Goal: Task Accomplishment & Management: Complete application form

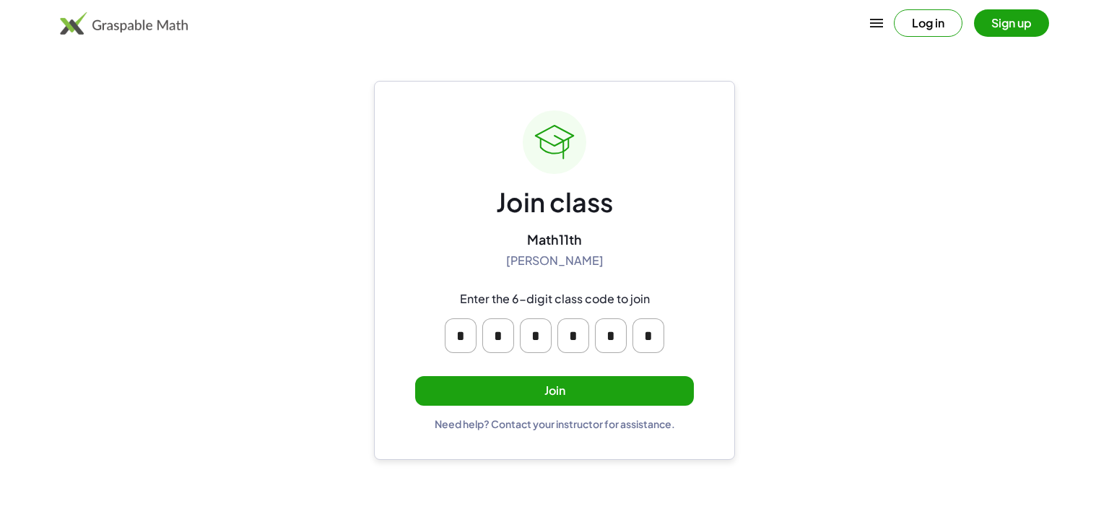
click at [567, 383] on button "Join" at bounding box center [554, 391] width 279 height 30
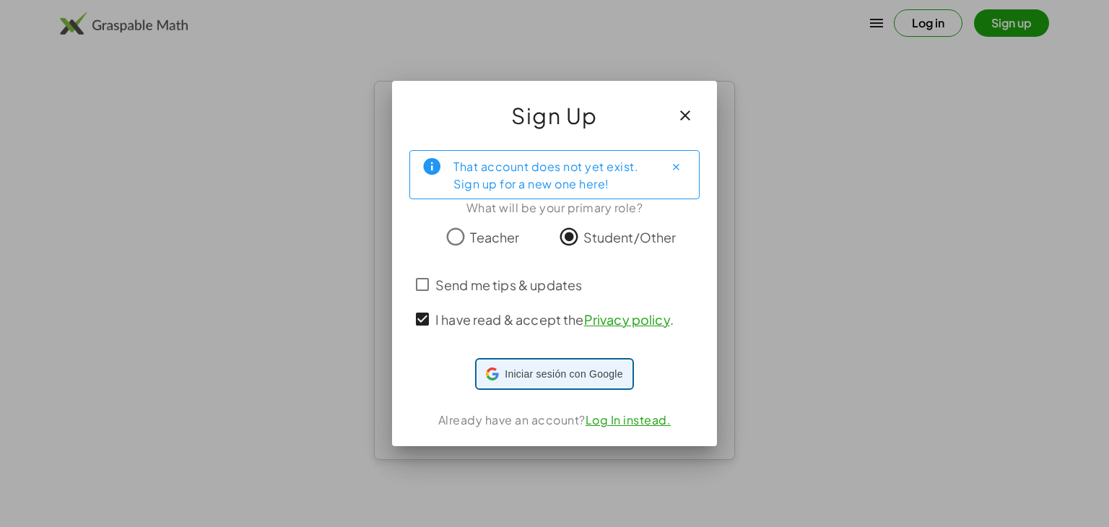
click at [524, 370] on span "Iniciar sesión con Google" at bounding box center [564, 374] width 118 height 15
click at [522, 385] on div "Iniciar sesión con Google Iniciar sesión con Google. Se abre en una pestaña nue…" at bounding box center [554, 373] width 136 height 27
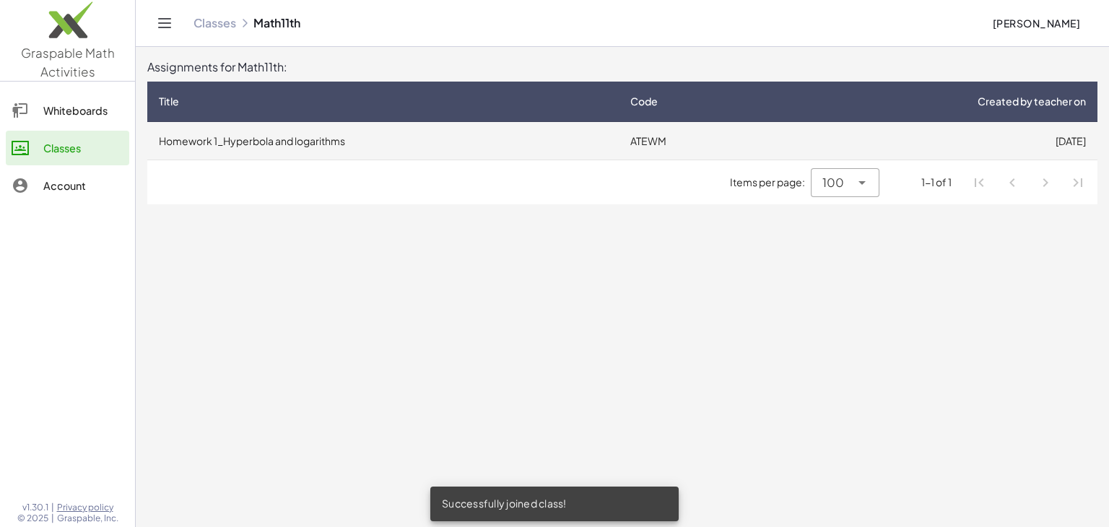
click at [370, 155] on td "Homework 1_Hyperbola and logarithms" at bounding box center [382, 141] width 471 height 38
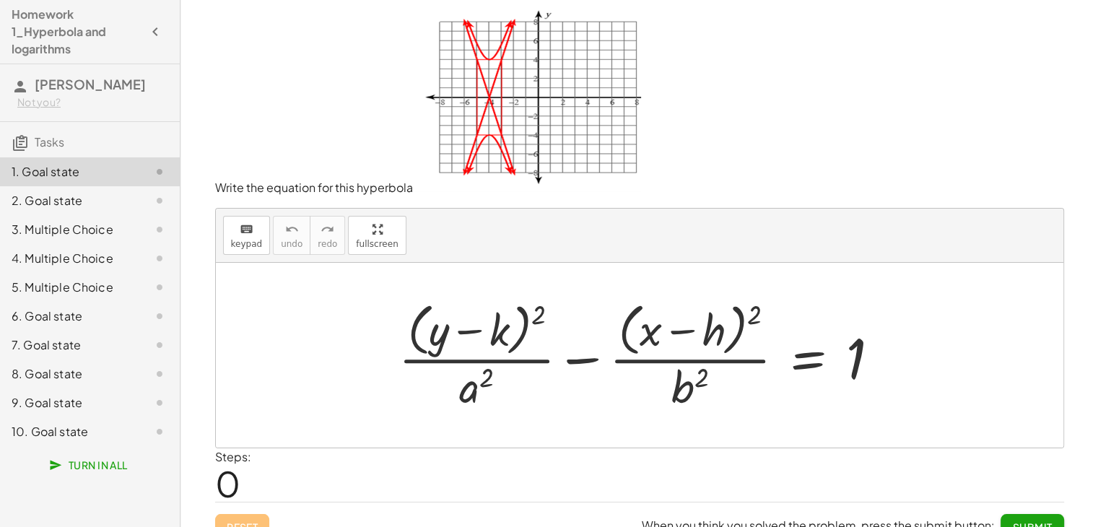
click at [499, 100] on img at bounding box center [527, 100] width 228 height 183
click at [493, 321] on div at bounding box center [645, 355] width 508 height 118
click at [500, 330] on div at bounding box center [645, 355] width 508 height 118
click at [416, 306] on div at bounding box center [645, 355] width 508 height 118
click at [475, 380] on div at bounding box center [645, 355] width 508 height 118
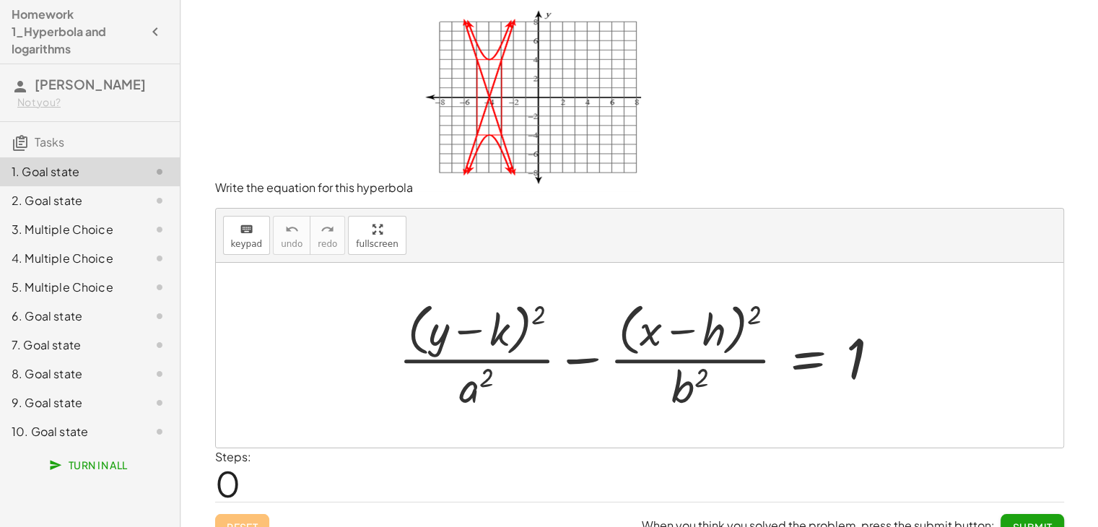
click at [476, 100] on img at bounding box center [527, 100] width 228 height 183
click at [483, 99] on img at bounding box center [527, 100] width 228 height 183
click at [751, 362] on div at bounding box center [645, 355] width 508 height 118
click at [692, 298] on div at bounding box center [645, 355] width 508 height 118
click at [507, 310] on div at bounding box center [645, 355] width 508 height 118
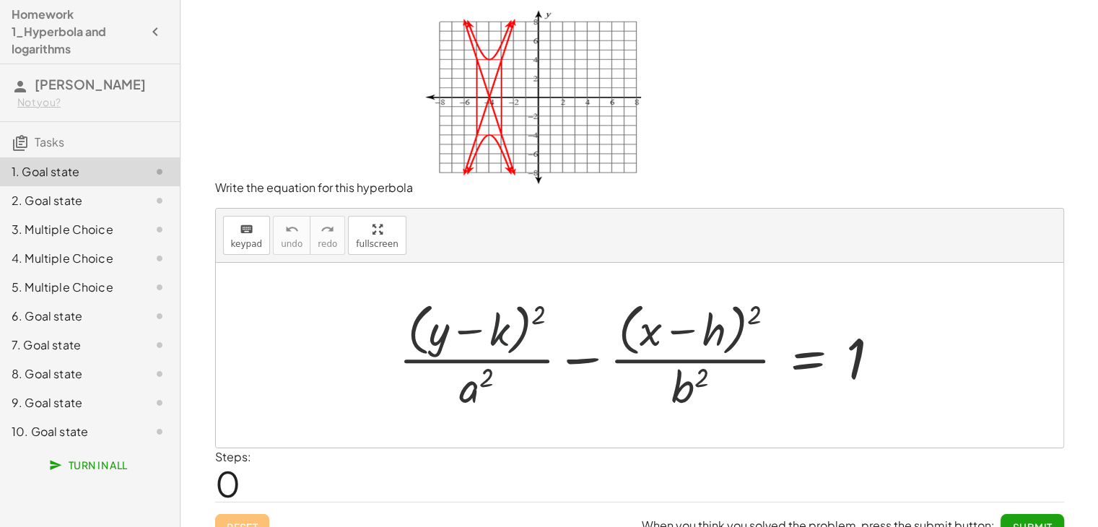
click at [491, 318] on div at bounding box center [645, 355] width 508 height 118
click at [482, 326] on div at bounding box center [645, 355] width 508 height 118
click at [419, 319] on div at bounding box center [645, 355] width 508 height 118
click at [658, 331] on div at bounding box center [645, 355] width 508 height 118
drag, startPoint x: 646, startPoint y: 329, endPoint x: 617, endPoint y: 298, distance: 42.4
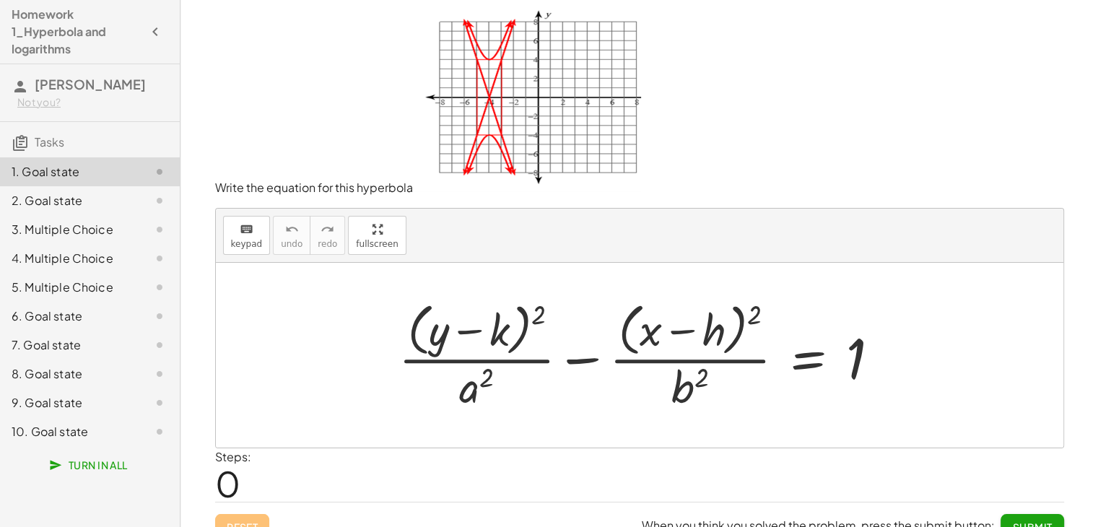
click at [647, 329] on div at bounding box center [645, 355] width 508 height 118
click at [485, 106] on img at bounding box center [527, 100] width 228 height 183
click at [625, 316] on div at bounding box center [645, 355] width 508 height 118
click at [649, 331] on div at bounding box center [645, 355] width 508 height 118
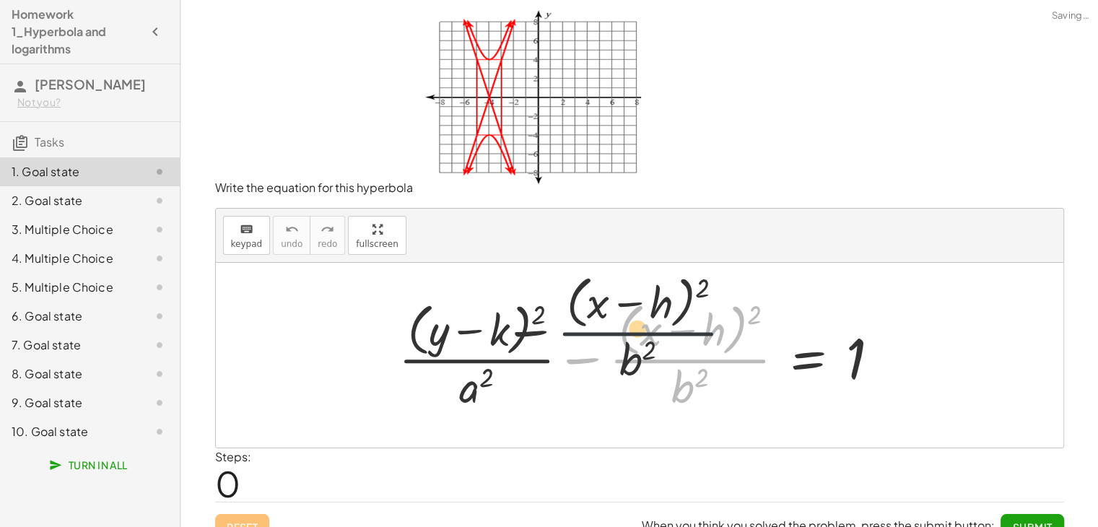
drag, startPoint x: 635, startPoint y: 311, endPoint x: 658, endPoint y: 331, distance: 31.2
click at [636, 311] on div at bounding box center [645, 355] width 508 height 118
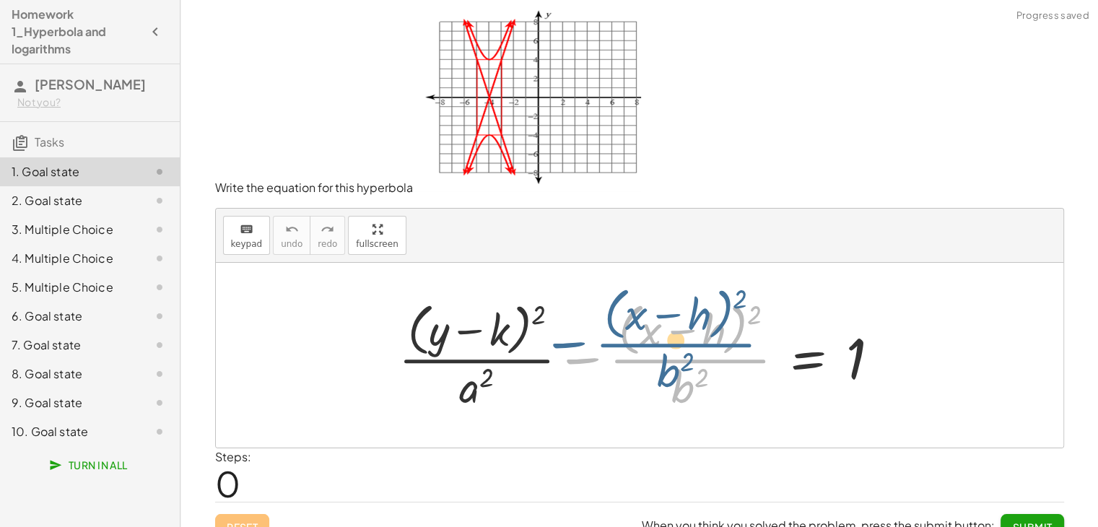
drag, startPoint x: 669, startPoint y: 349, endPoint x: 655, endPoint y: 334, distance: 21.0
click at [655, 334] on div at bounding box center [645, 355] width 508 height 118
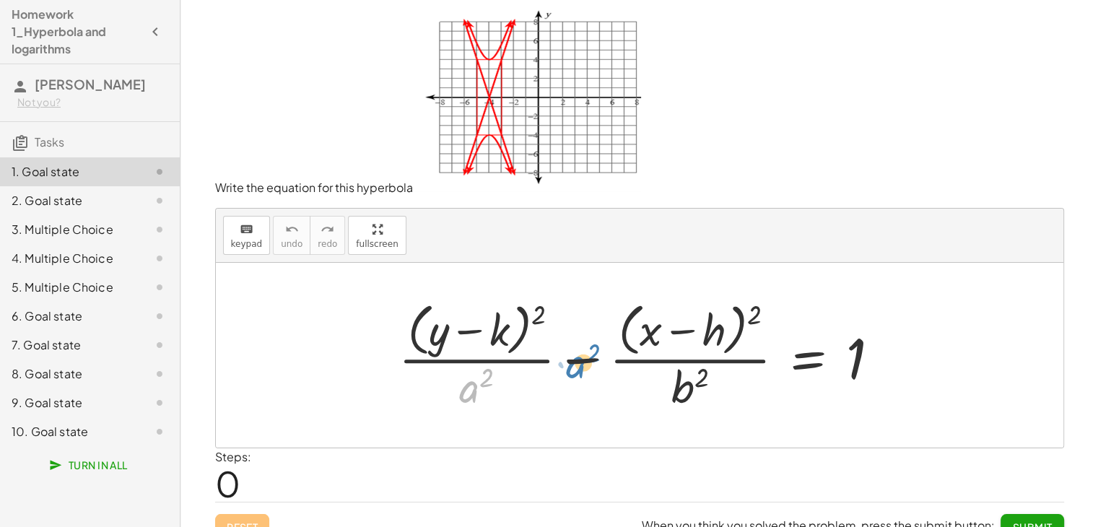
drag, startPoint x: 476, startPoint y: 395, endPoint x: 585, endPoint y: 364, distance: 113.4
click at [585, 364] on div at bounding box center [645, 355] width 508 height 118
drag, startPoint x: 496, startPoint y: 321, endPoint x: 443, endPoint y: 293, distance: 60.4
drag, startPoint x: 441, startPoint y: 327, endPoint x: 505, endPoint y: 326, distance: 64.3
click at [505, 326] on div at bounding box center [645, 355] width 508 height 118
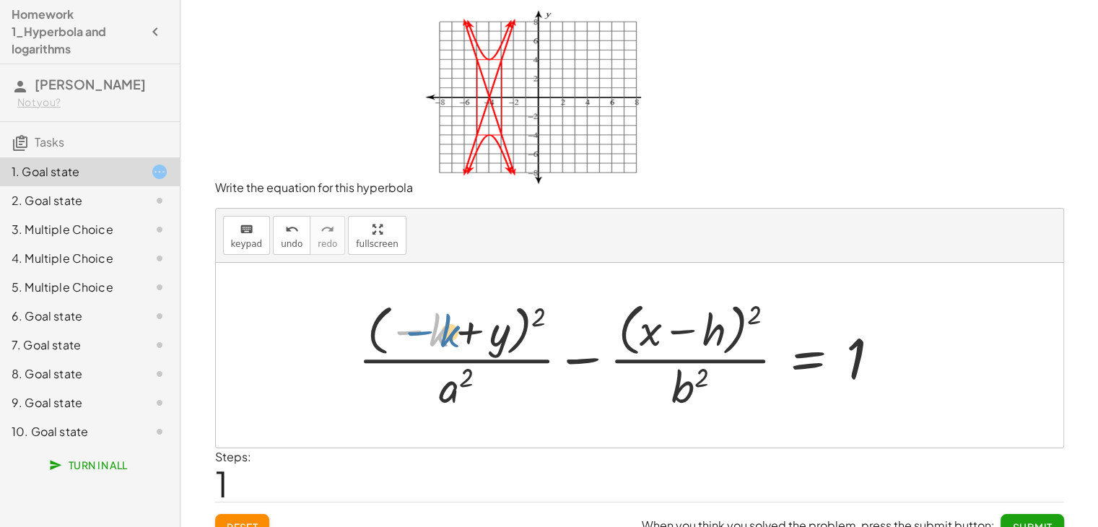
drag, startPoint x: 433, startPoint y: 328, endPoint x: 443, endPoint y: 329, distance: 9.4
click at [443, 329] on div at bounding box center [625, 355] width 548 height 118
click at [446, 336] on div at bounding box center [625, 355] width 548 height 118
click at [443, 336] on div at bounding box center [625, 355] width 548 height 118
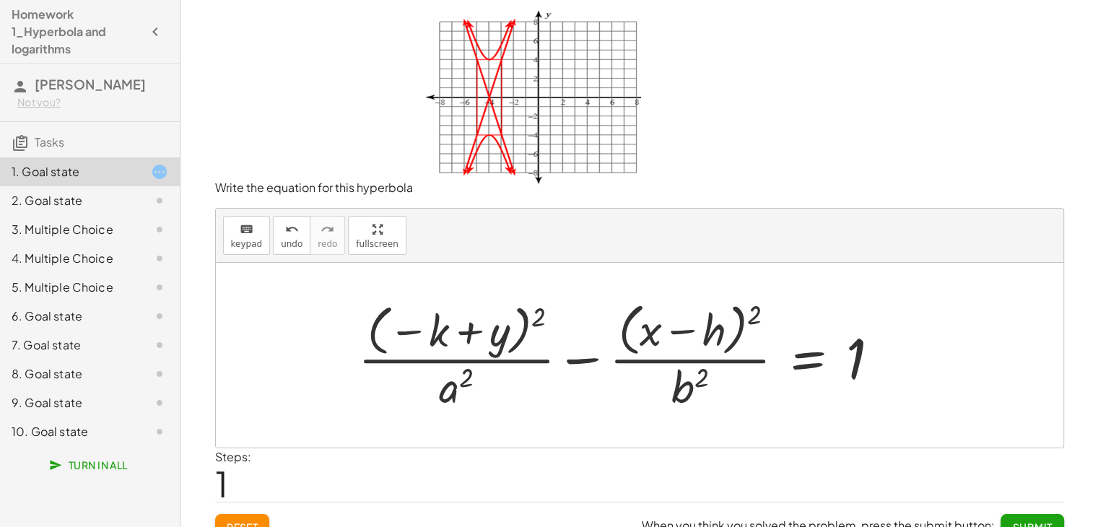
click at [438, 336] on div at bounding box center [625, 355] width 548 height 118
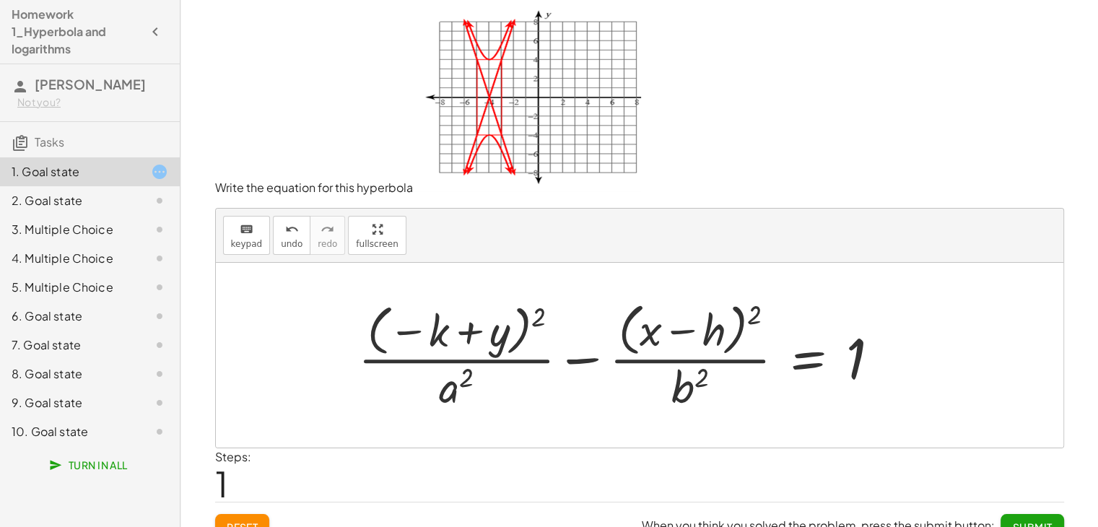
scroll to position [20, 0]
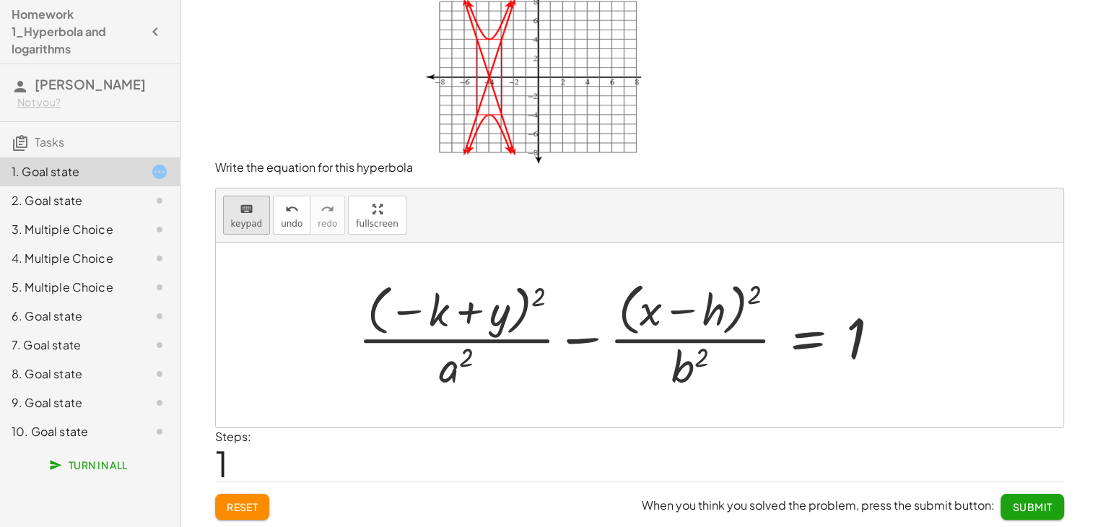
click at [232, 208] on div "keyboard" at bounding box center [247, 208] width 32 height 17
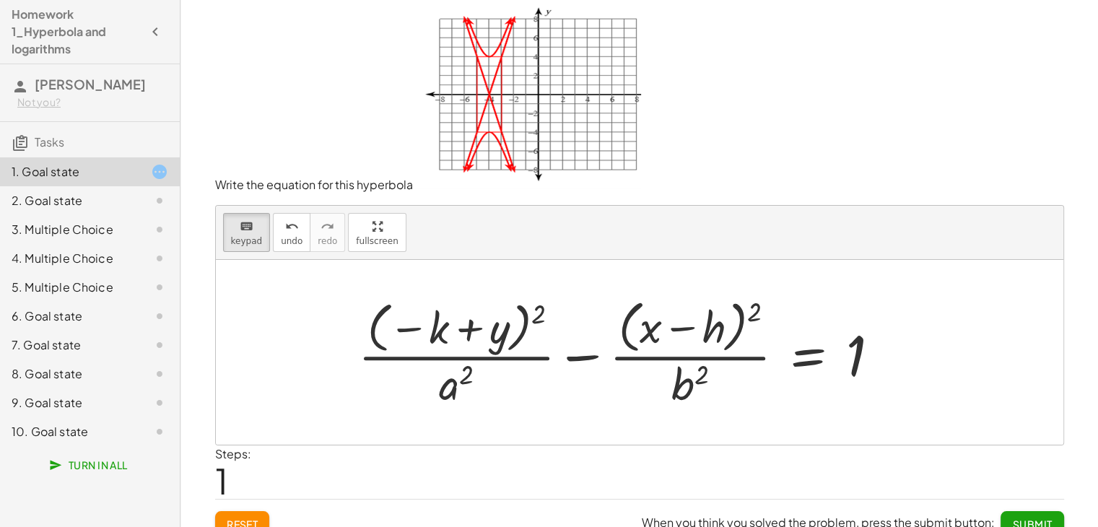
scroll to position [0, 0]
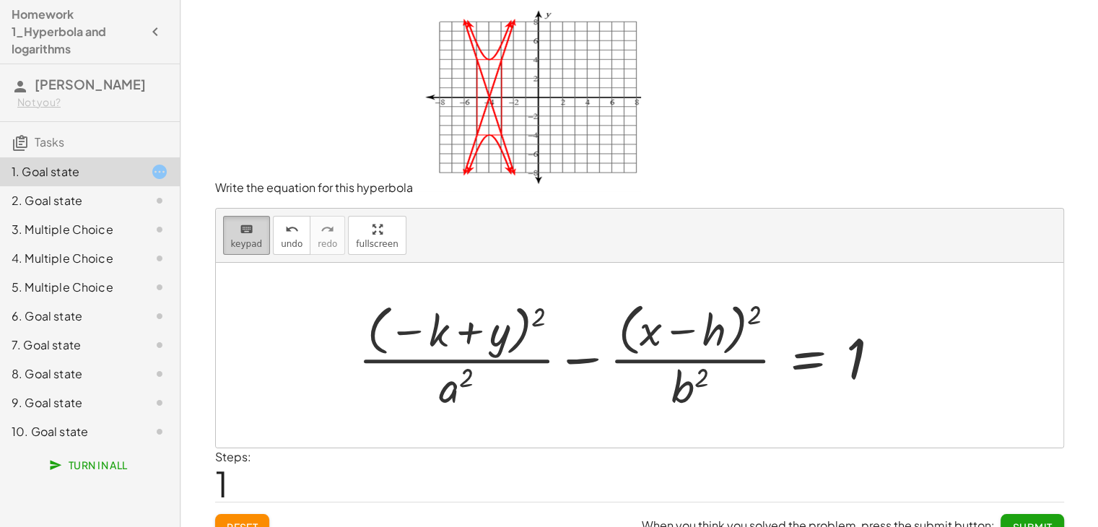
click at [263, 225] on button "keyboard keypad" at bounding box center [247, 235] width 48 height 39
drag, startPoint x: 440, startPoint y: 326, endPoint x: 507, endPoint y: 332, distance: 66.7
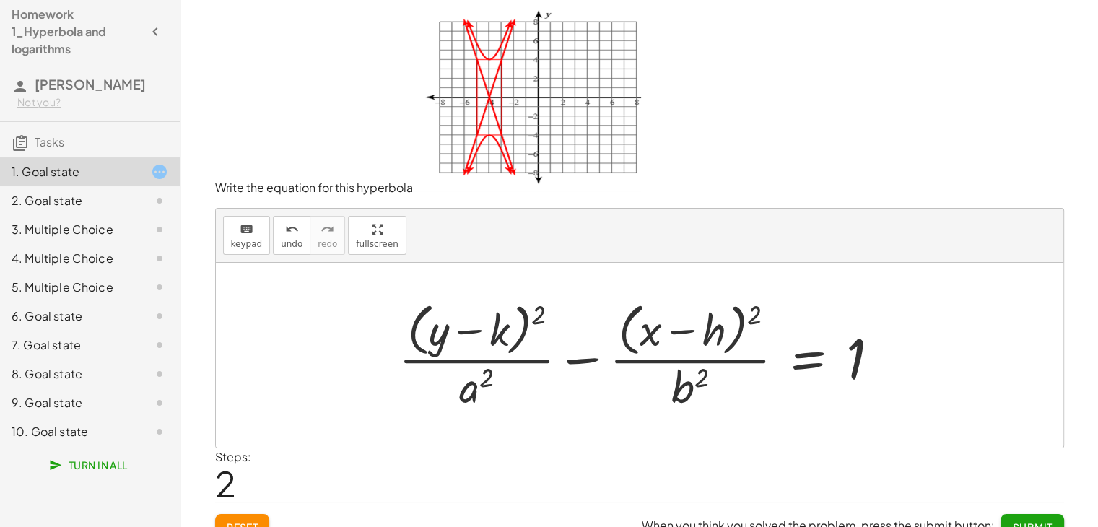
click at [508, 342] on div at bounding box center [645, 355] width 508 height 118
click at [261, 229] on button "keyboard keypad" at bounding box center [247, 235] width 48 height 39
click at [502, 318] on div at bounding box center [479, 331] width 61 height 48
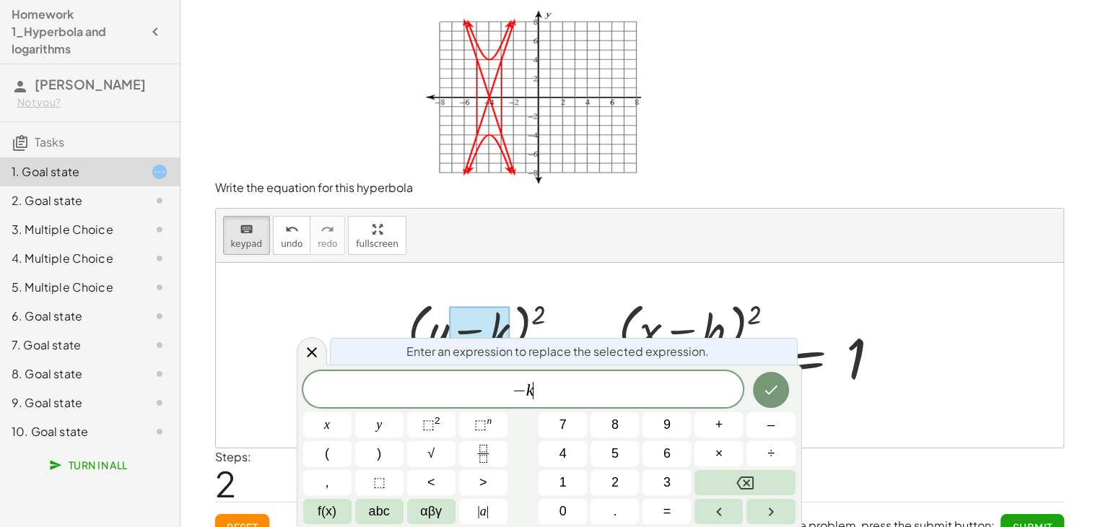
click at [531, 390] on var "k" at bounding box center [530, 390] width 8 height 19
click at [778, 396] on icon "Done" at bounding box center [770, 389] width 17 height 17
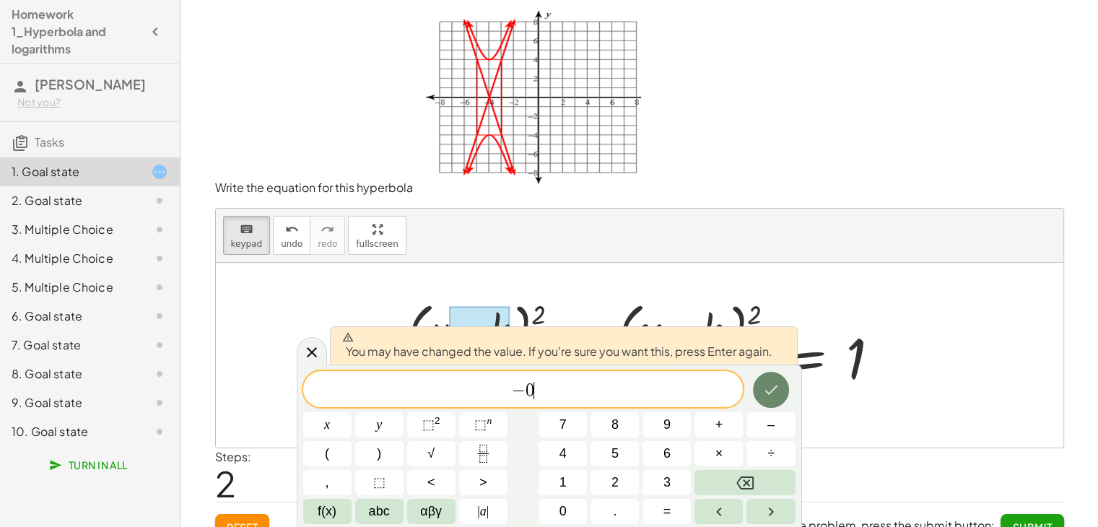
click at [774, 388] on icon "Done" at bounding box center [771, 390] width 13 height 9
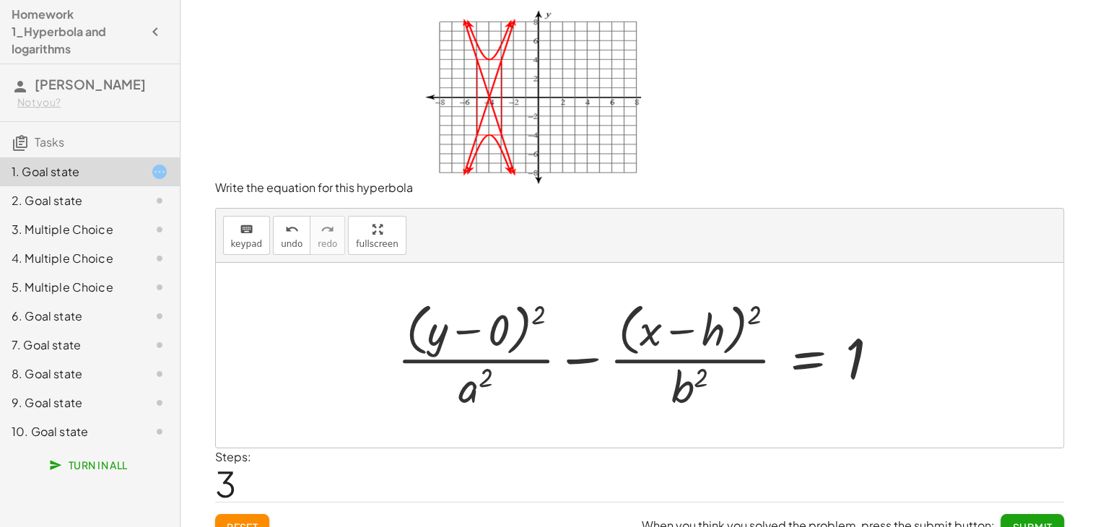
click at [476, 377] on div at bounding box center [644, 355] width 509 height 118
click at [471, 379] on div at bounding box center [644, 355] width 509 height 118
click at [243, 221] on icon "keyboard" at bounding box center [247, 229] width 14 height 17
click at [474, 391] on div at bounding box center [475, 386] width 35 height 51
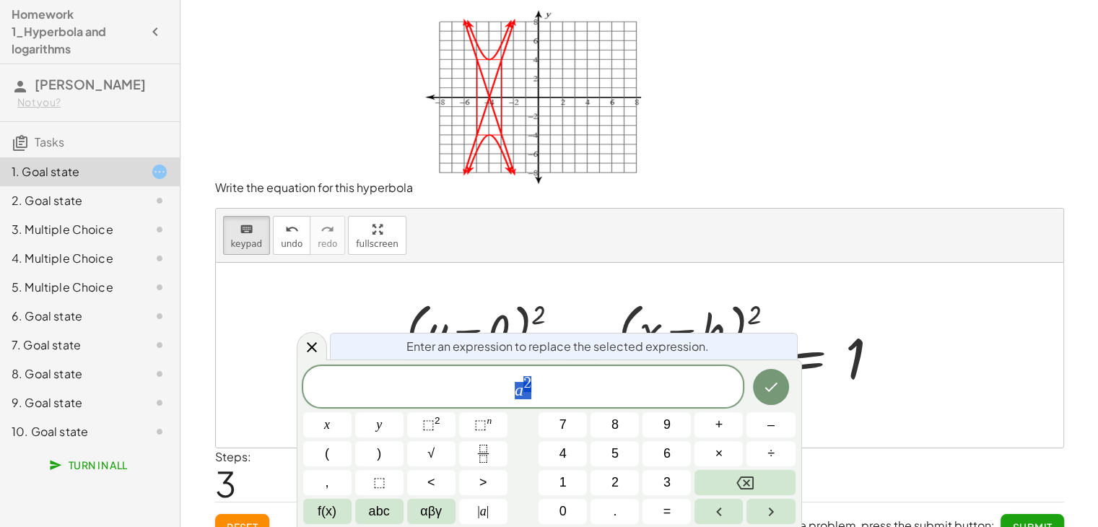
click at [507, 387] on span "a 2" at bounding box center [523, 388] width 440 height 26
click at [528, 391] on span "​ a 2" at bounding box center [523, 388] width 440 height 26
click at [524, 390] on span "2" at bounding box center [527, 383] width 8 height 16
click at [523, 395] on var "a" at bounding box center [519, 390] width 9 height 19
click at [764, 383] on icon "Done" at bounding box center [770, 386] width 17 height 17
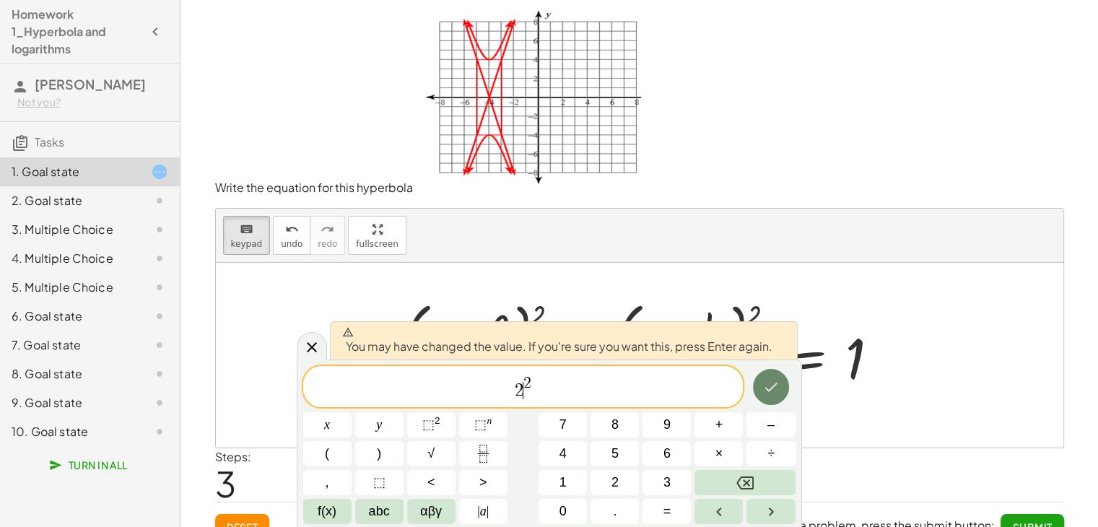
click at [764, 383] on icon "Done" at bounding box center [770, 386] width 17 height 17
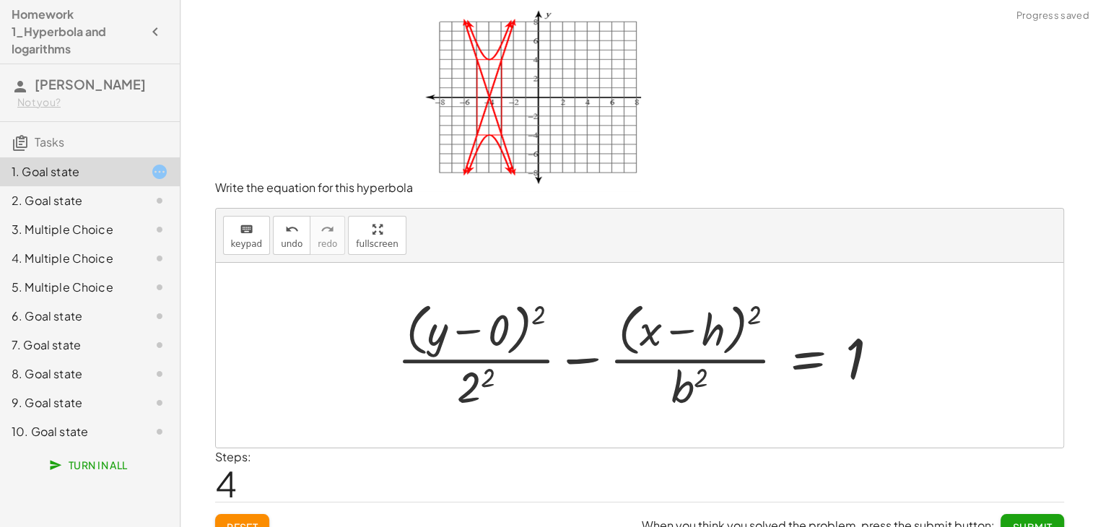
click at [685, 383] on div at bounding box center [644, 355] width 509 height 118
click at [248, 225] on icon "keyboard" at bounding box center [247, 229] width 14 height 17
click at [676, 377] on div at bounding box center [689, 386] width 37 height 51
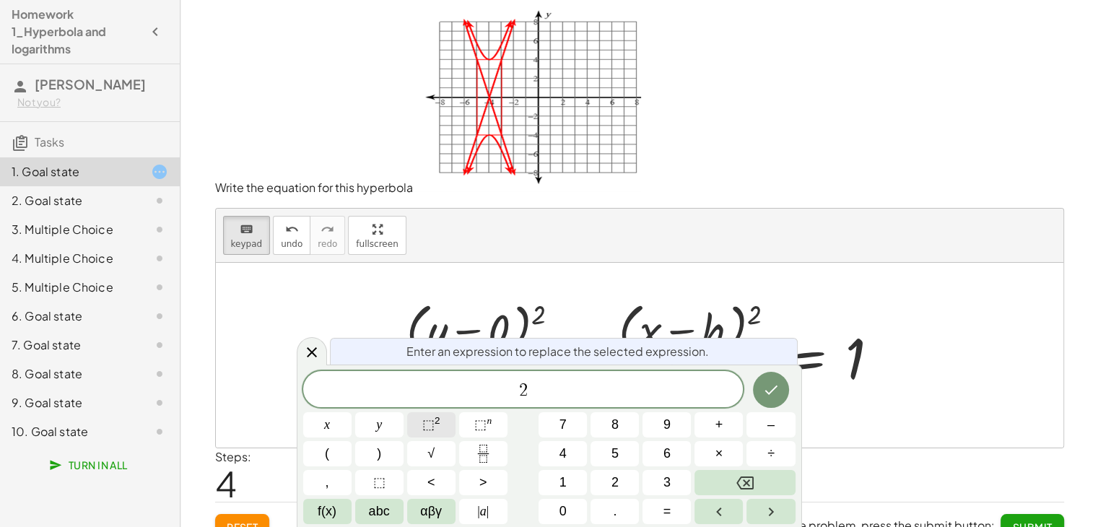
click at [445, 426] on button "⬚ 2" at bounding box center [431, 424] width 48 height 25
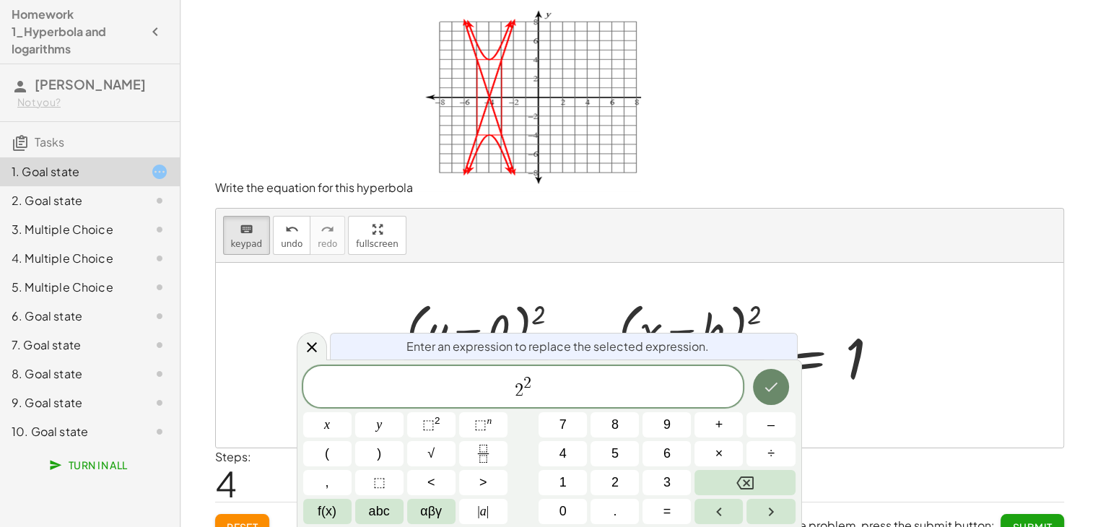
click at [762, 388] on icon "Done" at bounding box center [770, 386] width 17 height 17
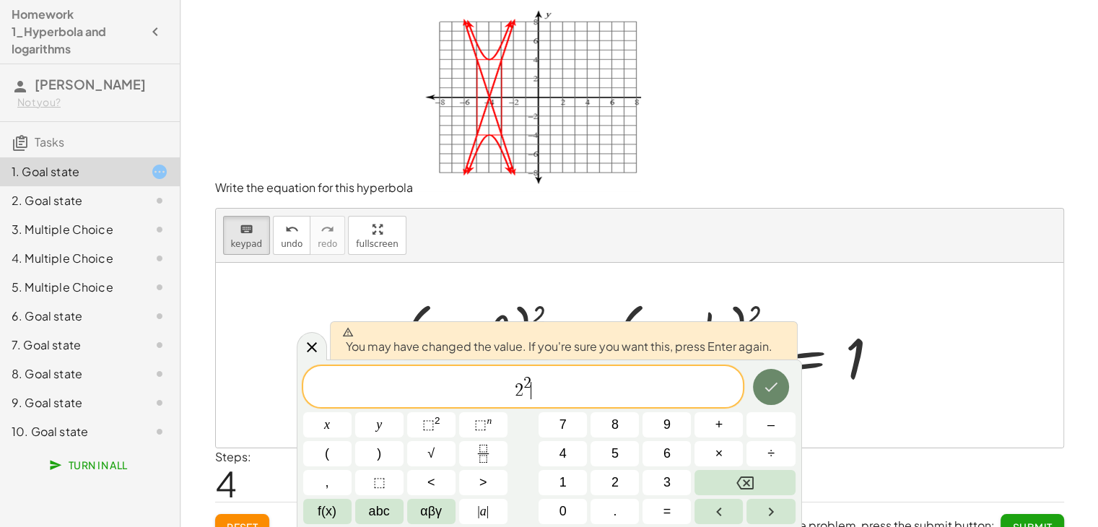
click at [762, 388] on icon "Done" at bounding box center [770, 386] width 17 height 17
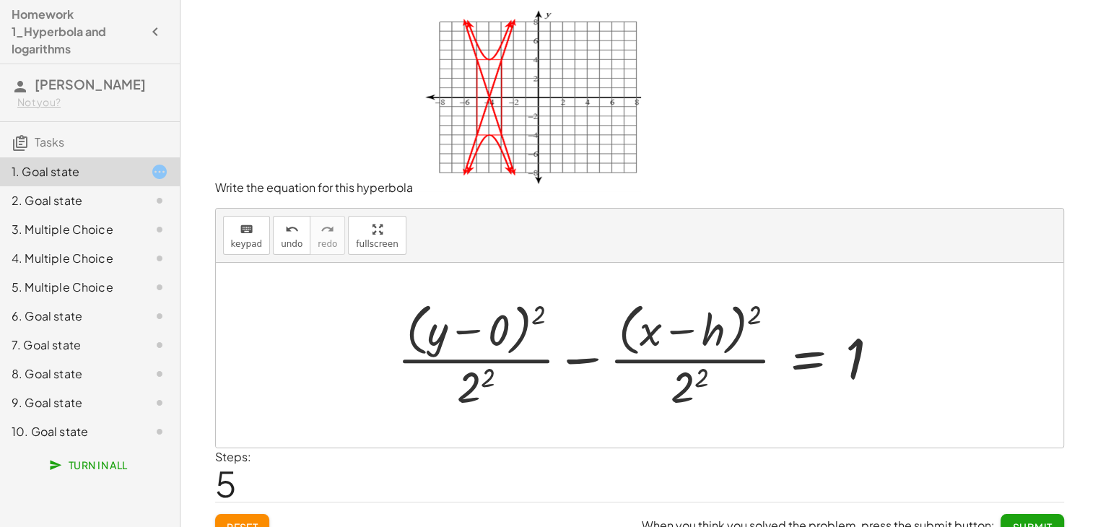
click at [678, 330] on div at bounding box center [644, 355] width 509 height 118
click at [704, 330] on div at bounding box center [644, 355] width 509 height 118
click at [247, 235] on icon "keyboard" at bounding box center [247, 229] width 14 height 17
click at [700, 337] on div at bounding box center [693, 331] width 64 height 48
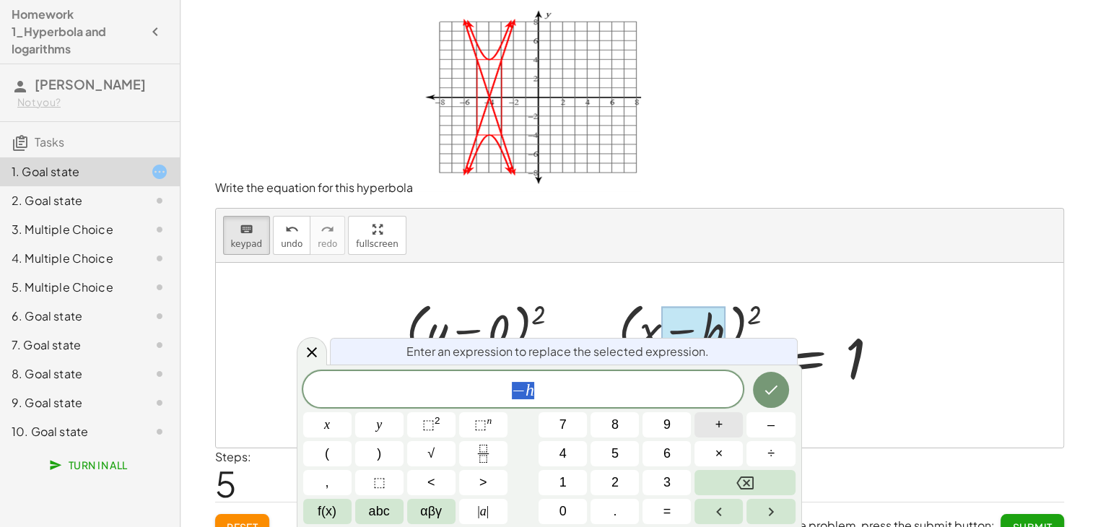
click at [713, 426] on button "+" at bounding box center [719, 424] width 48 height 25
click at [570, 445] on button "4" at bounding box center [563, 453] width 48 height 25
click at [771, 378] on button "Done" at bounding box center [771, 390] width 36 height 36
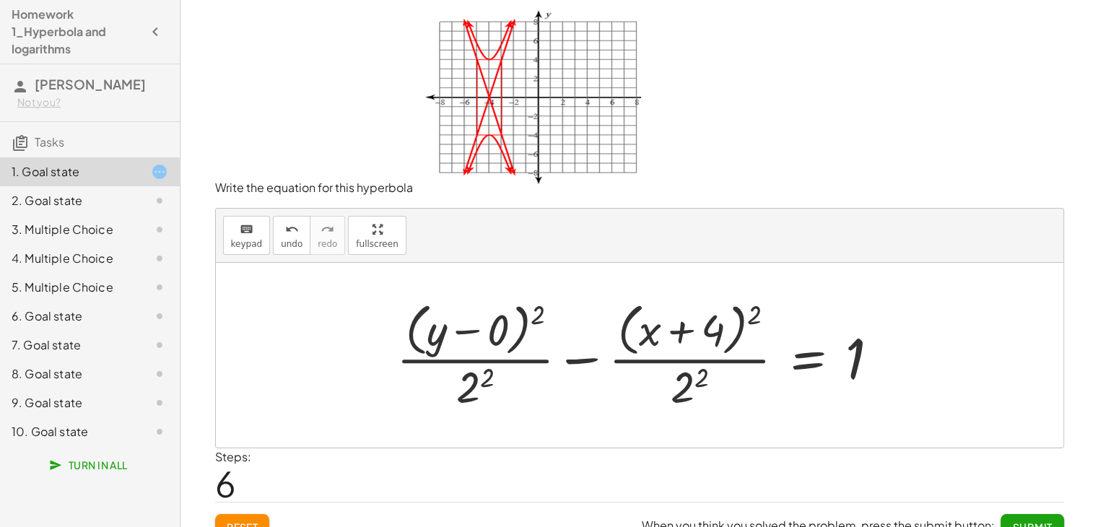
scroll to position [20, 0]
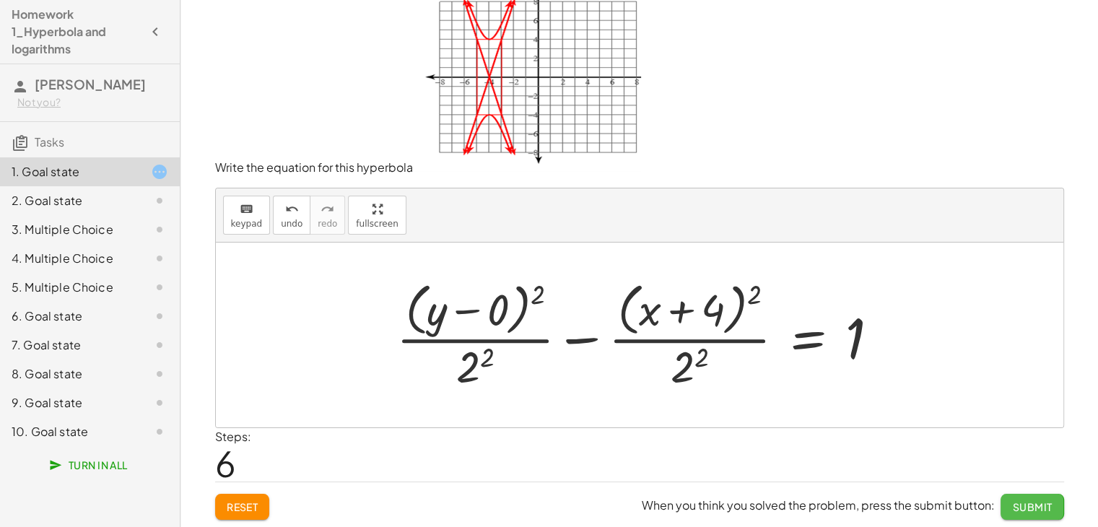
click at [1034, 505] on span "Submit" at bounding box center [1032, 506] width 40 height 13
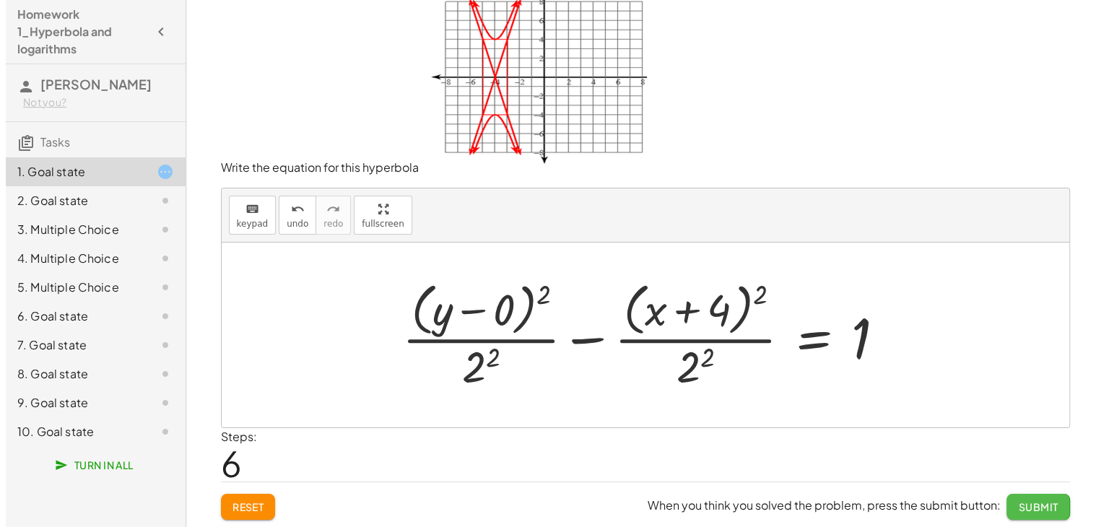
scroll to position [0, 0]
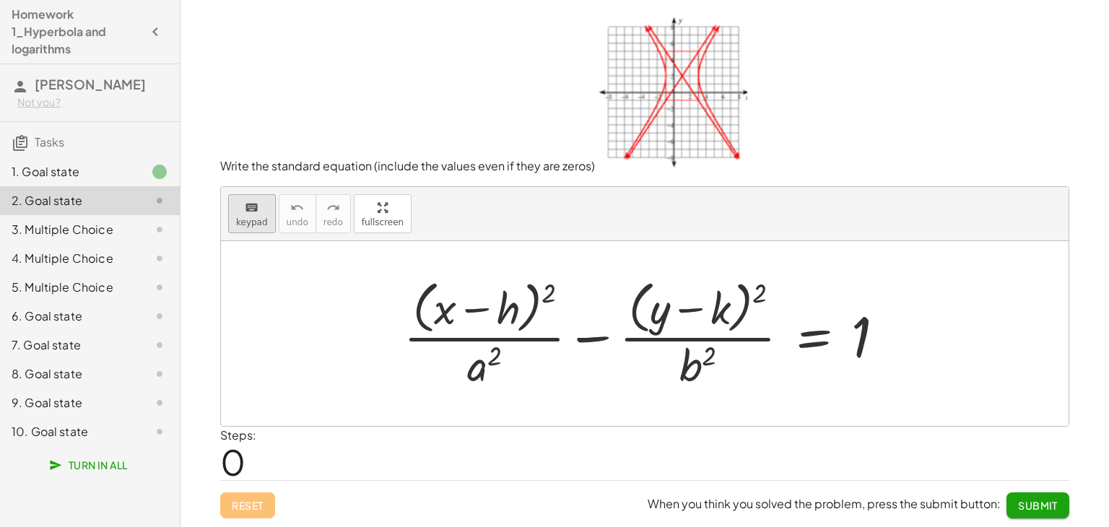
click at [237, 209] on div "keyboard" at bounding box center [252, 207] width 32 height 17
click at [508, 304] on div at bounding box center [488, 308] width 64 height 48
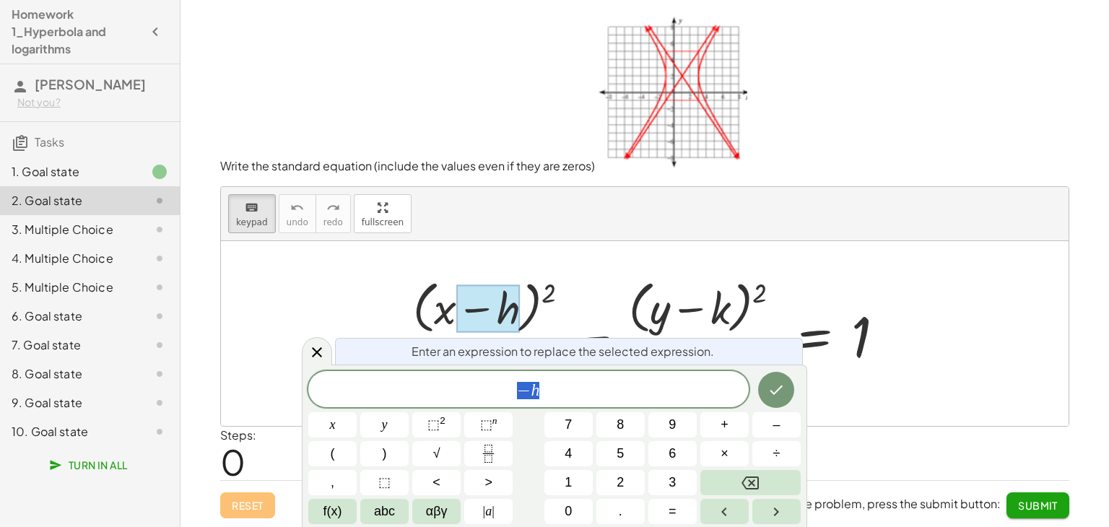
click at [508, 304] on div at bounding box center [488, 308] width 64 height 48
click at [547, 369] on div "Enter an expression to replace the selected expression. − h x y ⬚ 2 ⬚ n 7 8 9 +…" at bounding box center [554, 446] width 505 height 162
click at [552, 395] on span "− h" at bounding box center [528, 391] width 440 height 20
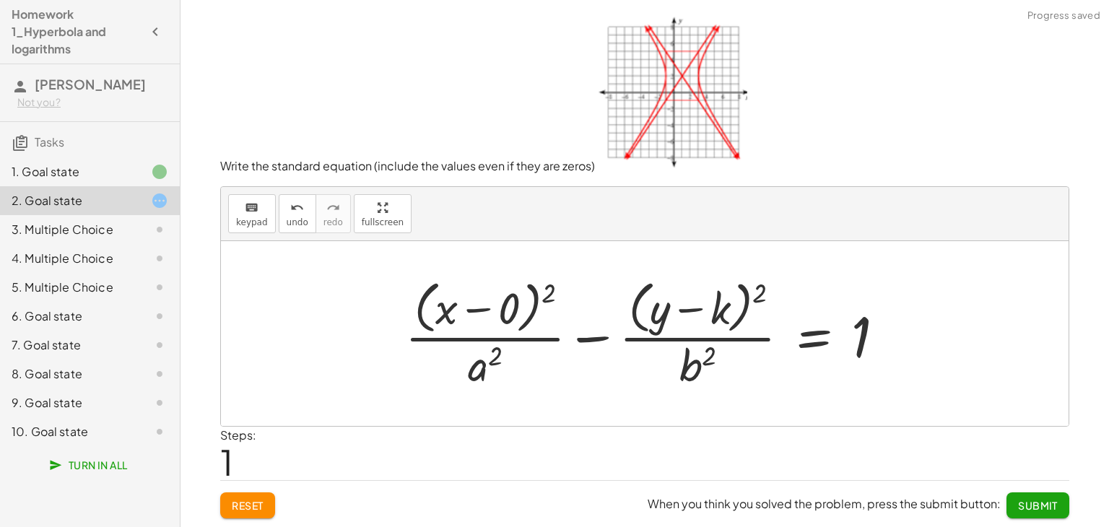
click at [639, 297] on div at bounding box center [650, 333] width 505 height 118
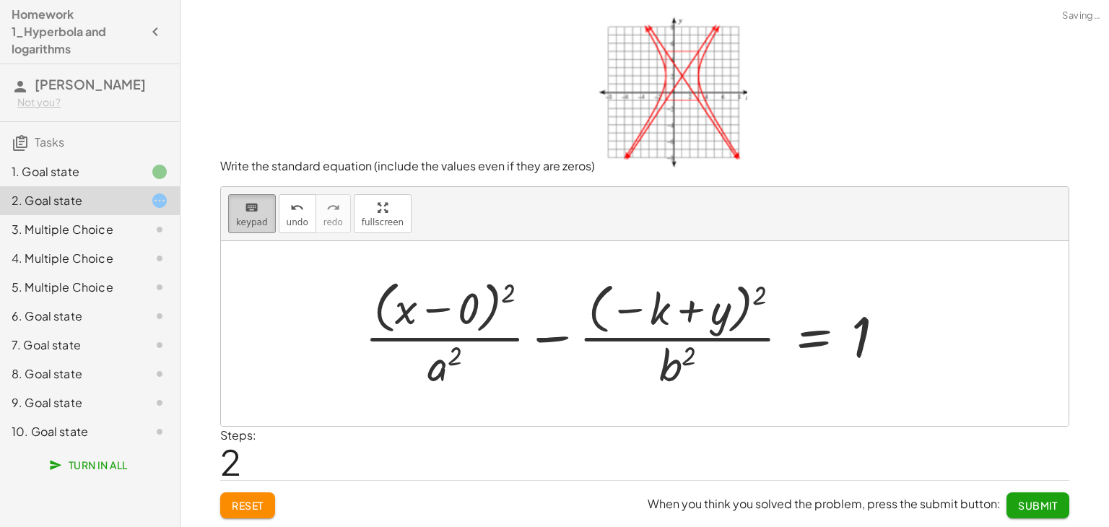
click at [235, 229] on button "keyboard keypad" at bounding box center [252, 213] width 48 height 39
drag, startPoint x: 667, startPoint y: 300, endPoint x: 712, endPoint y: 305, distance: 45.1
click at [712, 305] on div at bounding box center [700, 310] width 61 height 48
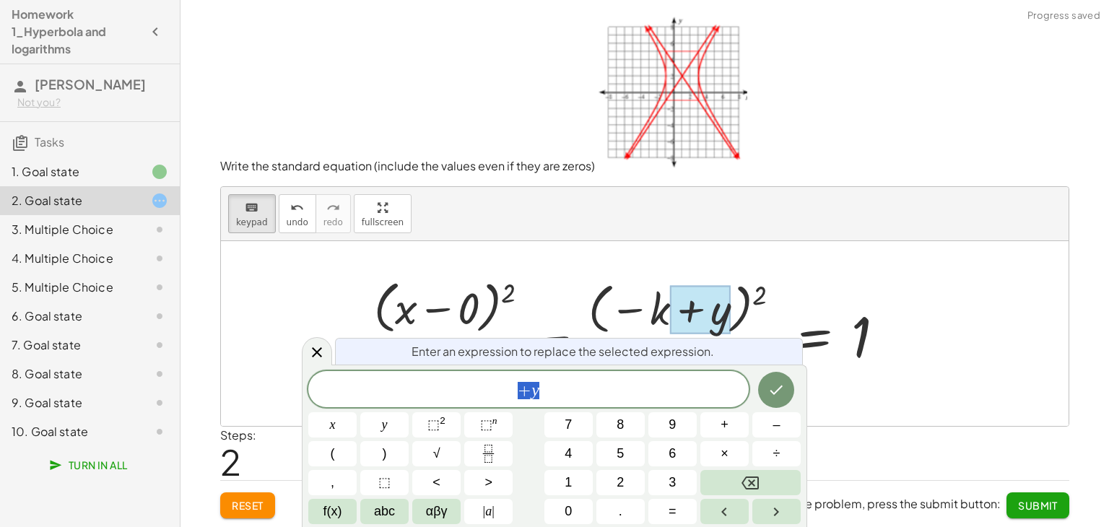
click at [647, 300] on div at bounding box center [630, 333] width 546 height 118
click at [777, 398] on icon "Done" at bounding box center [776, 389] width 17 height 17
click at [777, 398] on div at bounding box center [645, 333] width 848 height 185
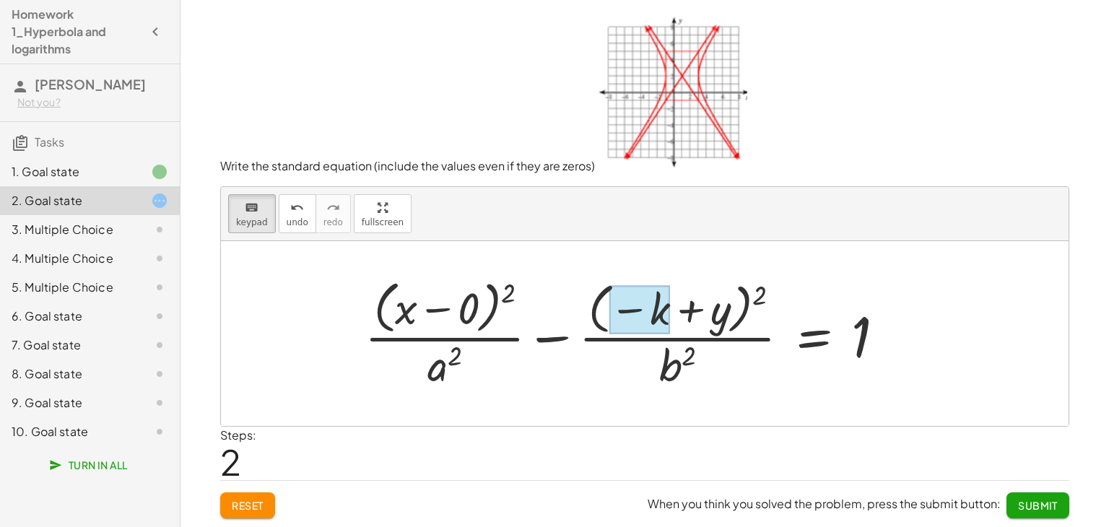
drag, startPoint x: 708, startPoint y: 313, endPoint x: 650, endPoint y: 313, distance: 58.5
click at [650, 313] on div at bounding box center [639, 310] width 61 height 48
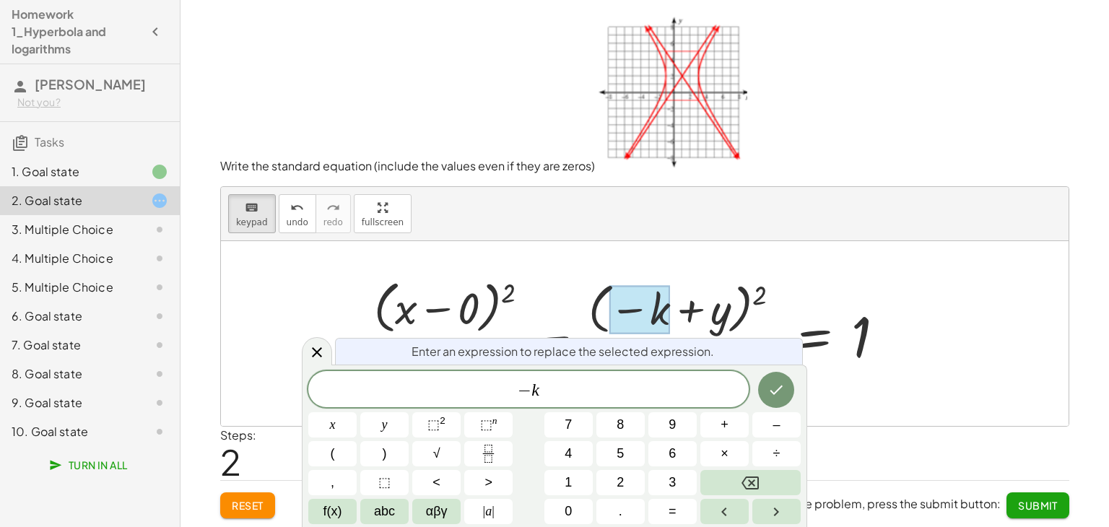
click at [357, 412] on div at bounding box center [332, 424] width 48 height 25
drag, startPoint x: 758, startPoint y: 378, endPoint x: 778, endPoint y: 387, distance: 21.6
click at [357, 412] on div at bounding box center [332, 424] width 48 height 25
click at [778, 387] on icon "Done" at bounding box center [776, 389] width 17 height 17
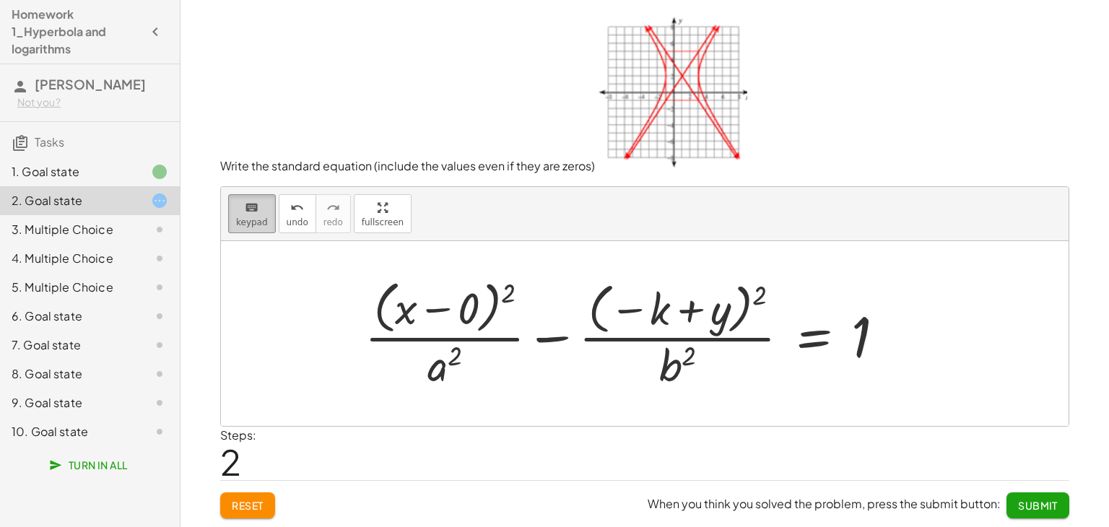
click at [248, 214] on icon "keyboard" at bounding box center [252, 207] width 14 height 17
drag, startPoint x: 722, startPoint y: 304, endPoint x: 624, endPoint y: 308, distance: 98.3
click at [624, 308] on div at bounding box center [630, 333] width 546 height 118
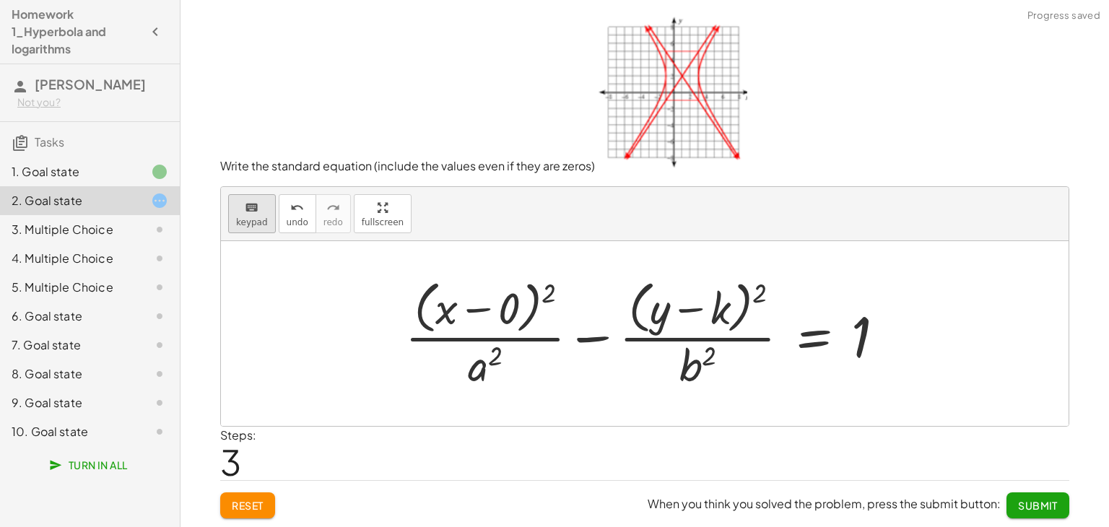
click at [234, 212] on button "keyboard keypad" at bounding box center [252, 213] width 48 height 39
click at [721, 316] on div at bounding box center [700, 308] width 61 height 48
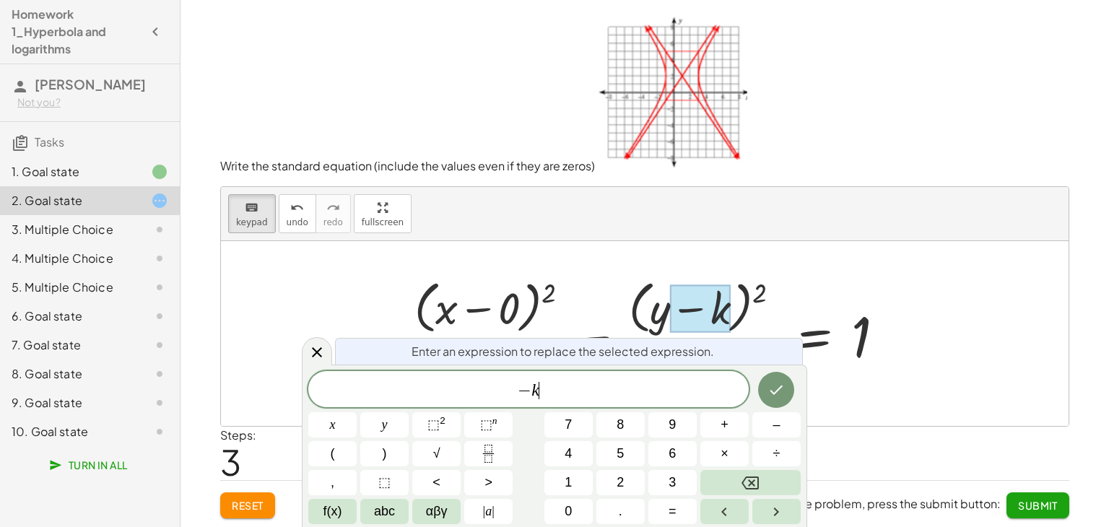
click at [656, 381] on span "− k ​" at bounding box center [528, 391] width 440 height 20
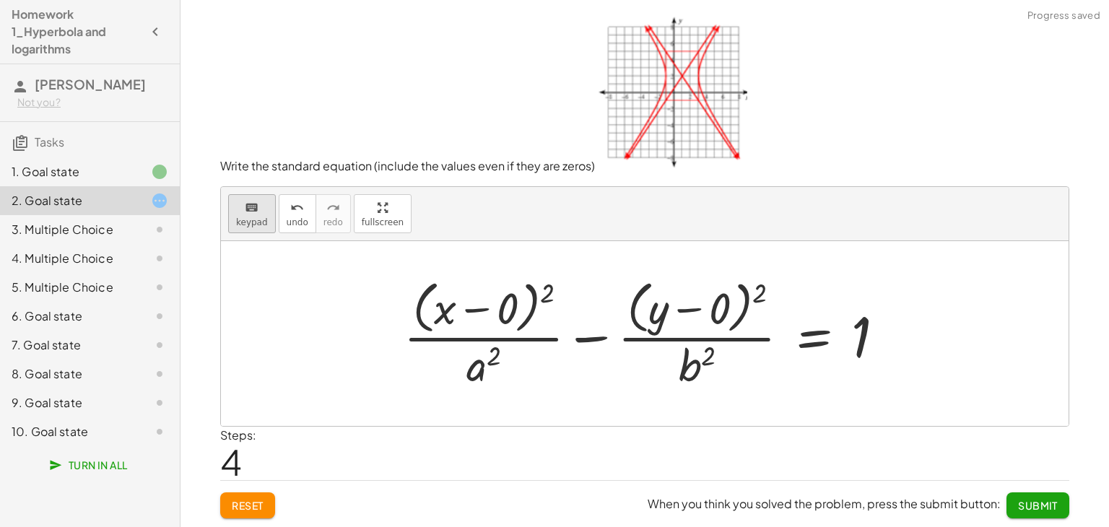
click at [241, 229] on button "keyboard keypad" at bounding box center [252, 213] width 48 height 39
click at [698, 378] on div at bounding box center [697, 364] width 37 height 51
click at [245, 206] on icon "keyboard" at bounding box center [252, 207] width 14 height 17
click at [477, 368] on div at bounding box center [483, 364] width 35 height 51
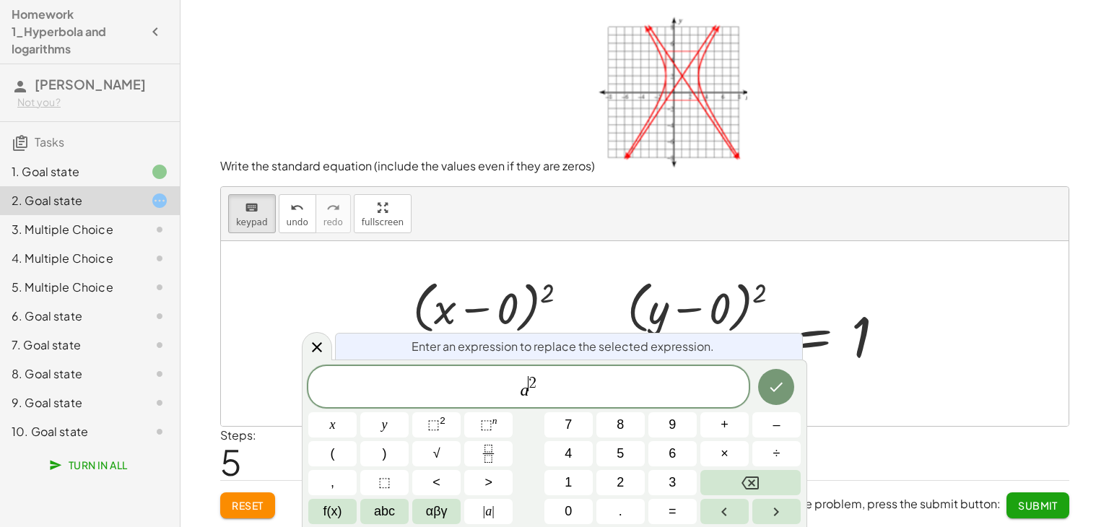
click at [526, 394] on var "a" at bounding box center [524, 390] width 9 height 19
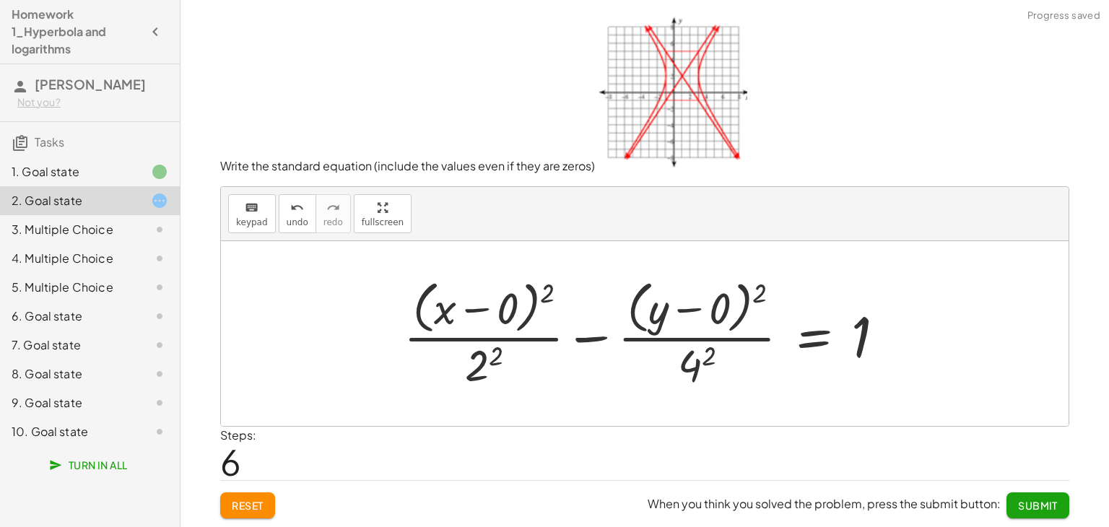
click at [1034, 503] on span "Submit" at bounding box center [1038, 505] width 40 height 13
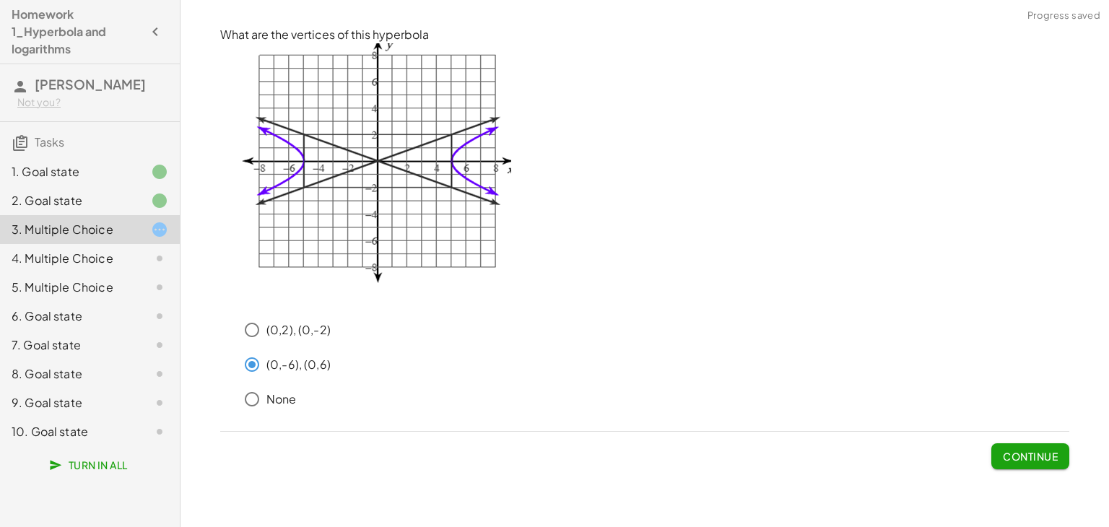
click at [995, 456] on button "Continue" at bounding box center [1030, 456] width 78 height 26
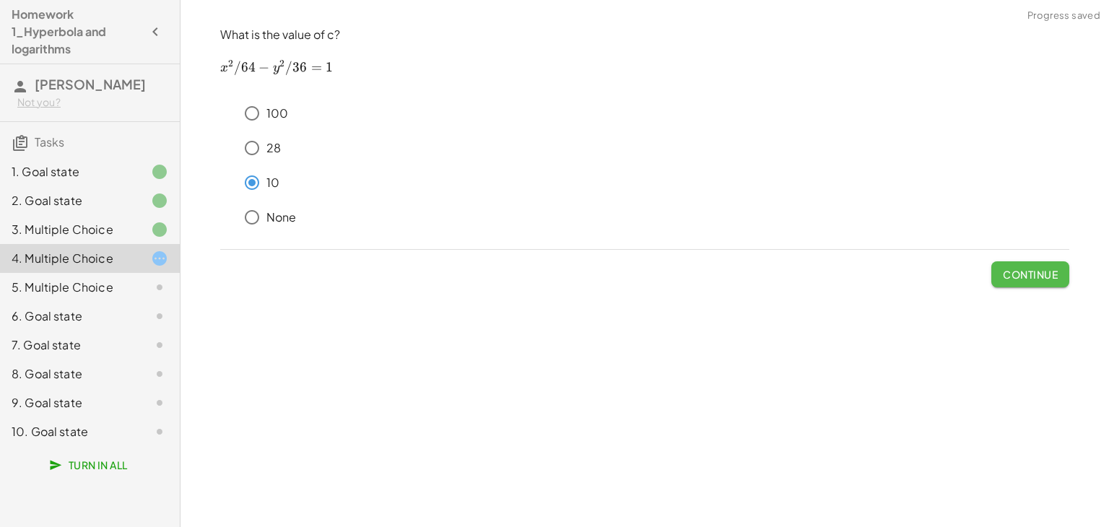
click at [1038, 281] on span "Continue" at bounding box center [1030, 274] width 55 height 13
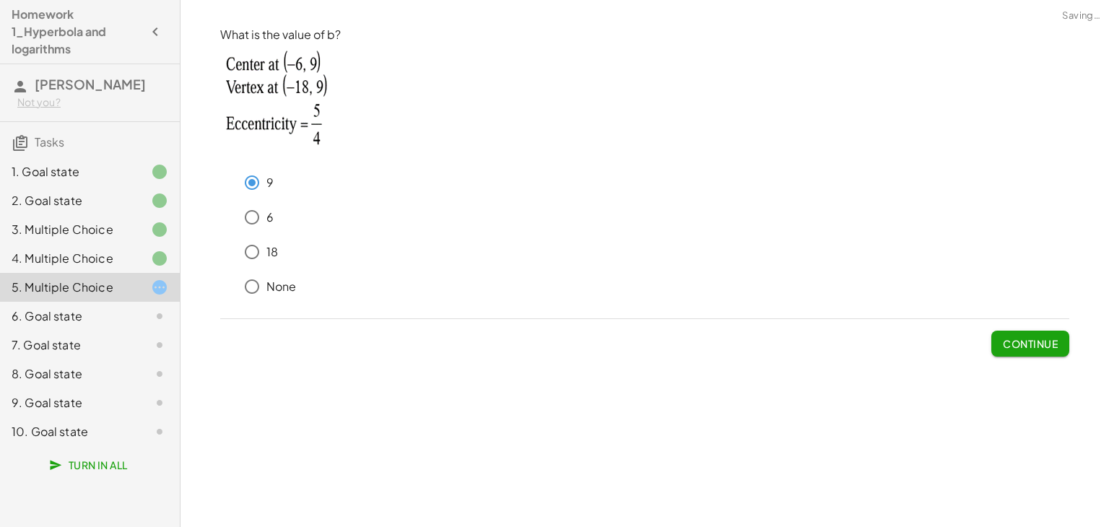
click at [1038, 339] on span "Continue" at bounding box center [1030, 343] width 55 height 13
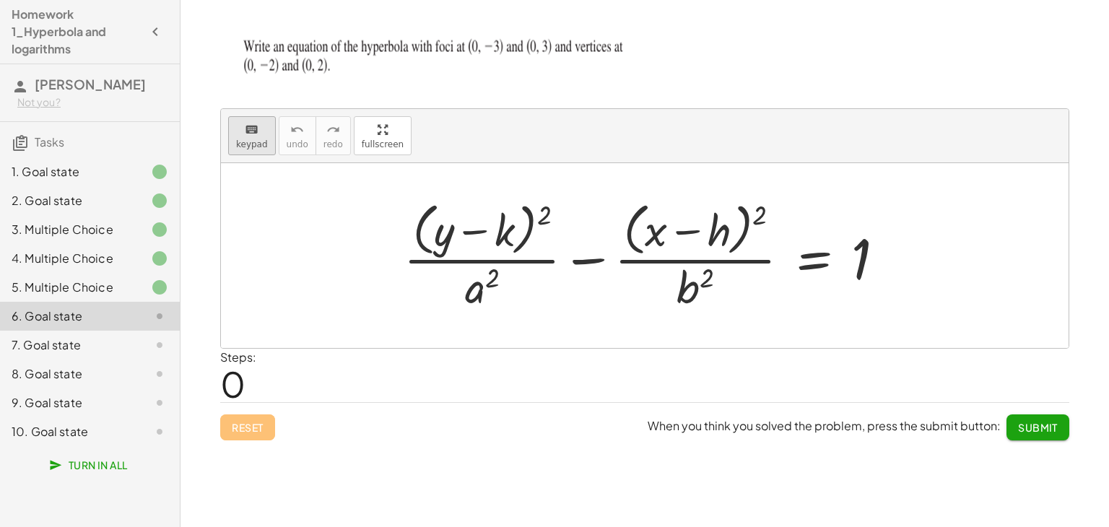
click at [256, 131] on icon "keyboard" at bounding box center [252, 129] width 14 height 17
click at [477, 291] on div at bounding box center [482, 286] width 35 height 51
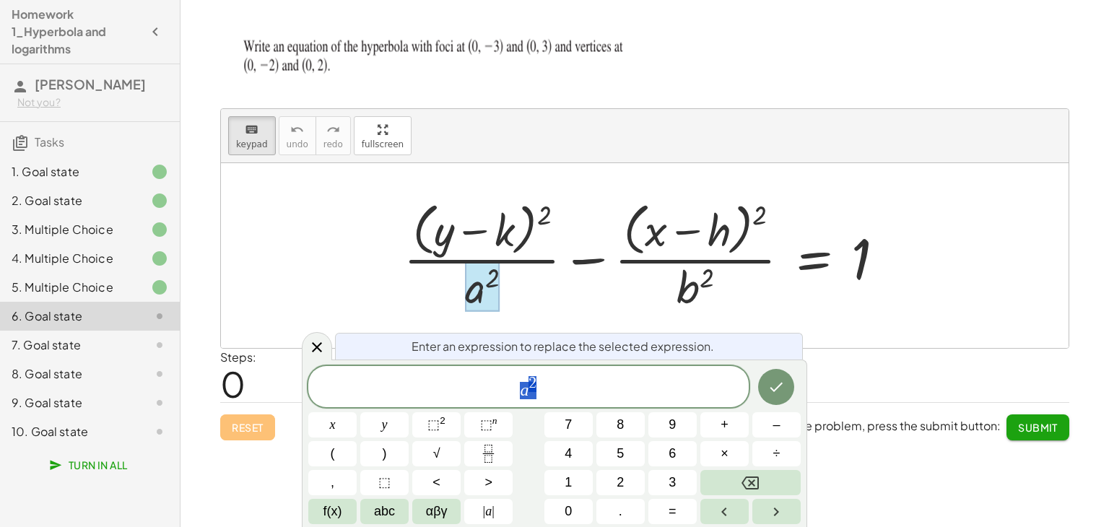
click at [477, 291] on div at bounding box center [482, 286] width 35 height 51
click at [526, 392] on var "a" at bounding box center [524, 390] width 9 height 19
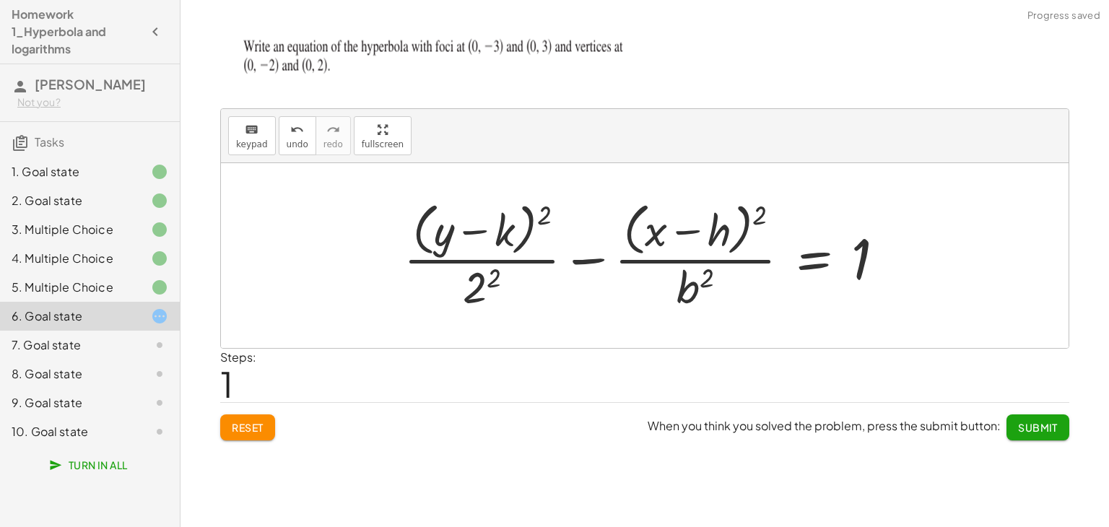
click at [682, 294] on div at bounding box center [650, 255] width 508 height 118
click at [273, 144] on div "keyboard keypad undo [PERSON_NAME] redo fullscreen" at bounding box center [645, 136] width 848 height 54
click at [269, 144] on button "keyboard keypad" at bounding box center [252, 135] width 48 height 39
click at [242, 129] on div "keyboard" at bounding box center [252, 129] width 32 height 17
click at [692, 301] on div at bounding box center [695, 286] width 37 height 51
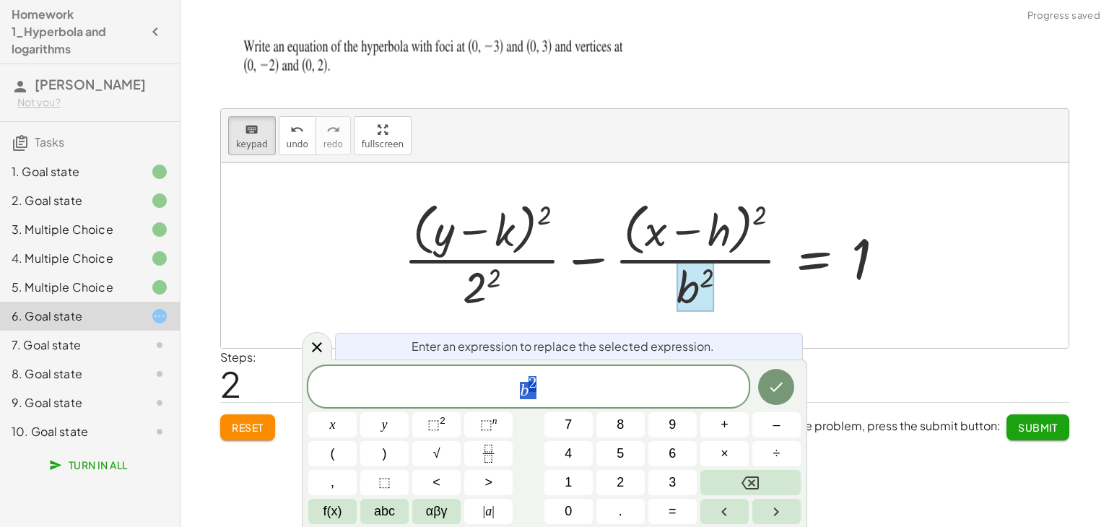
click at [692, 301] on div at bounding box center [695, 286] width 37 height 51
click at [528, 385] on span "b 2" at bounding box center [528, 388] width 440 height 26
click at [439, 444] on span "√" at bounding box center [436, 453] width 7 height 19
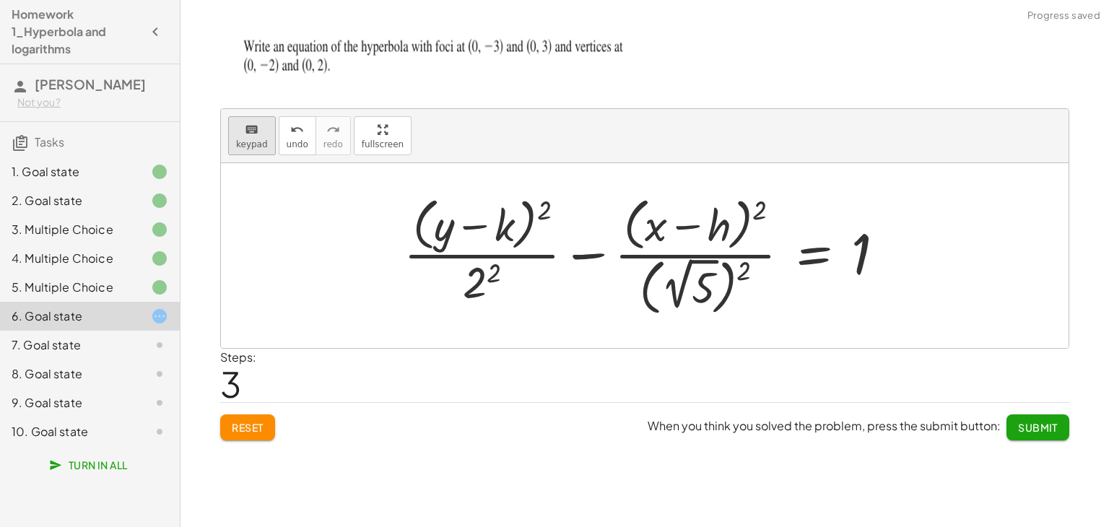
click at [266, 140] on button "keyboard keypad" at bounding box center [252, 135] width 48 height 39
click at [520, 225] on div at bounding box center [650, 255] width 508 height 129
click at [501, 227] on div at bounding box center [484, 226] width 61 height 48
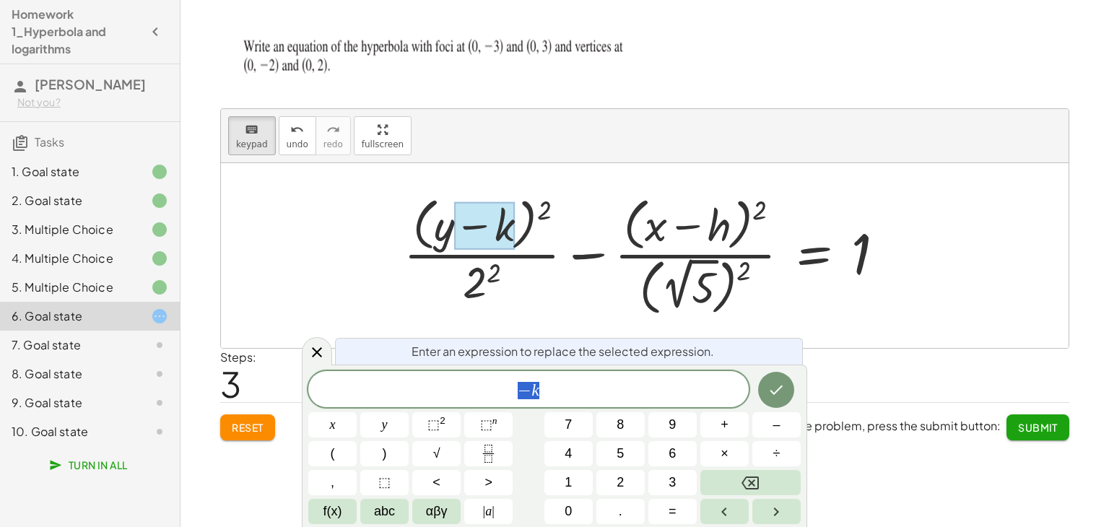
click at [562, 368] on div "Enter an expression to replace the selected expression. − k x y ⬚ 2 ⬚ n 7 8 9 +…" at bounding box center [554, 446] width 505 height 162
click at [562, 380] on div "− k" at bounding box center [528, 389] width 440 height 36
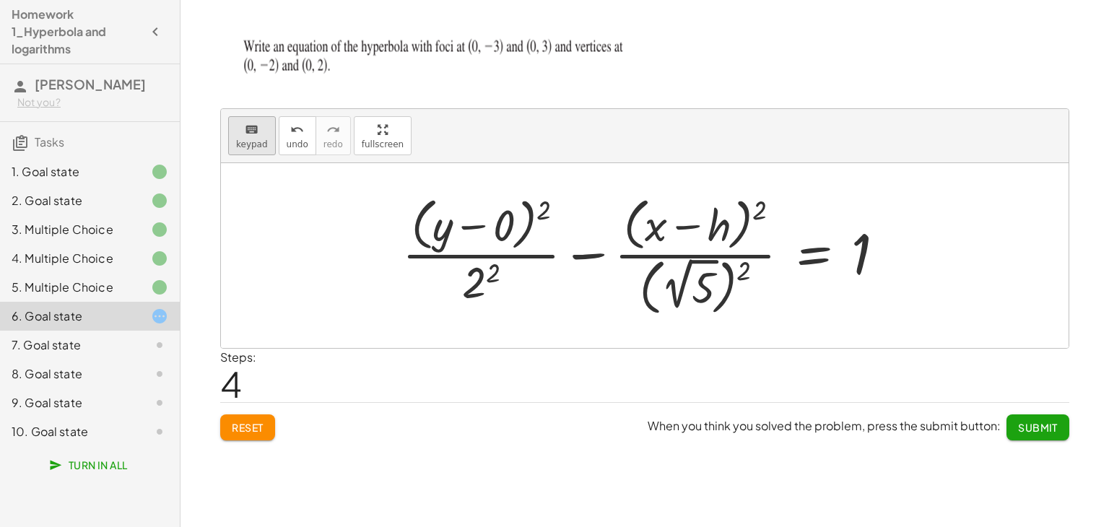
click at [253, 134] on icon "keyboard" at bounding box center [252, 129] width 14 height 17
click at [731, 239] on div at bounding box center [649, 255] width 509 height 129
click at [725, 236] on div at bounding box center [699, 226] width 64 height 48
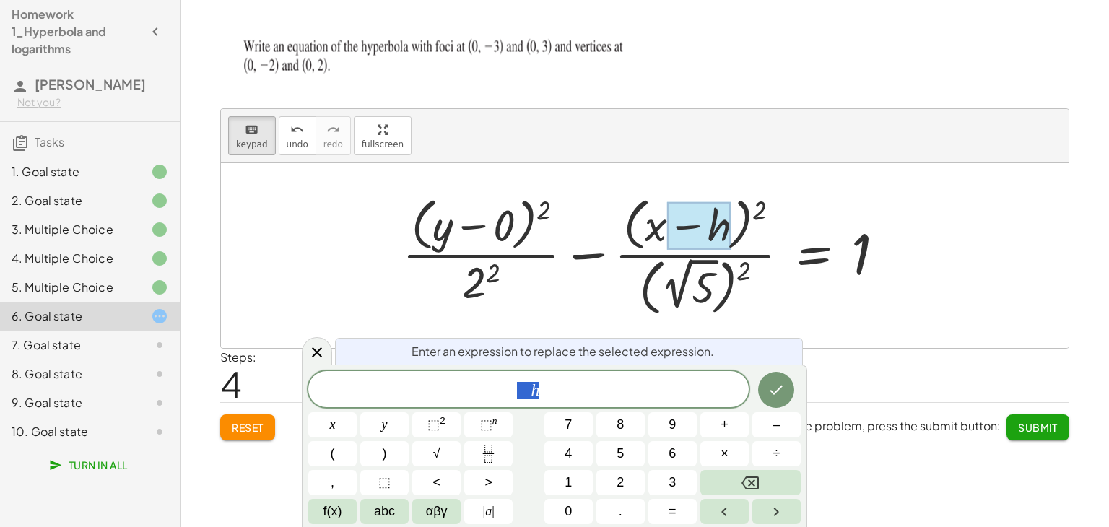
click at [552, 393] on span "− h" at bounding box center [528, 391] width 440 height 20
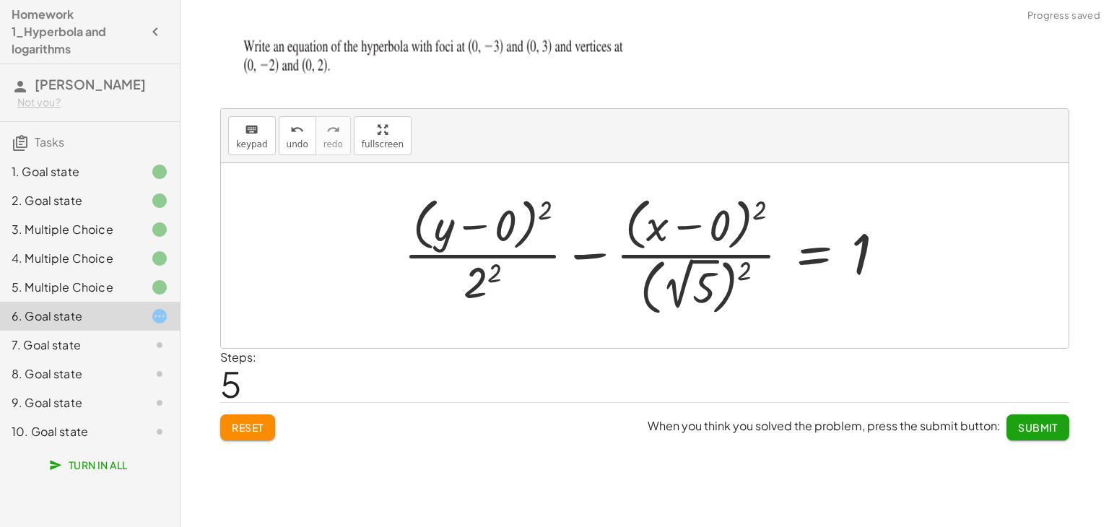
click at [1028, 422] on span "Submit" at bounding box center [1038, 427] width 40 height 13
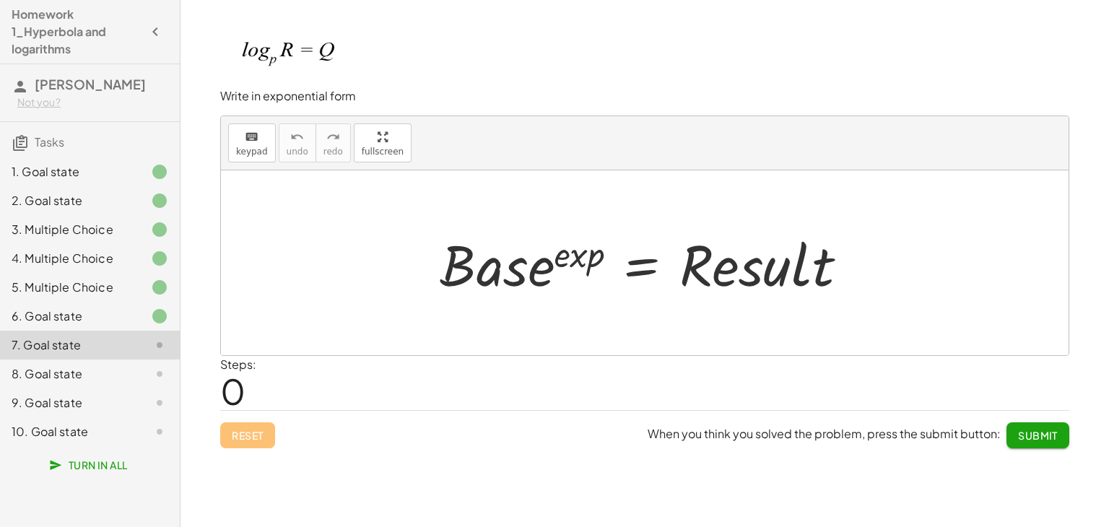
click at [251, 162] on div "keyboard keypad undo [PERSON_NAME] redo fullscreen" at bounding box center [645, 143] width 848 height 54
click at [251, 149] on span "keypad" at bounding box center [252, 152] width 32 height 10
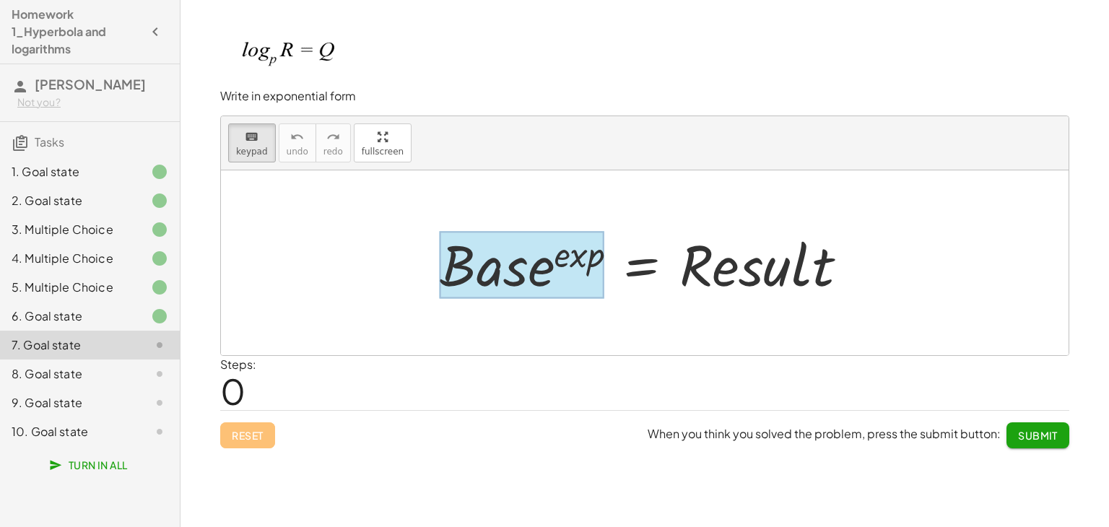
click at [511, 264] on div at bounding box center [522, 264] width 165 height 67
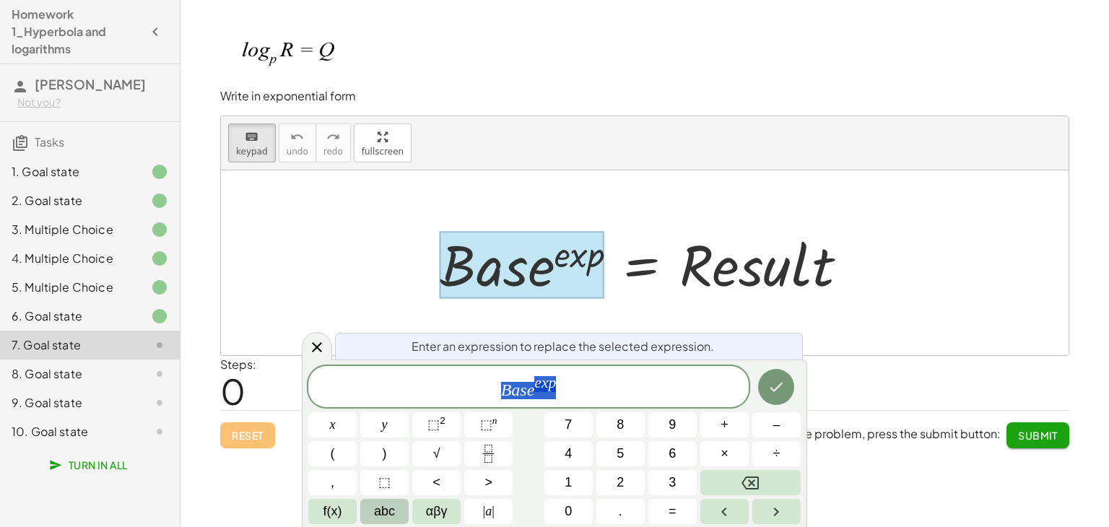
click at [380, 505] on span "abc" at bounding box center [384, 511] width 21 height 19
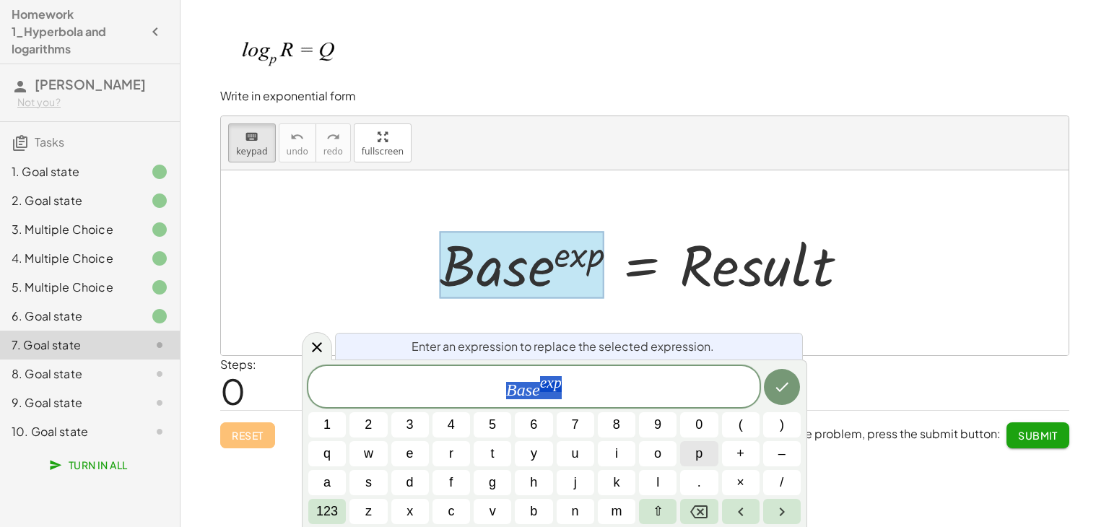
click at [685, 456] on button "p" at bounding box center [699, 453] width 38 height 25
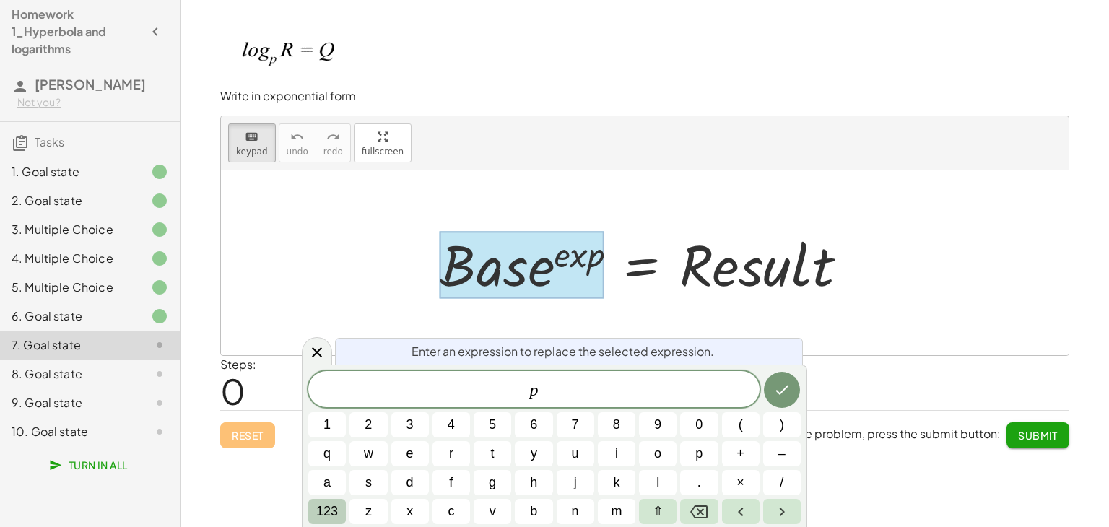
click at [325, 499] on button "123" at bounding box center [327, 511] width 38 height 25
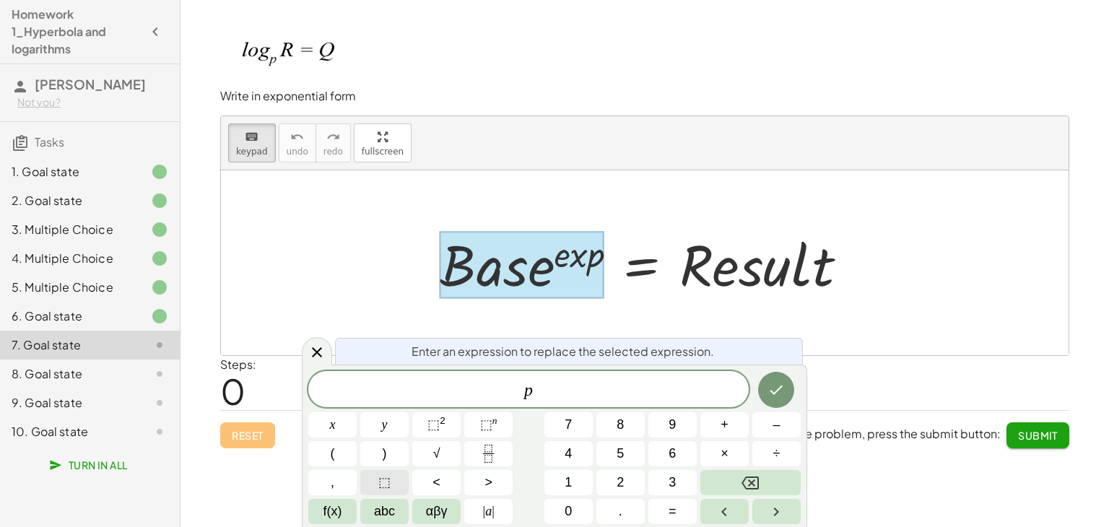
click at [396, 489] on button "⬚" at bounding box center [384, 482] width 48 height 25
click at [713, 484] on button "Backspace" at bounding box center [750, 482] width 100 height 25
click at [499, 408] on div "p ​ x y ⬚ 2 ⬚ n 7 8 9 + – ( ) √ 4 5 6 × ÷ , ⬚ < > 1 2 3 f(x) abc αβγ | a | 0 . =" at bounding box center [554, 447] width 492 height 153
click at [501, 419] on button "⬚ n" at bounding box center [488, 424] width 48 height 25
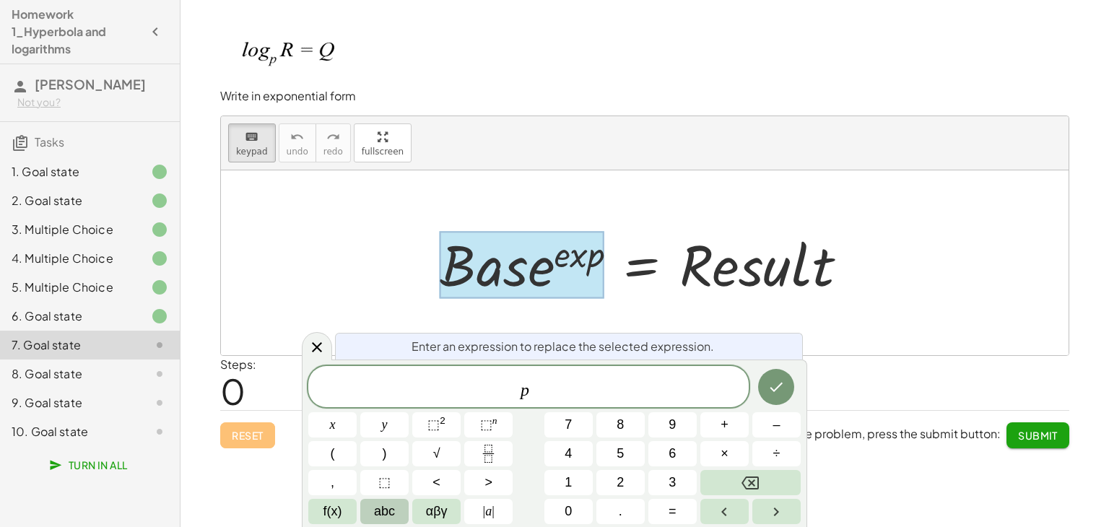
click at [386, 515] on span "abc" at bounding box center [384, 511] width 21 height 19
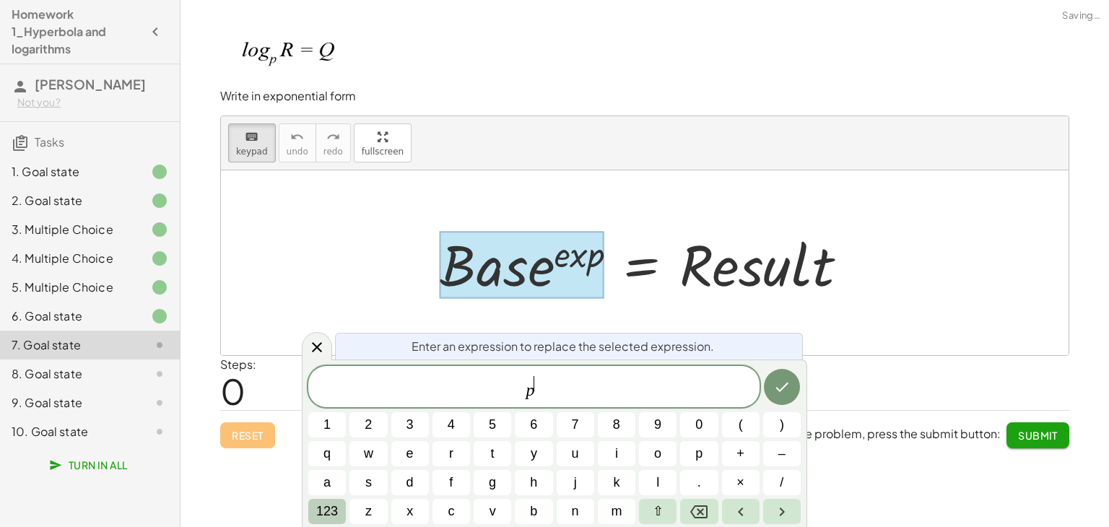
click at [326, 510] on span "123" at bounding box center [327, 511] width 22 height 19
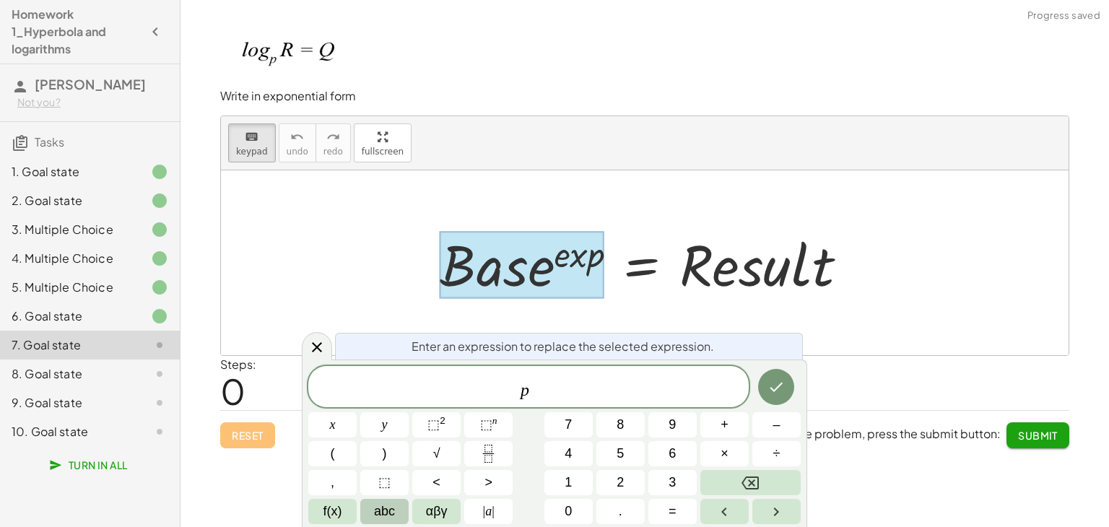
click at [395, 518] on button "abc" at bounding box center [384, 511] width 48 height 25
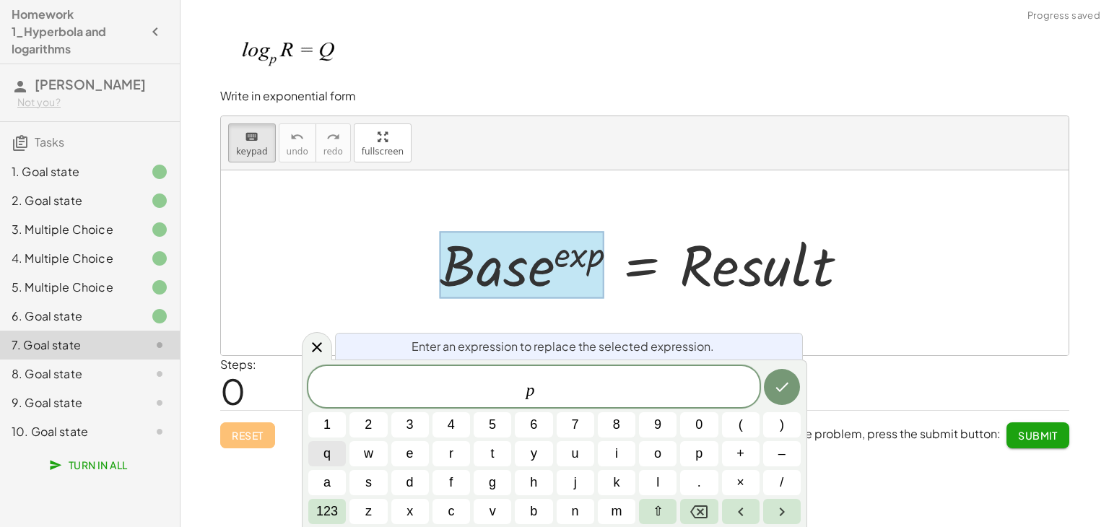
click at [332, 454] on button "q" at bounding box center [327, 453] width 38 height 25
click at [323, 503] on span "123" at bounding box center [327, 511] width 22 height 19
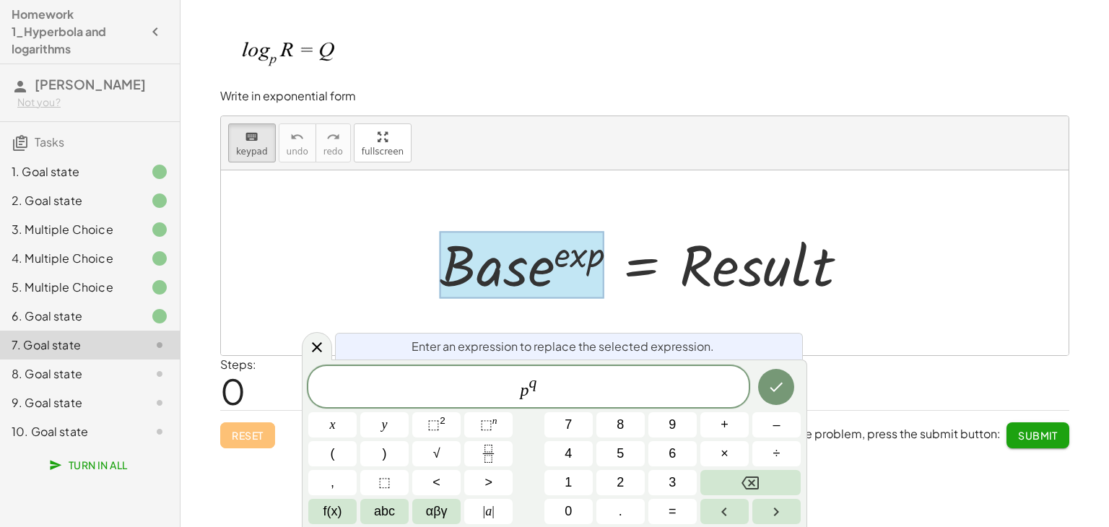
click at [547, 401] on div "p q ​" at bounding box center [528, 386] width 440 height 41
click at [656, 516] on button "=" at bounding box center [672, 511] width 48 height 25
click at [315, 509] on button "f(x)" at bounding box center [332, 511] width 48 height 25
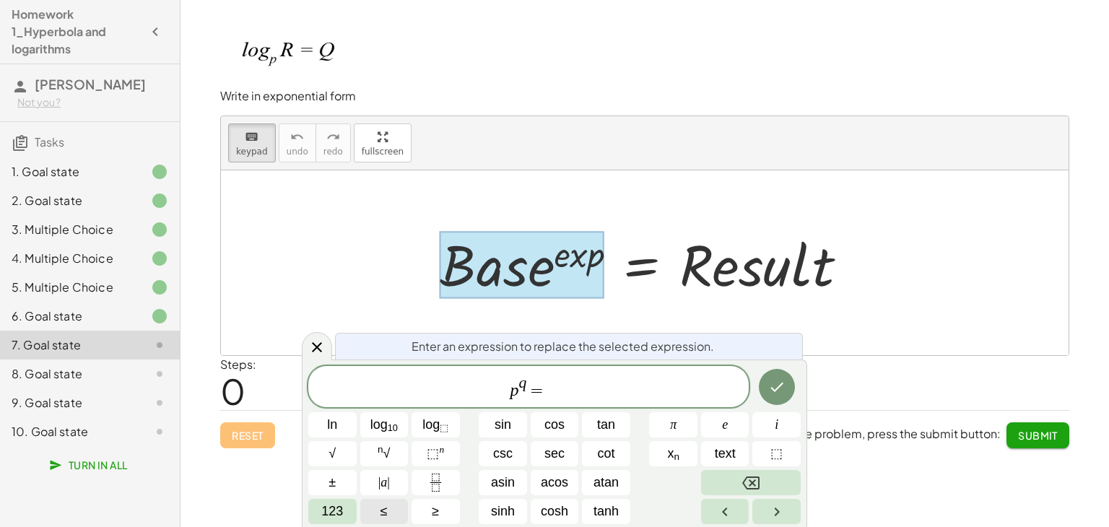
click at [317, 507] on button "123" at bounding box center [332, 511] width 48 height 25
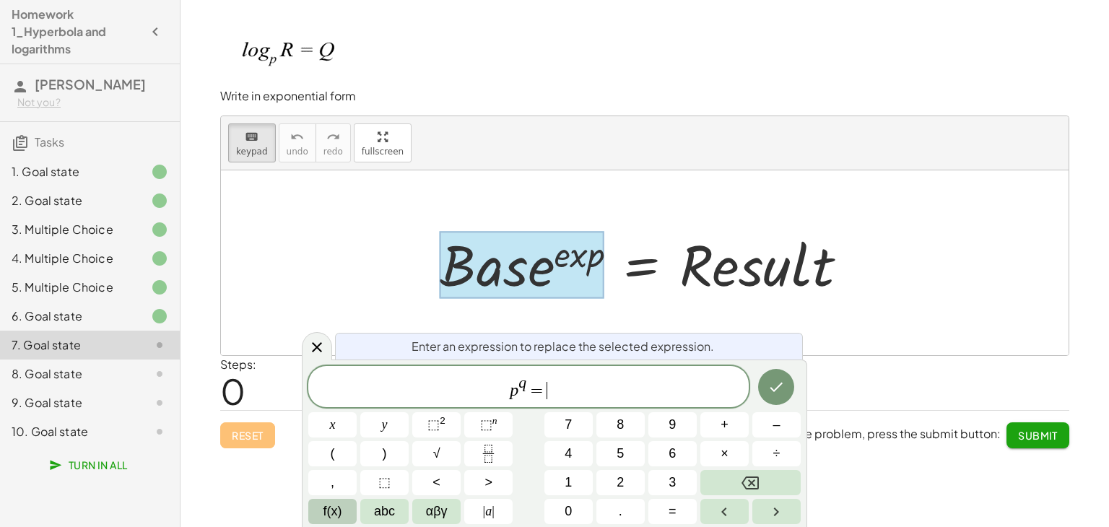
click at [317, 507] on button "f(x)" at bounding box center [332, 511] width 48 height 25
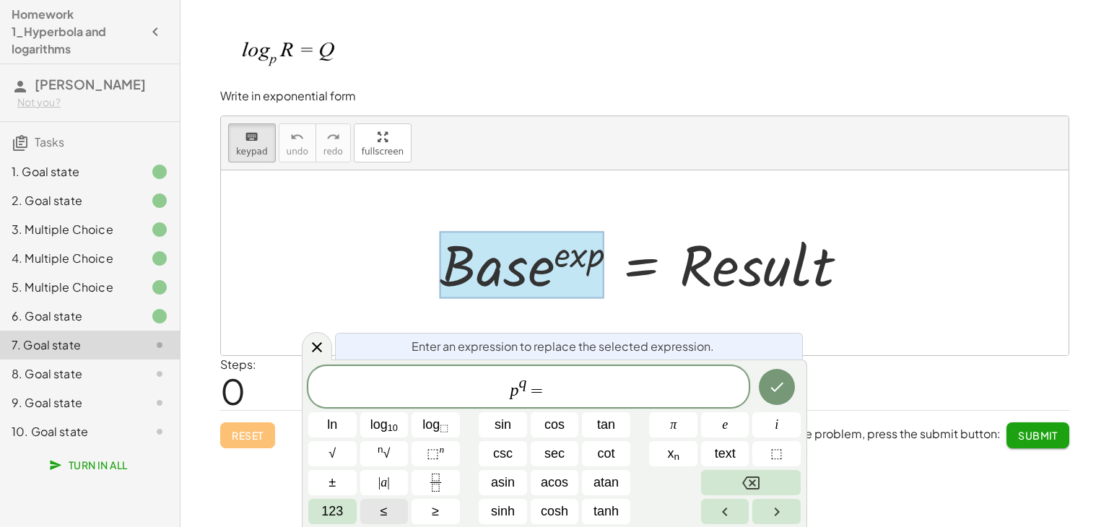
click at [317, 507] on button "123" at bounding box center [332, 511] width 48 height 25
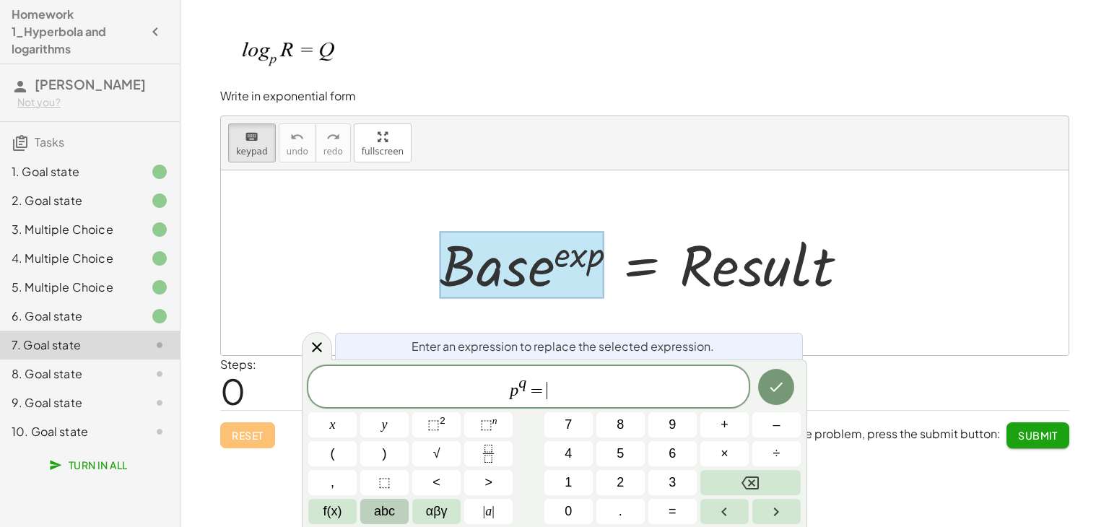
click at [367, 509] on button "abc" at bounding box center [384, 511] width 48 height 25
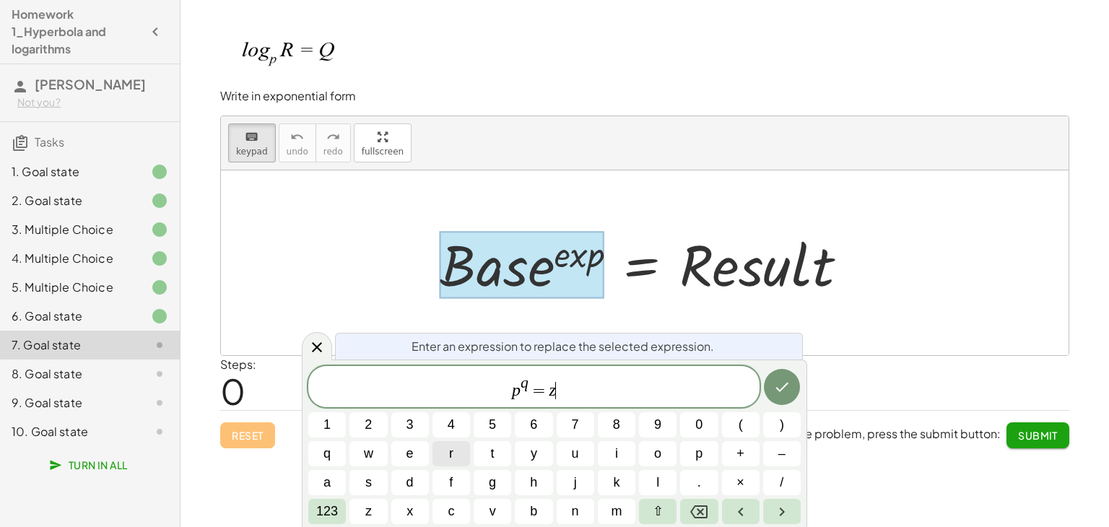
click at [452, 445] on span "r" at bounding box center [451, 453] width 4 height 19
click at [549, 394] on var "z" at bounding box center [549, 390] width 6 height 19
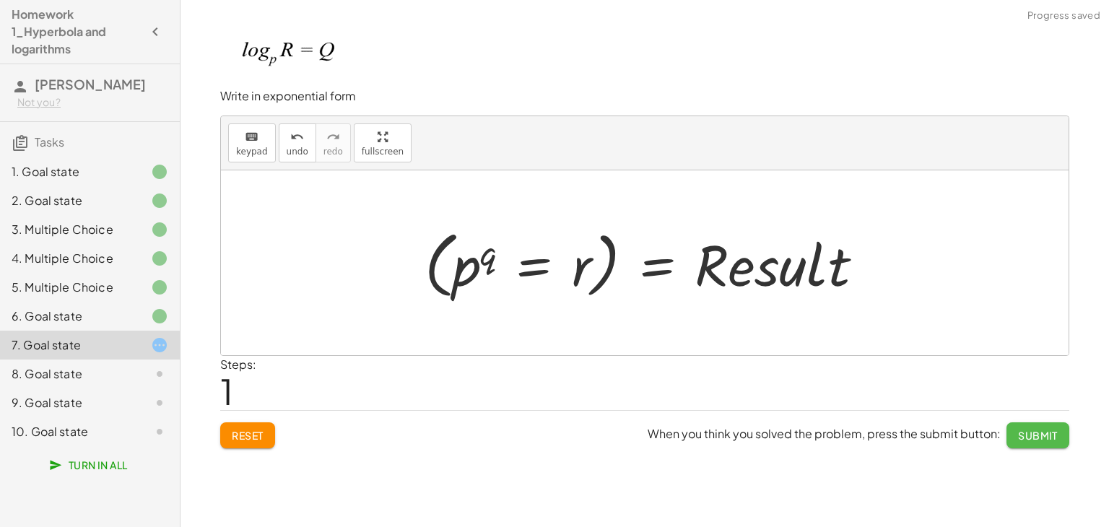
click at [1012, 428] on button "Submit" at bounding box center [1038, 435] width 63 height 26
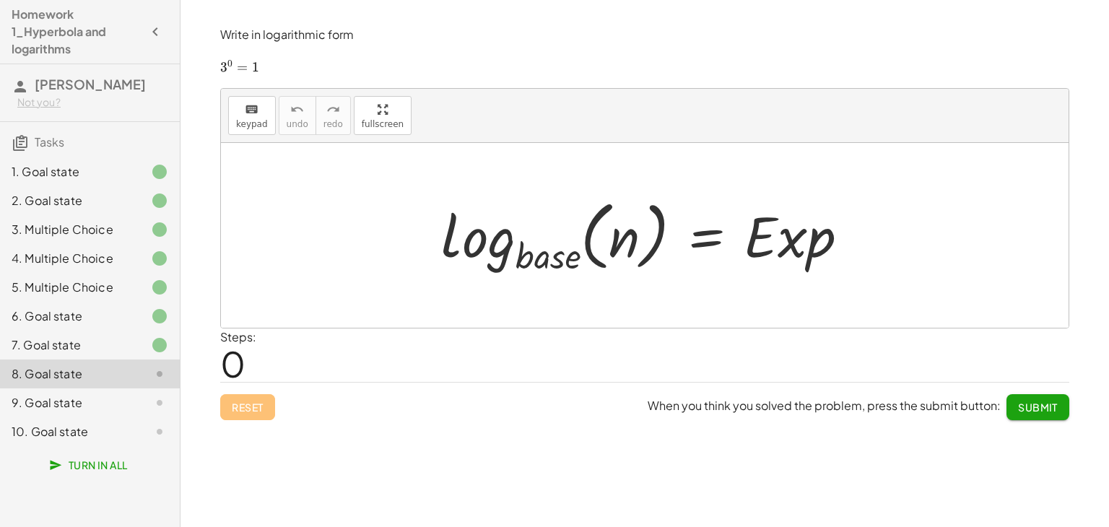
click at [1025, 407] on span "Submit" at bounding box center [1038, 407] width 40 height 13
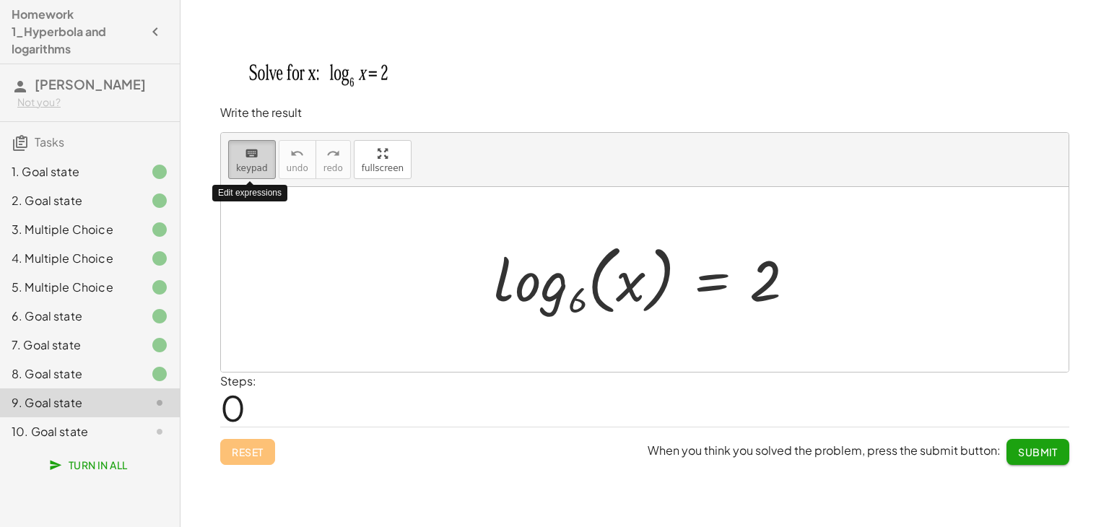
click at [240, 151] on div "keyboard" at bounding box center [252, 152] width 32 height 17
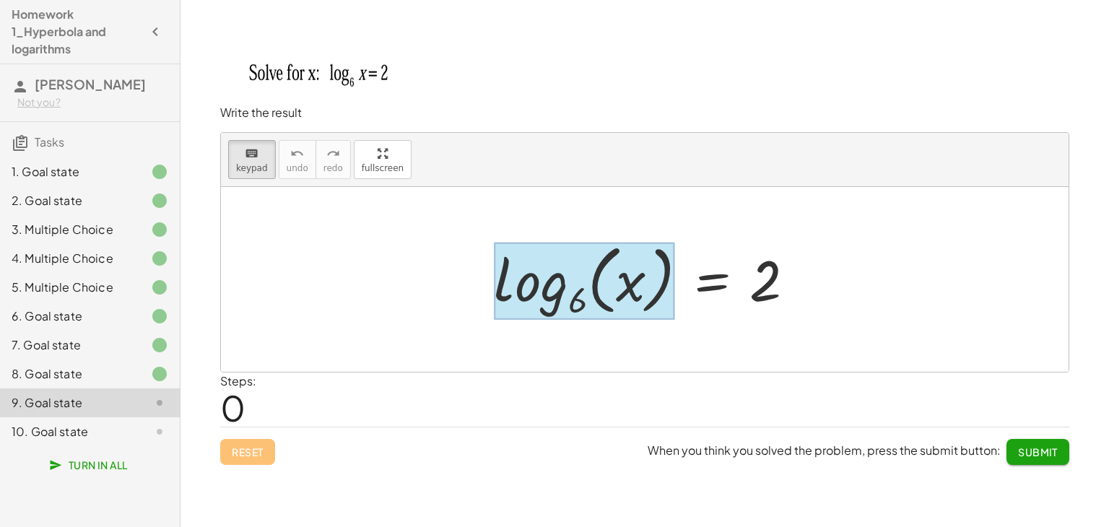
click at [573, 294] on div at bounding box center [584, 281] width 181 height 78
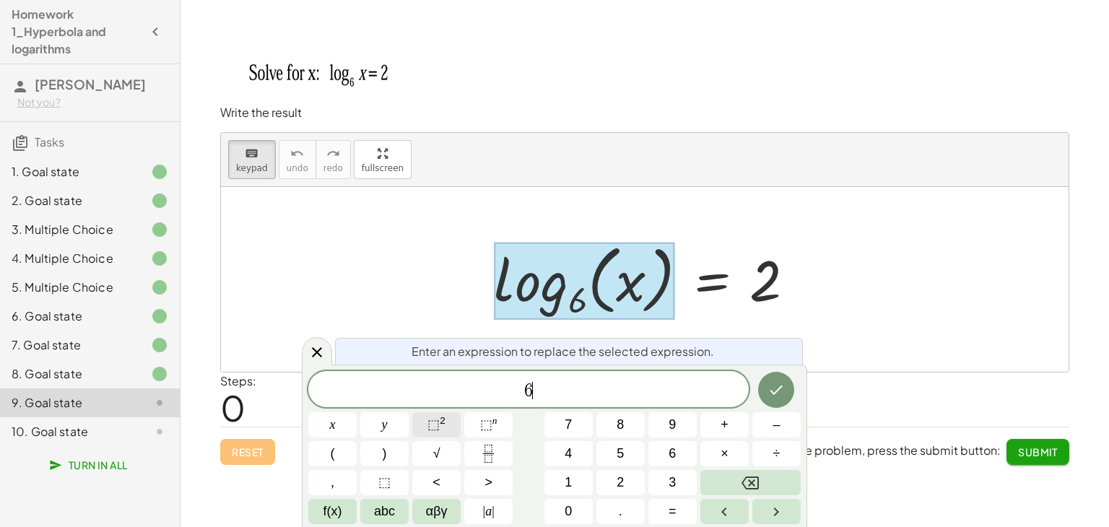
click at [433, 425] on span "⬚" at bounding box center [433, 424] width 12 height 14
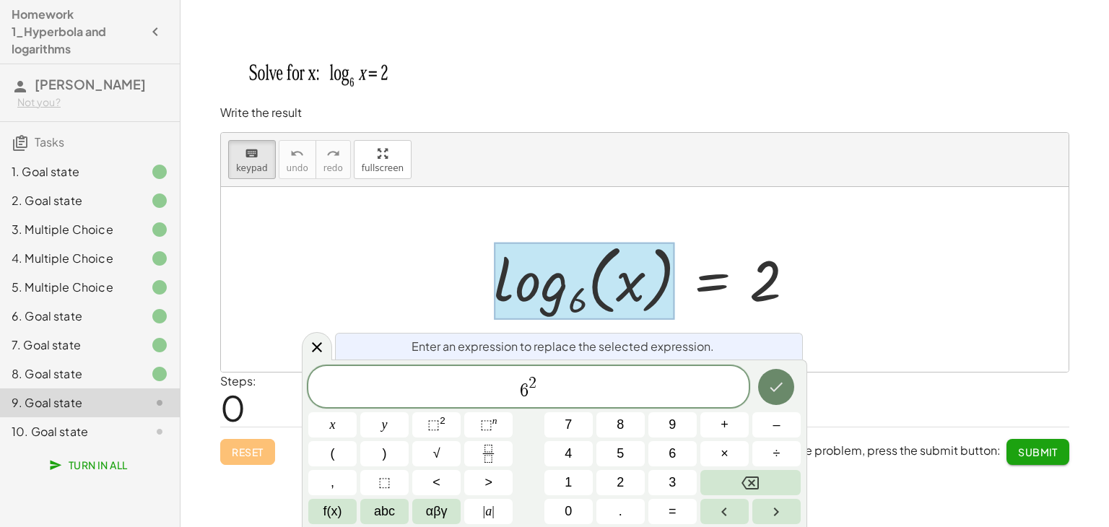
click at [779, 384] on icon "Done" at bounding box center [776, 386] width 17 height 17
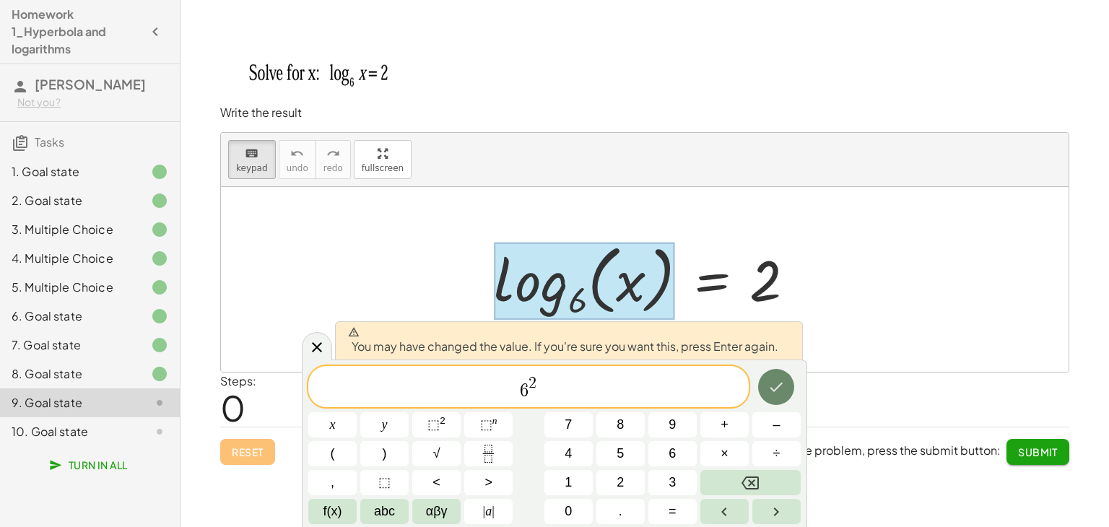
click at [779, 384] on icon "Done" at bounding box center [776, 386] width 17 height 17
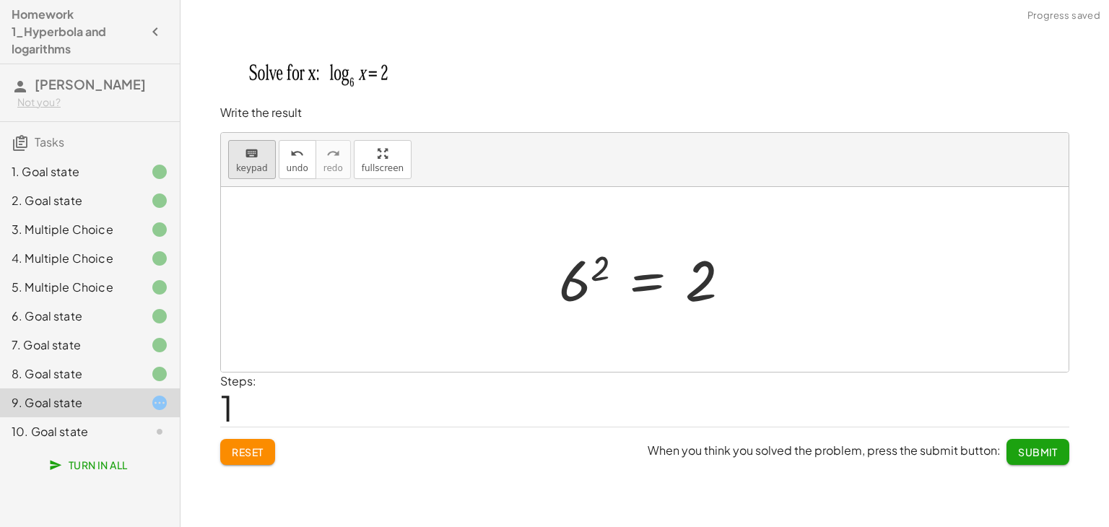
click at [248, 148] on icon "keyboard" at bounding box center [252, 153] width 14 height 17
click at [703, 281] on div at bounding box center [701, 281] width 32 height 64
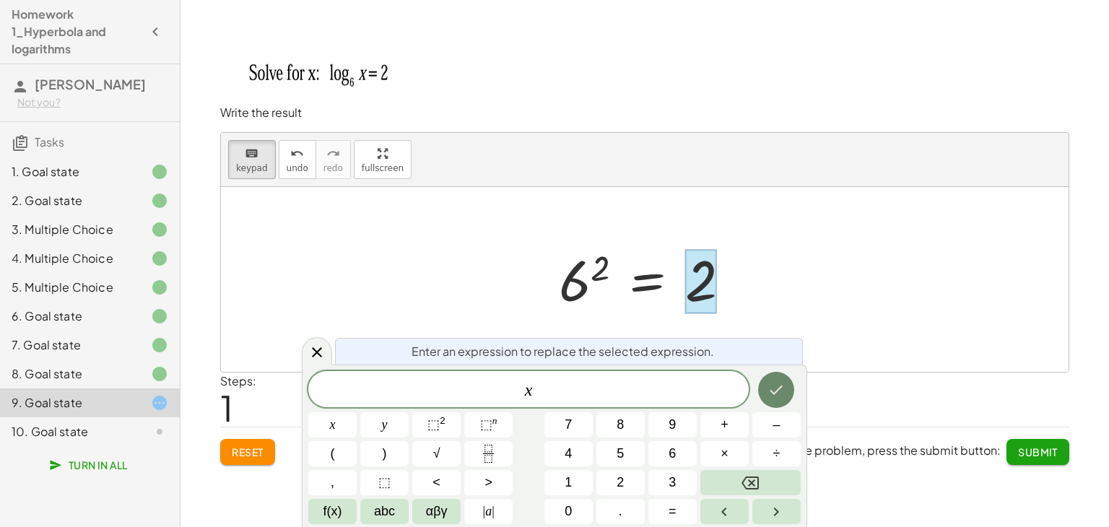
click at [779, 394] on icon "Done" at bounding box center [776, 389] width 17 height 17
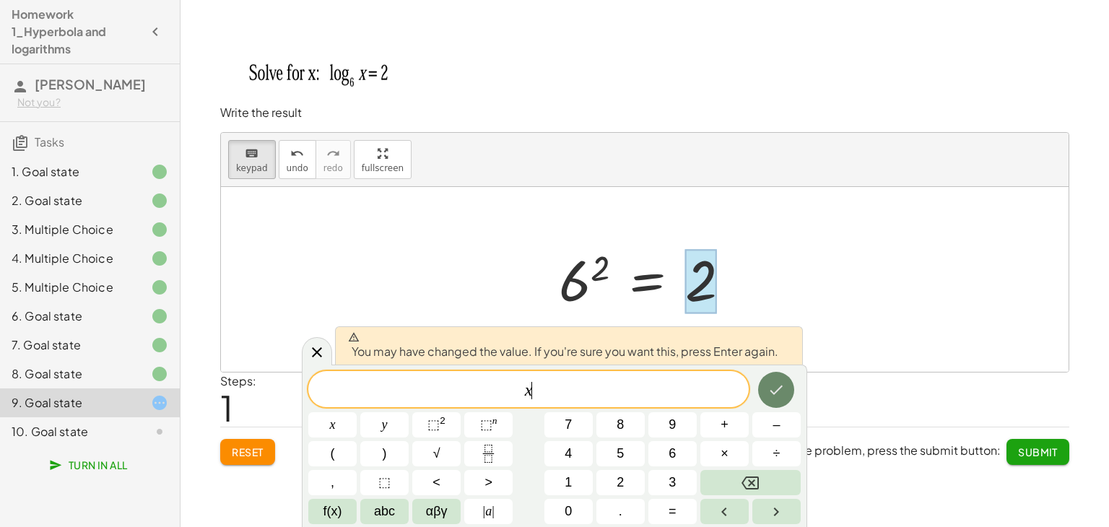
click at [779, 394] on icon "Done" at bounding box center [776, 389] width 17 height 17
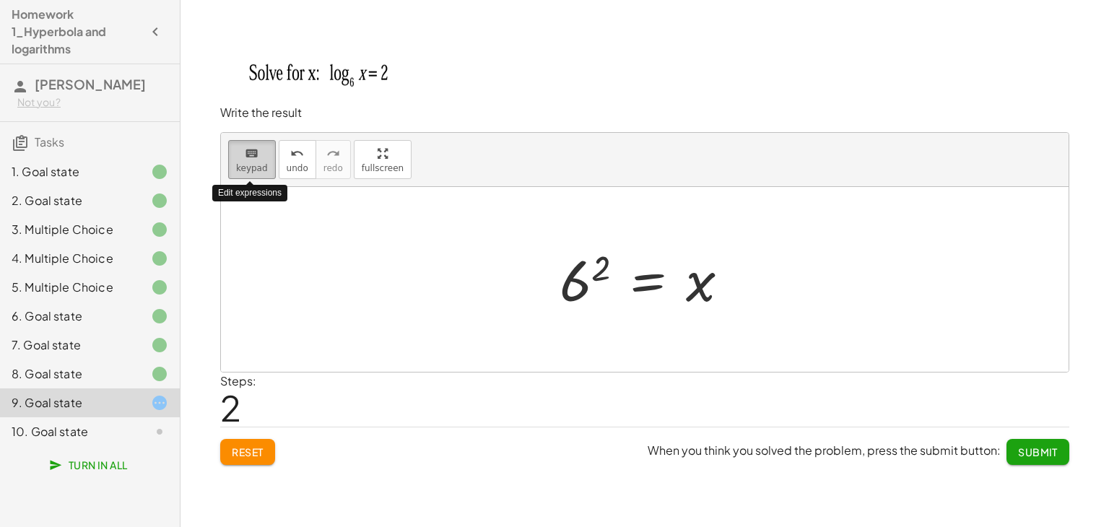
click at [262, 160] on div "keyboard" at bounding box center [252, 152] width 32 height 17
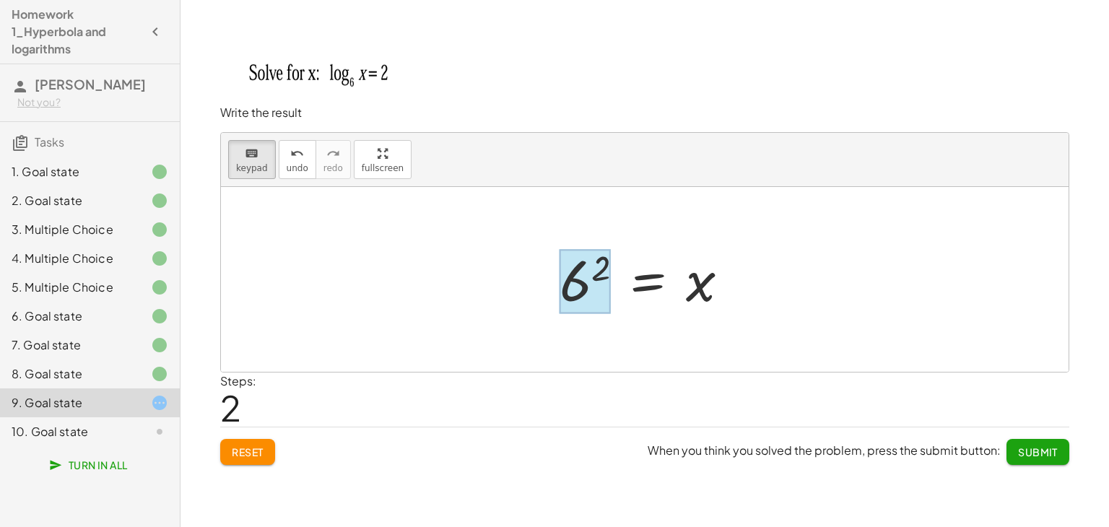
click at [574, 282] on div at bounding box center [585, 281] width 51 height 64
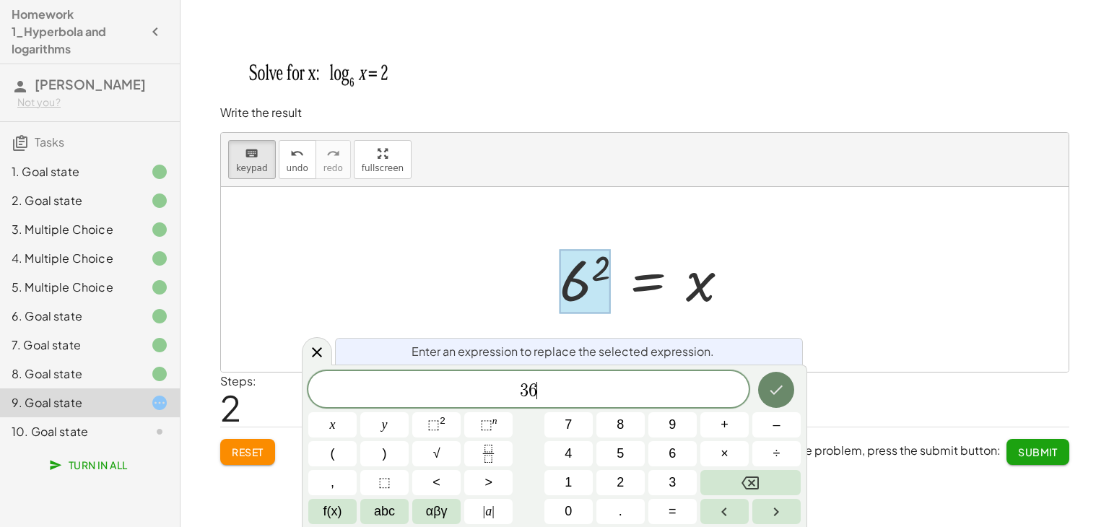
click at [770, 382] on icon "Done" at bounding box center [776, 389] width 17 height 17
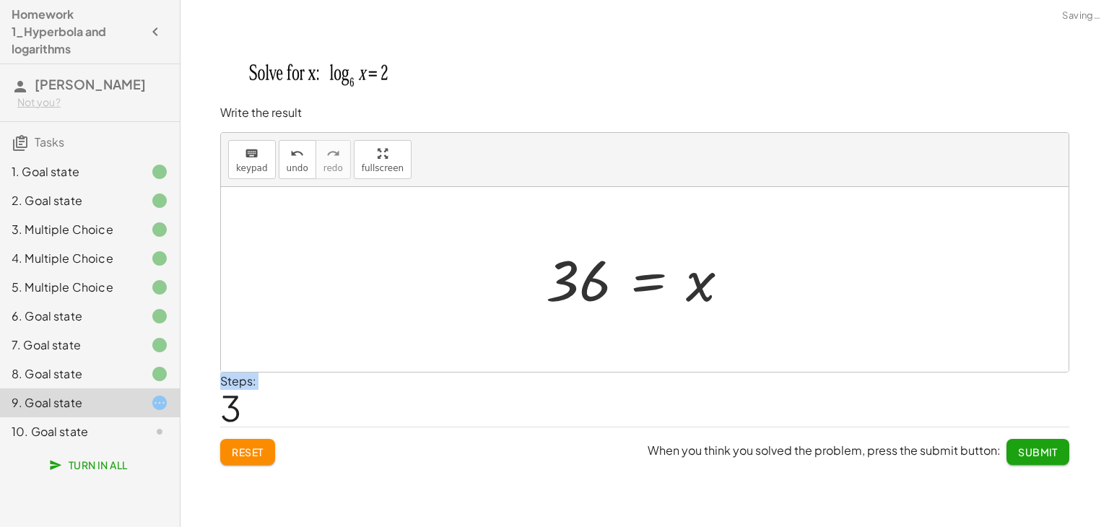
click at [770, 382] on div "Steps: 3" at bounding box center [644, 399] width 849 height 53
click at [1051, 457] on button "Submit" at bounding box center [1038, 452] width 63 height 26
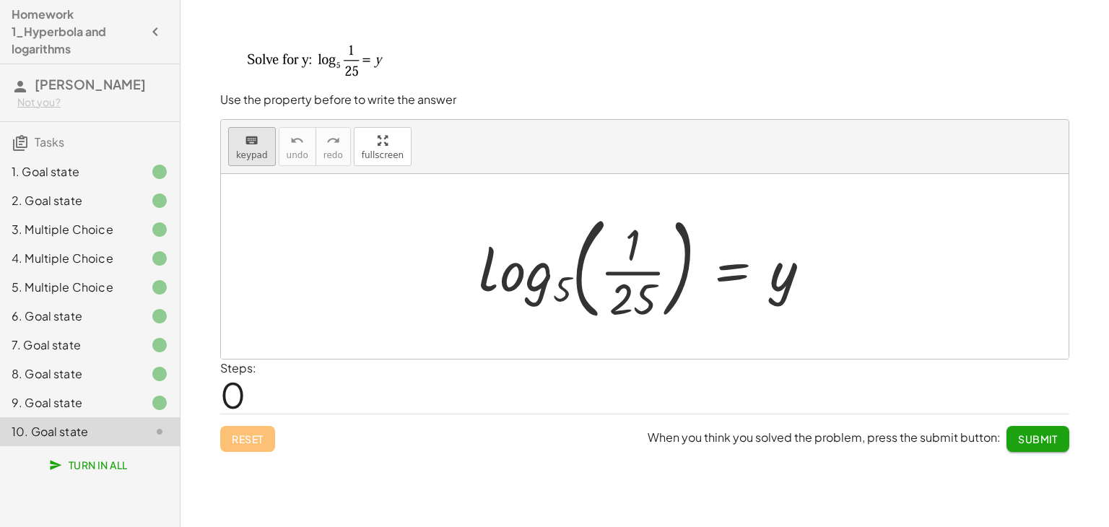
click at [246, 141] on icon "keyboard" at bounding box center [252, 140] width 14 height 17
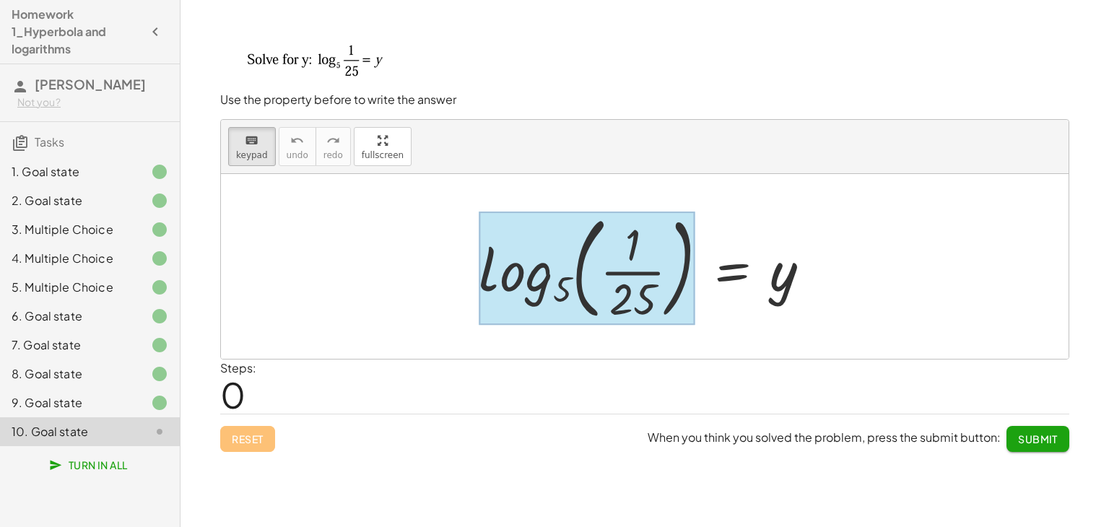
click at [542, 279] on div at bounding box center [587, 268] width 216 height 113
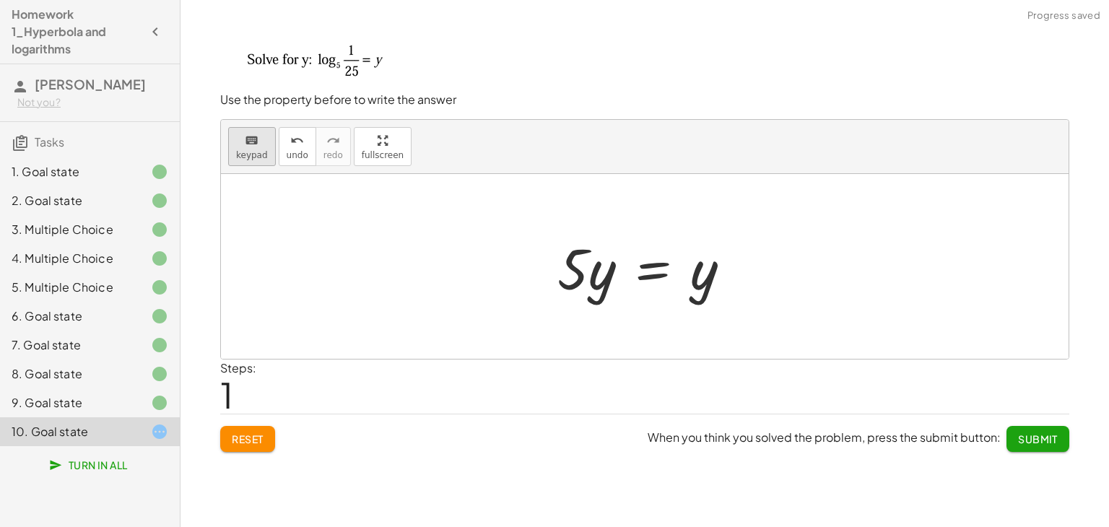
click at [230, 149] on button "keyboard keypad" at bounding box center [252, 146] width 48 height 39
click at [697, 287] on div at bounding box center [650, 267] width 200 height 74
click at [705, 275] on div at bounding box center [650, 267] width 200 height 74
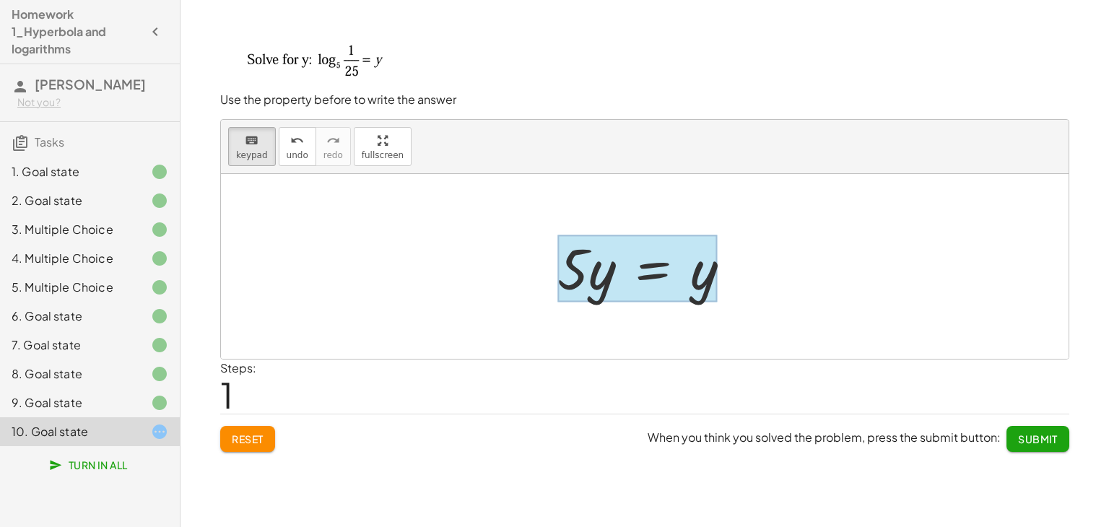
click at [682, 272] on div at bounding box center [637, 268] width 160 height 67
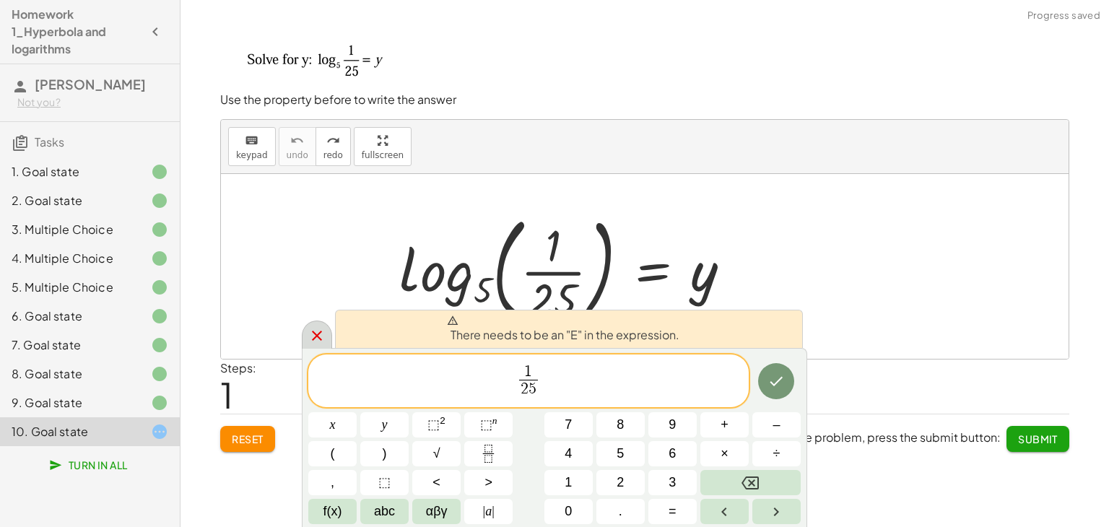
click at [313, 322] on div at bounding box center [317, 335] width 30 height 28
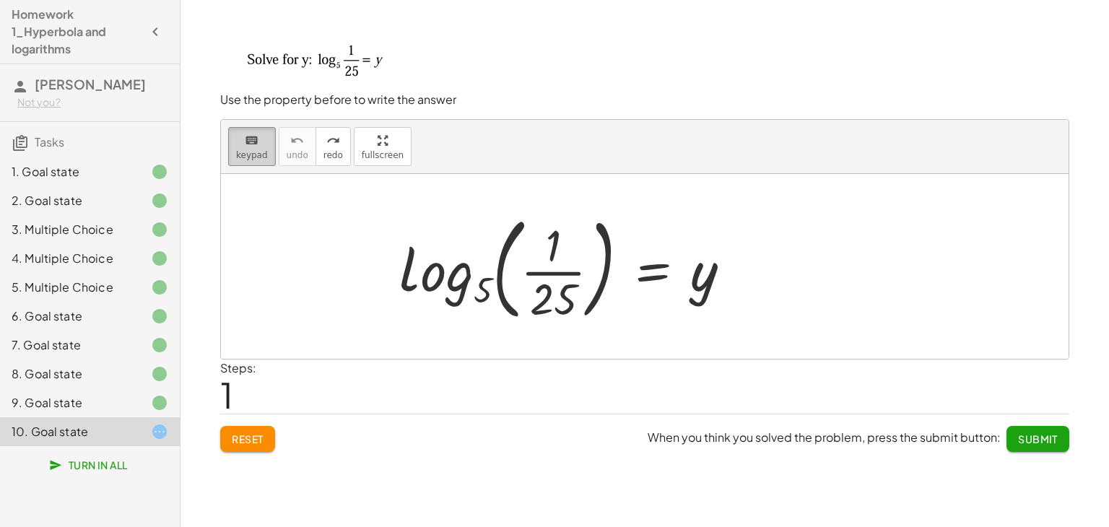
click at [260, 139] on div "keyboard" at bounding box center [252, 139] width 32 height 17
click at [436, 277] on div at bounding box center [645, 266] width 848 height 185
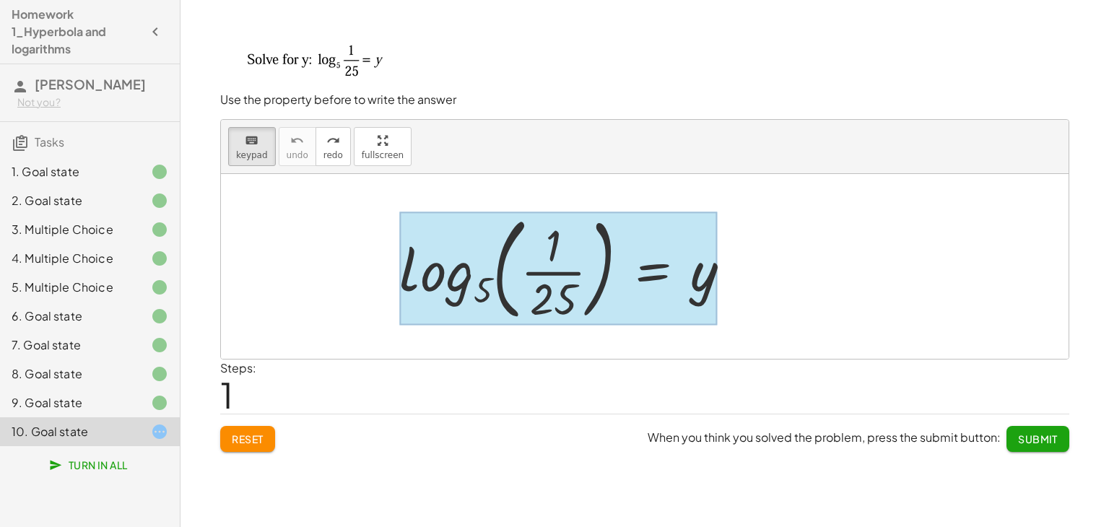
click at [674, 281] on div at bounding box center [558, 268] width 318 height 113
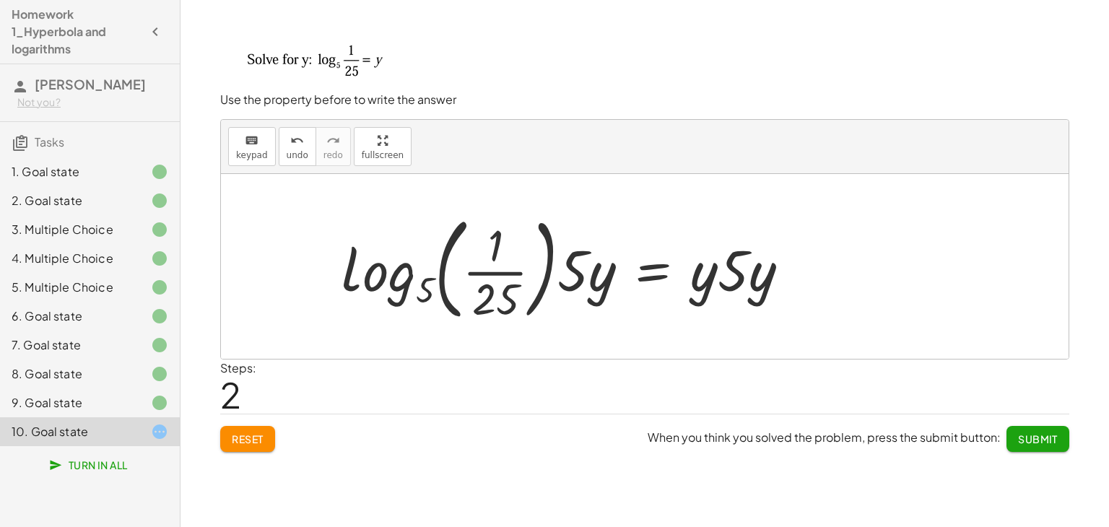
click at [537, 266] on div "log 5 ( , · 1 · 25 ) = y log 5 ( , · 1 · 25 ) = y · · 5 · y · · 5 · y" at bounding box center [645, 267] width 218 height 82
click at [254, 159] on span "keypad" at bounding box center [252, 155] width 32 height 10
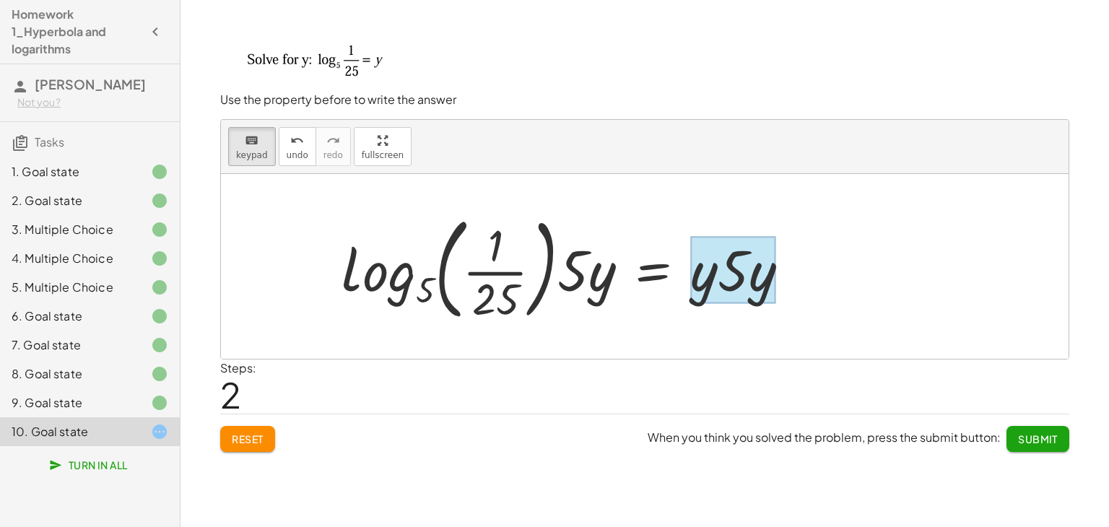
click at [716, 277] on div at bounding box center [732, 270] width 85 height 67
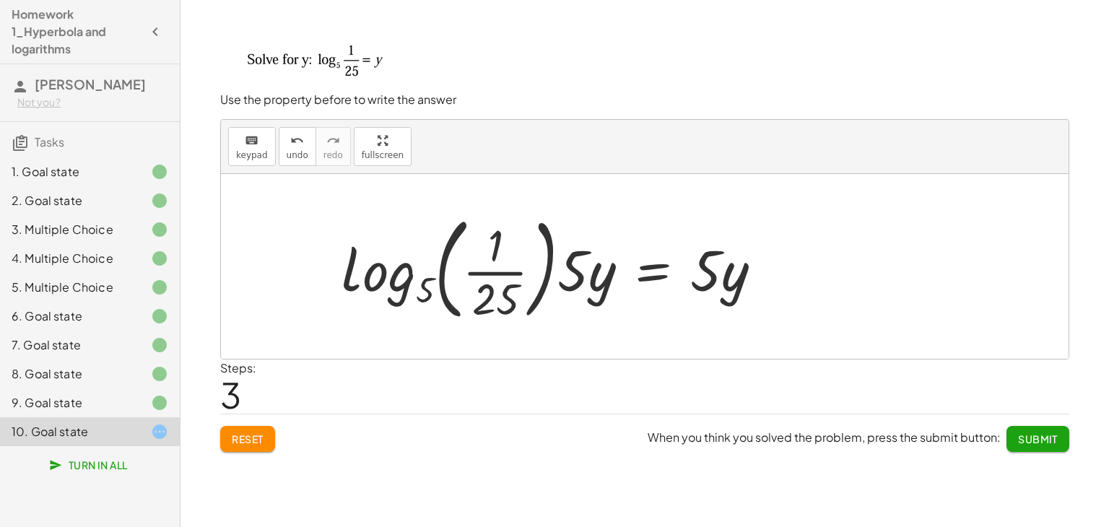
click at [271, 125] on div "keyboard keypad undo [PERSON_NAME] redo fullscreen" at bounding box center [645, 147] width 848 height 54
click at [251, 142] on icon "keyboard" at bounding box center [252, 140] width 14 height 17
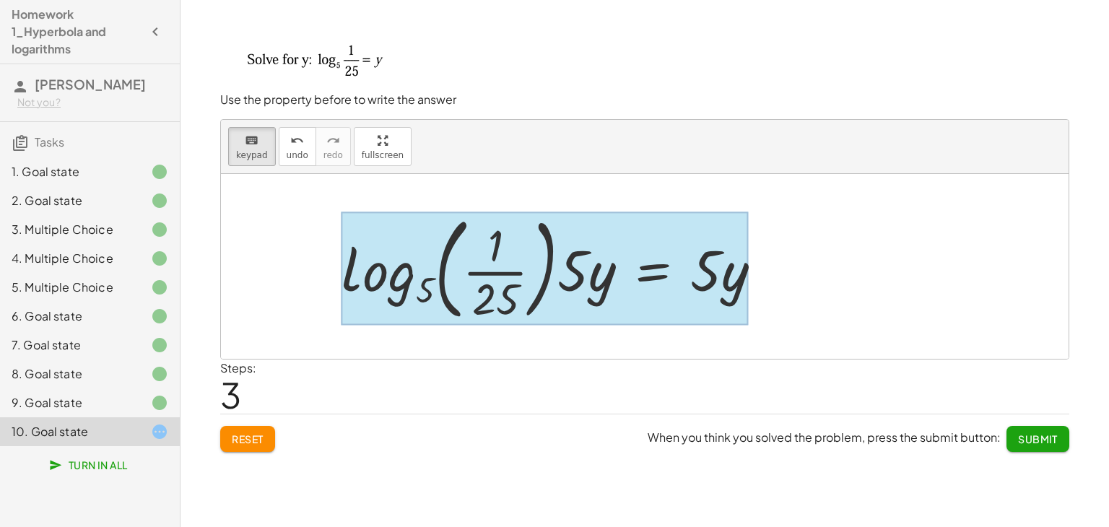
click at [684, 279] on div at bounding box center [545, 268] width 407 height 113
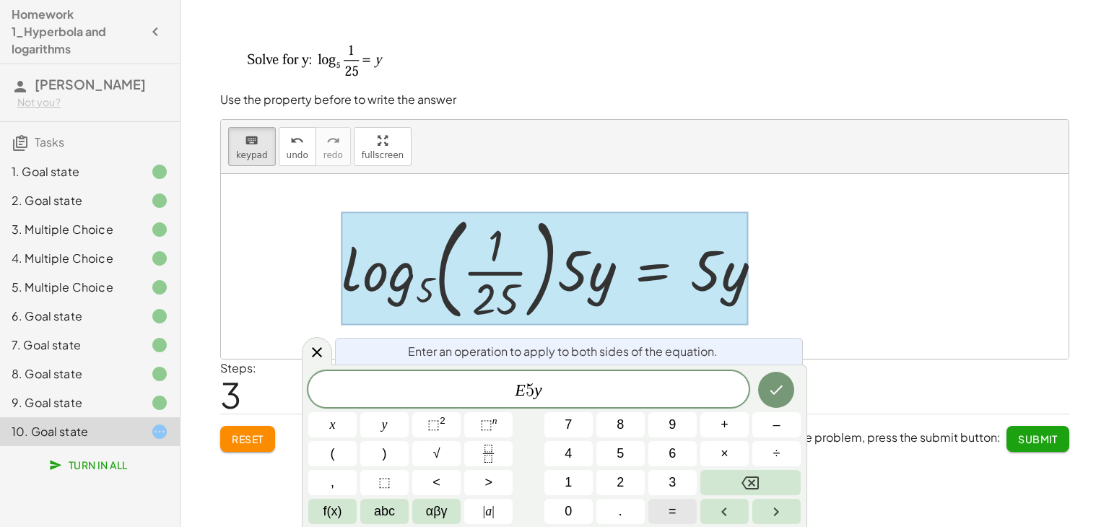
click at [679, 510] on button "=" at bounding box center [672, 511] width 48 height 25
click at [738, 480] on button "Backspace" at bounding box center [750, 482] width 100 height 25
click at [579, 474] on button "1" at bounding box center [568, 482] width 48 height 25
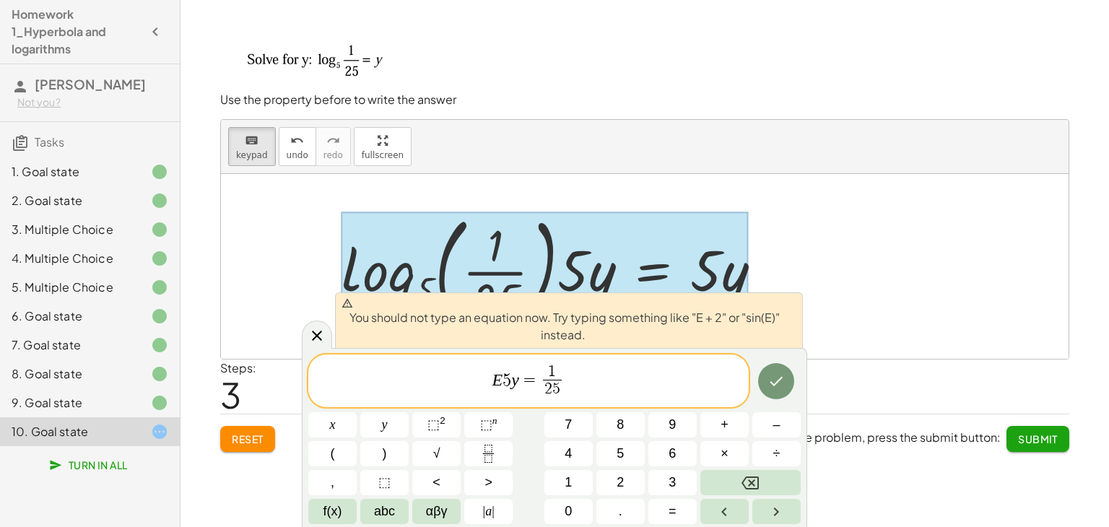
click at [314, 341] on icon at bounding box center [316, 335] width 17 height 17
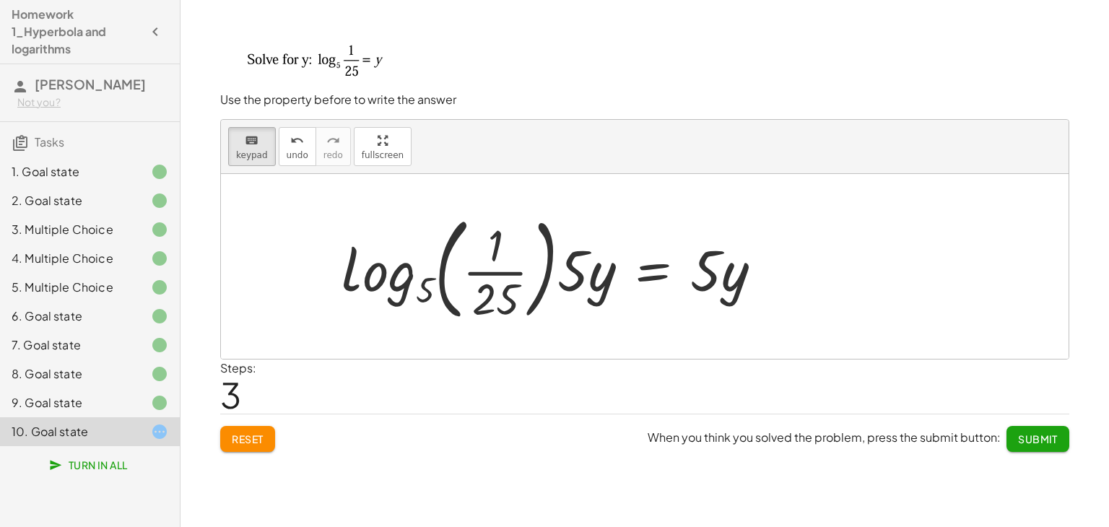
click at [245, 440] on span "Reset" at bounding box center [248, 438] width 32 height 13
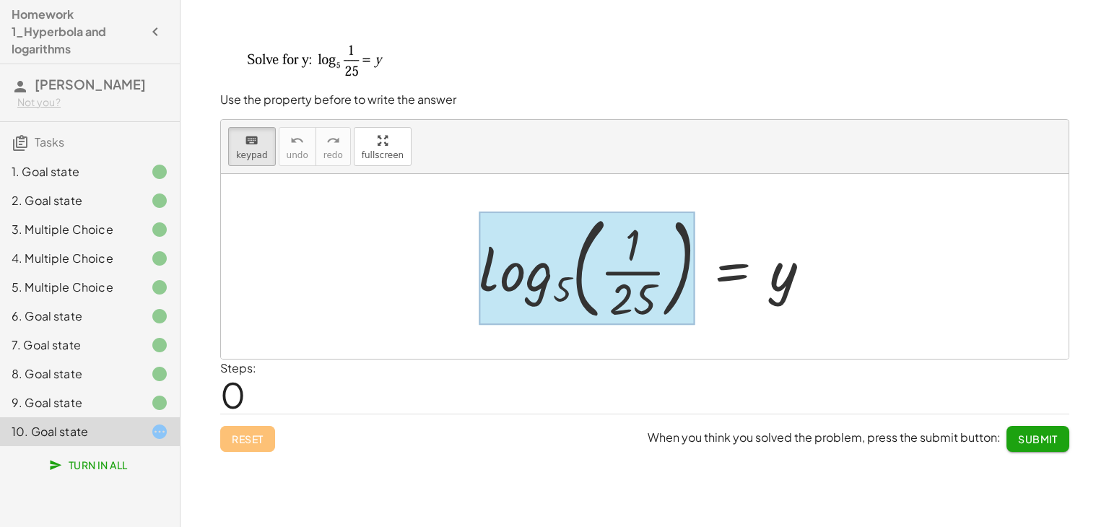
click at [536, 274] on div at bounding box center [587, 268] width 216 height 113
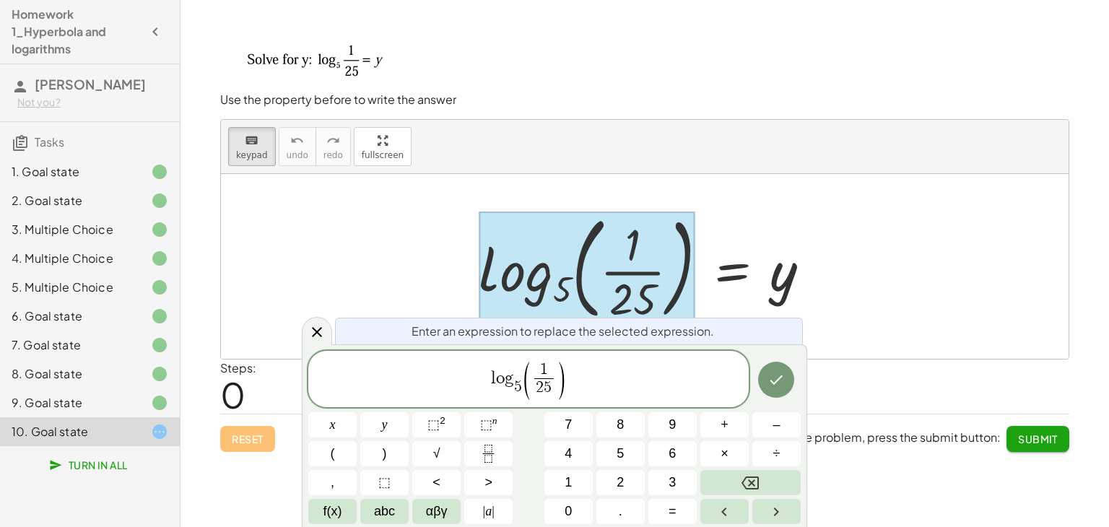
click at [791, 277] on div at bounding box center [650, 267] width 358 height 120
click at [764, 378] on button "Done" at bounding box center [776, 380] width 36 height 36
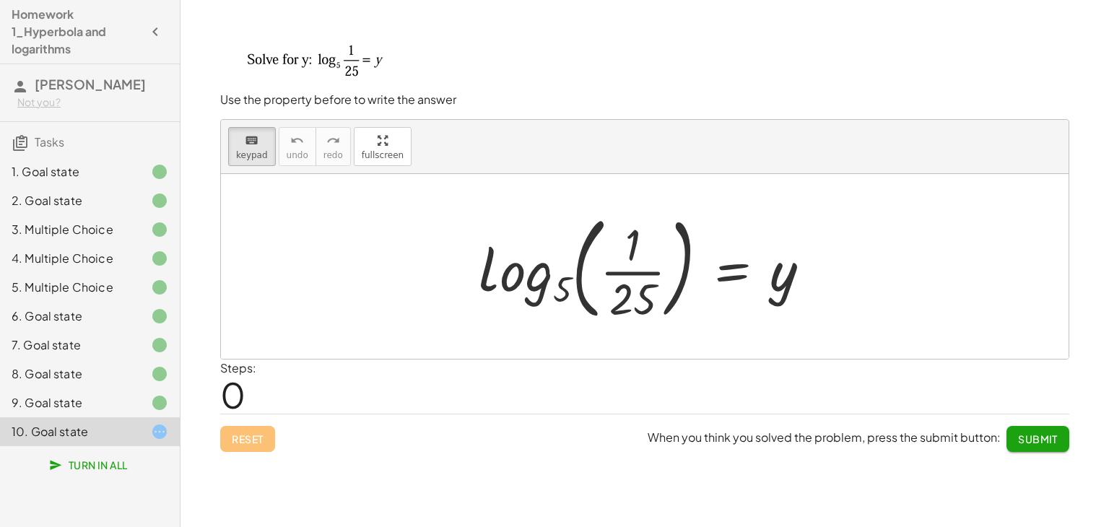
click at [764, 378] on div "Steps: 0" at bounding box center [644, 386] width 849 height 53
click at [773, 264] on div at bounding box center [650, 267] width 358 height 120
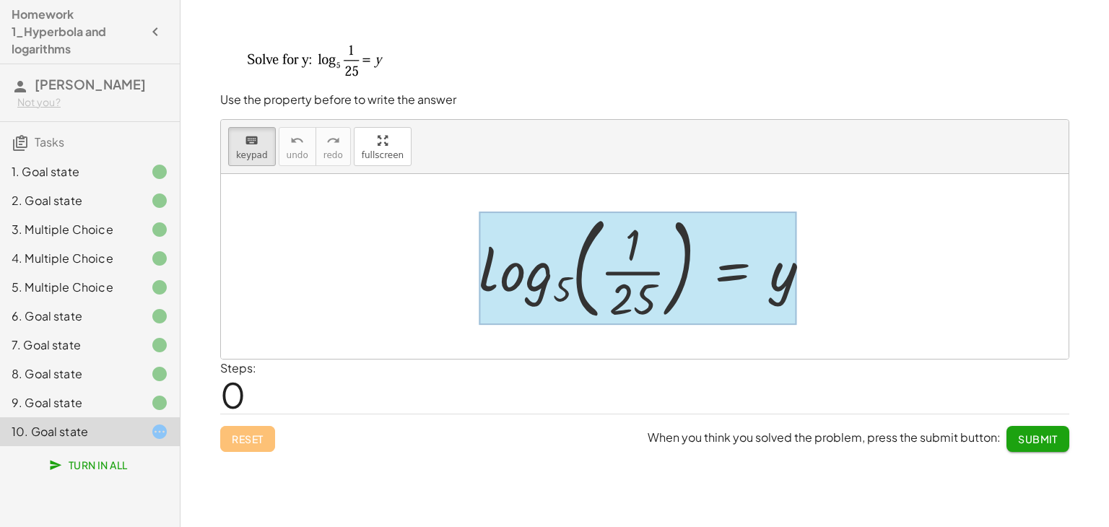
click at [752, 284] on div at bounding box center [638, 268] width 318 height 113
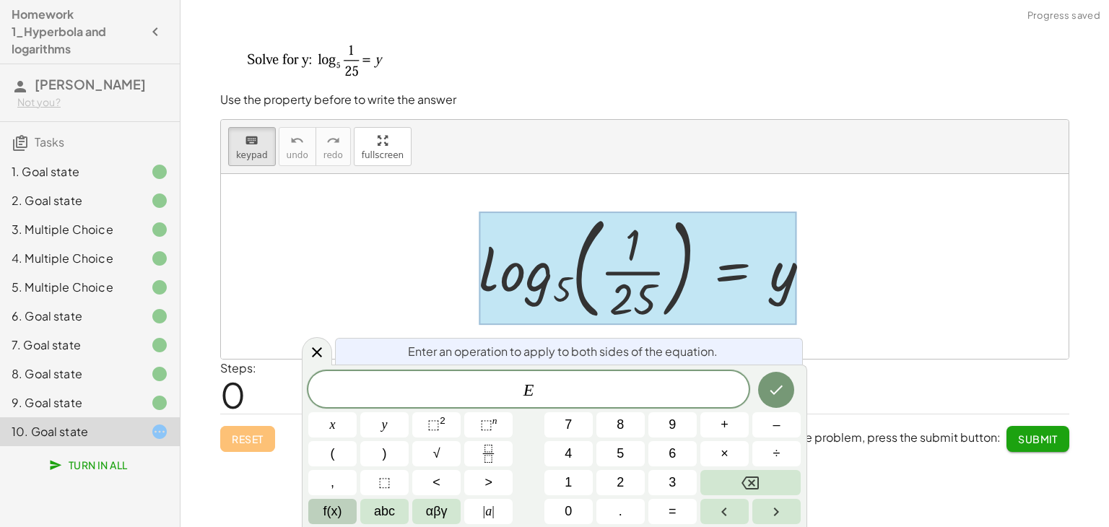
click at [331, 507] on span "f(x)" at bounding box center [332, 511] width 19 height 19
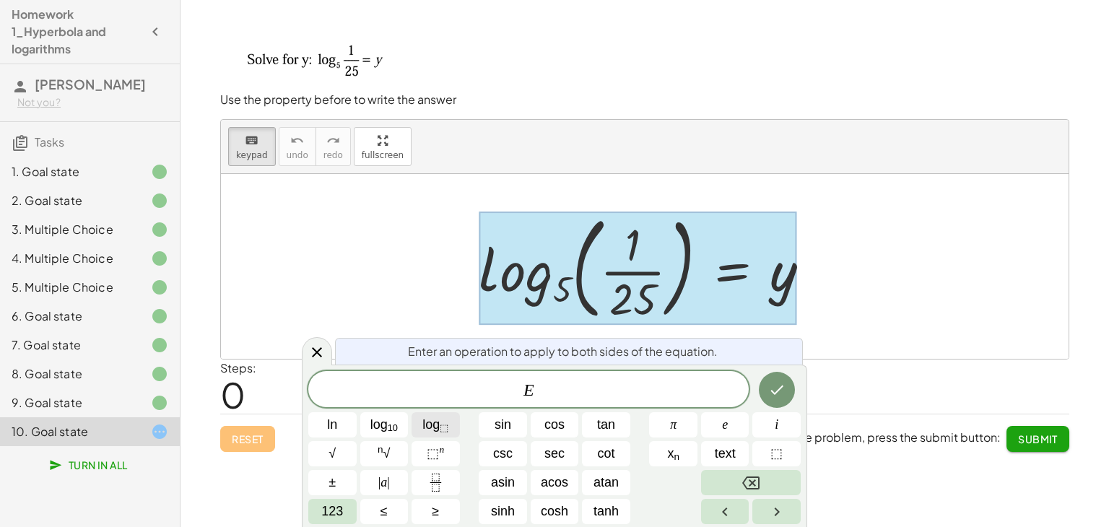
click at [446, 430] on sub "⬚" at bounding box center [444, 427] width 9 height 11
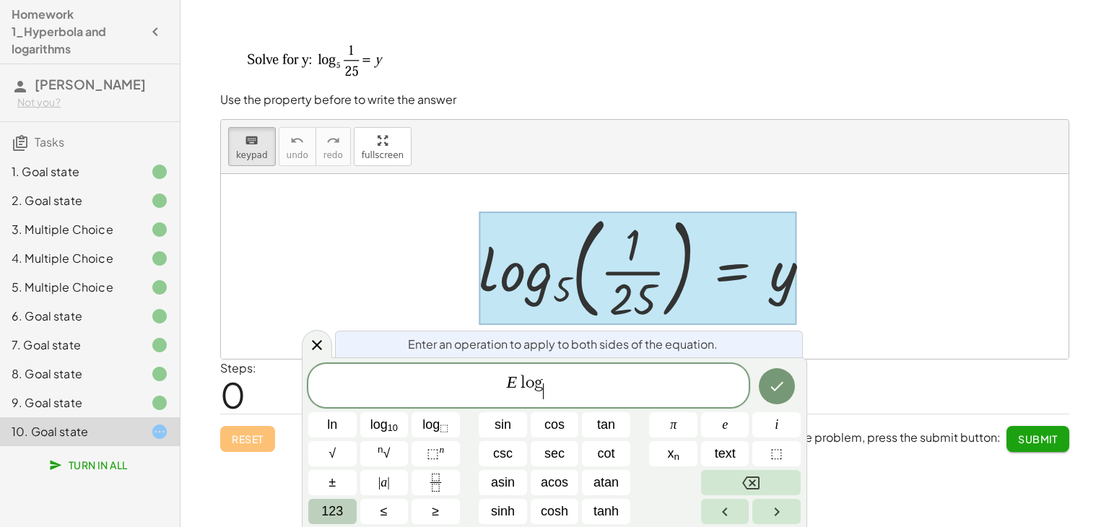
click at [322, 515] on span "123" at bounding box center [332, 511] width 22 height 19
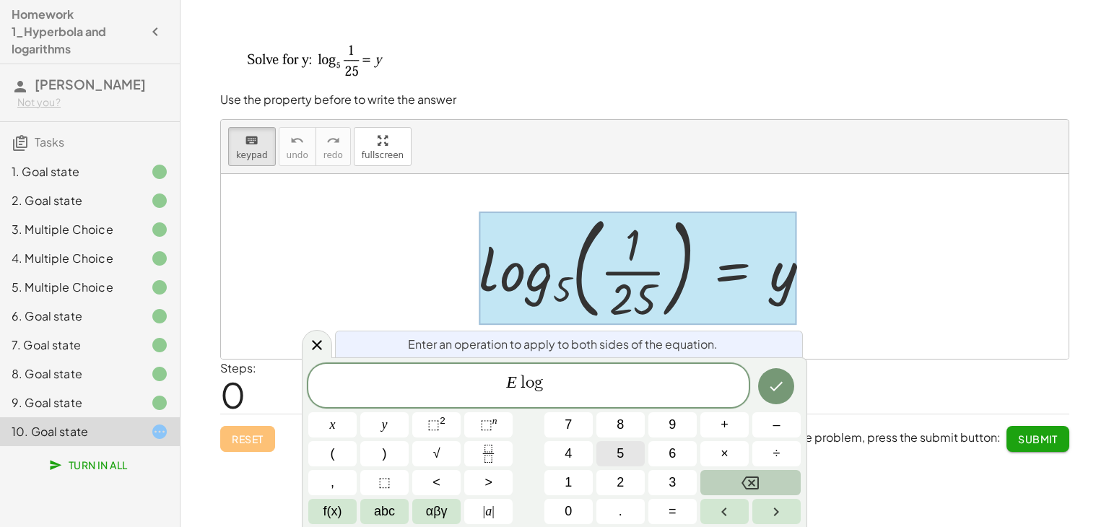
click at [621, 462] on span "5" at bounding box center [620, 453] width 7 height 19
click at [566, 379] on span "E l o g 5 ​ ​" at bounding box center [528, 387] width 440 height 28
click at [346, 456] on button "(" at bounding box center [332, 453] width 48 height 25
click at [617, 461] on span "5" at bounding box center [620, 453] width 7 height 19
click at [457, 425] on button "⬚ 2" at bounding box center [436, 424] width 48 height 25
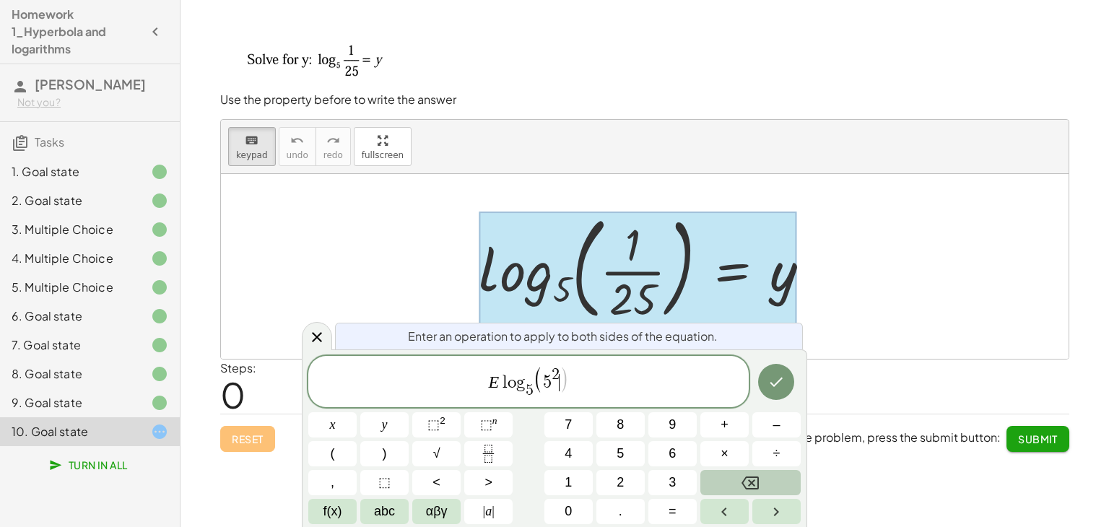
click at [552, 374] on span "2" at bounding box center [556, 375] width 8 height 16
click at [760, 425] on button "–" at bounding box center [776, 424] width 48 height 25
click at [596, 390] on span "E l o g 5 ​ ( 5 − 2 ) ​" at bounding box center [528, 383] width 440 height 36
click at [384, 444] on span ")" at bounding box center [385, 453] width 4 height 19
click at [777, 381] on icon "Done" at bounding box center [776, 381] width 17 height 17
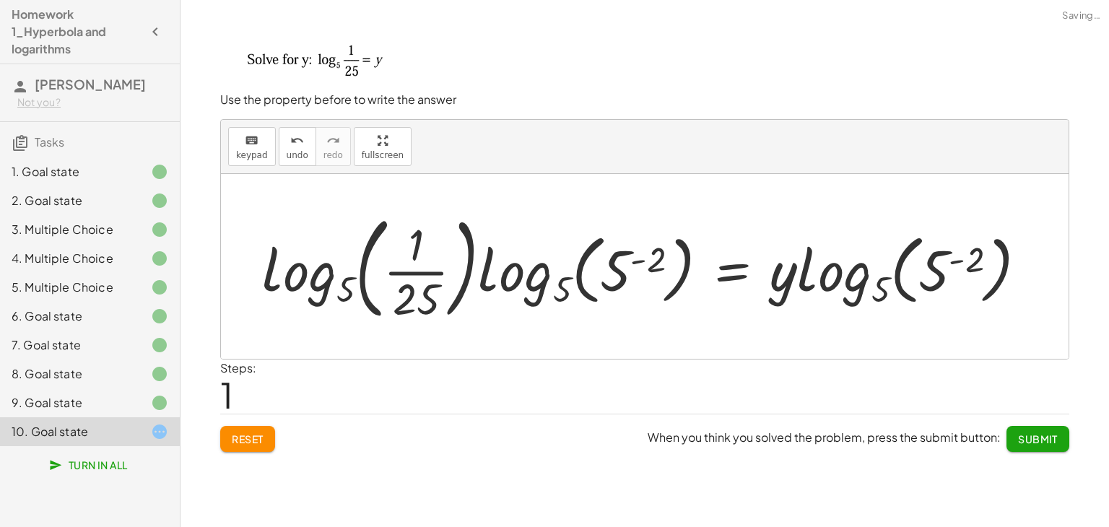
click at [777, 381] on div "Steps: 1" at bounding box center [644, 386] width 849 height 53
click at [248, 148] on button "keyboard keypad" at bounding box center [252, 146] width 48 height 39
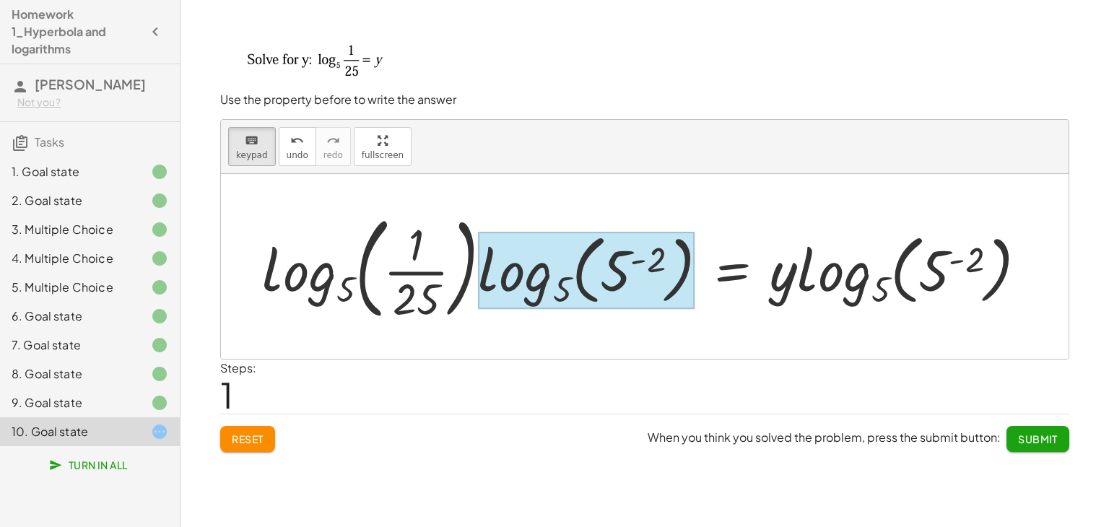
click at [550, 278] on div at bounding box center [587, 271] width 217 height 78
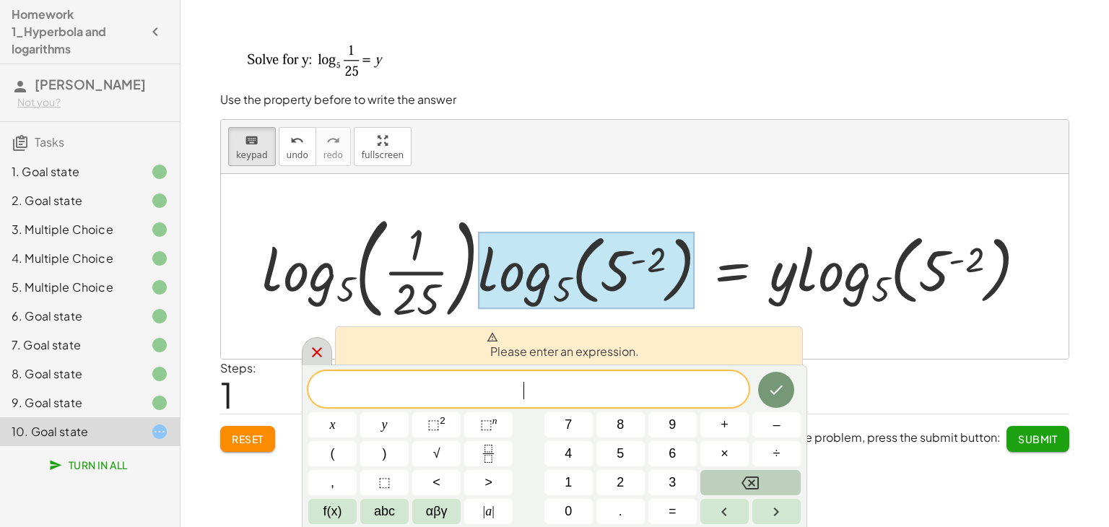
click at [307, 350] on div at bounding box center [317, 351] width 30 height 28
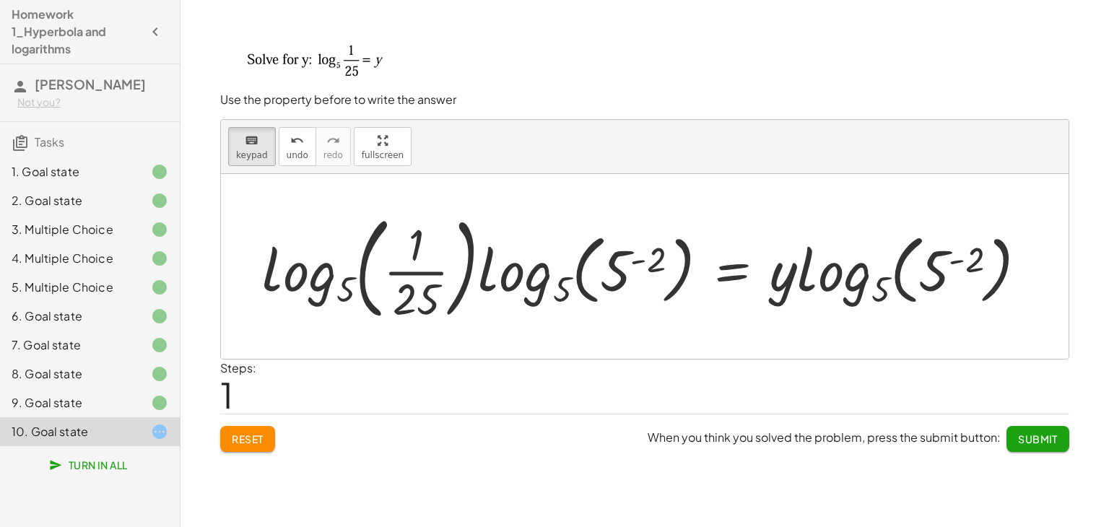
click at [227, 443] on button "Reset" at bounding box center [247, 439] width 55 height 26
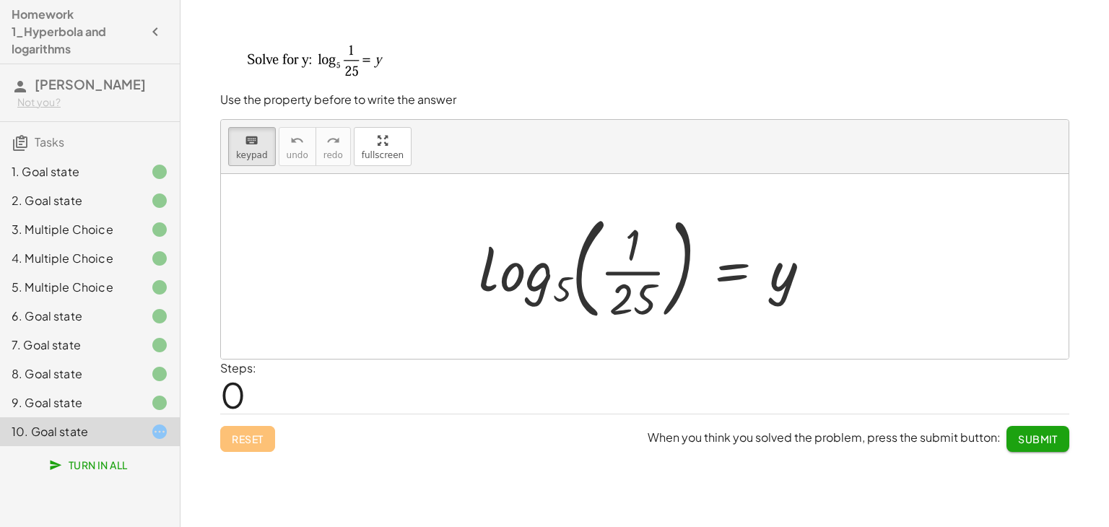
click at [575, 269] on div at bounding box center [650, 267] width 358 height 120
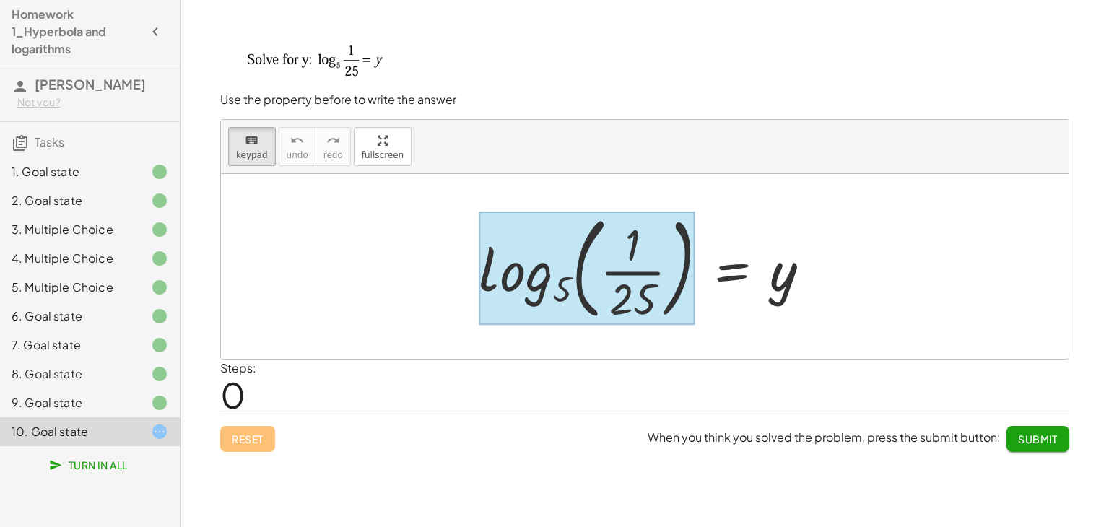
click at [545, 271] on div at bounding box center [587, 268] width 216 height 113
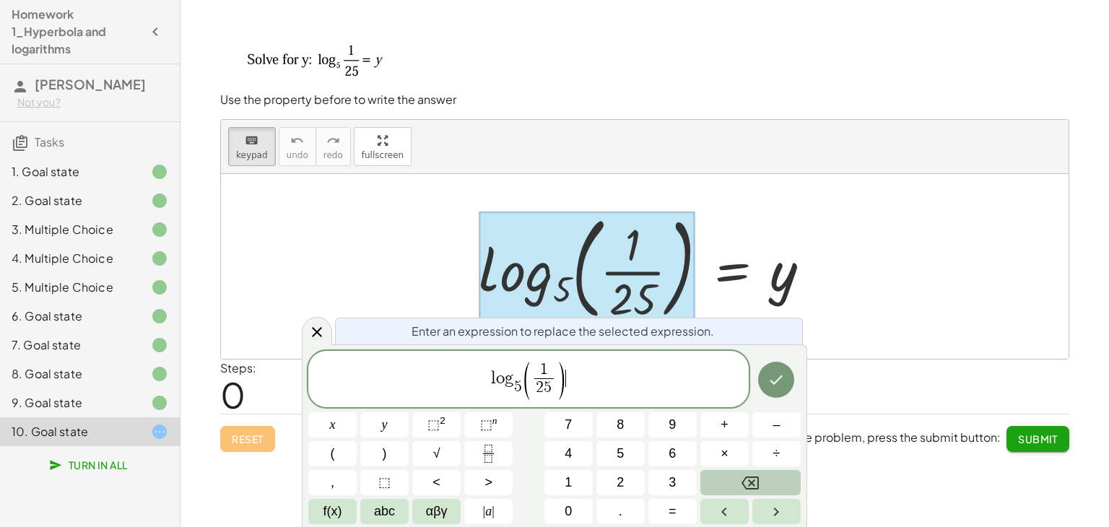
click at [565, 384] on span "l o g 5 ​ ( 1 2 5 ​ ) ​" at bounding box center [528, 380] width 440 height 41
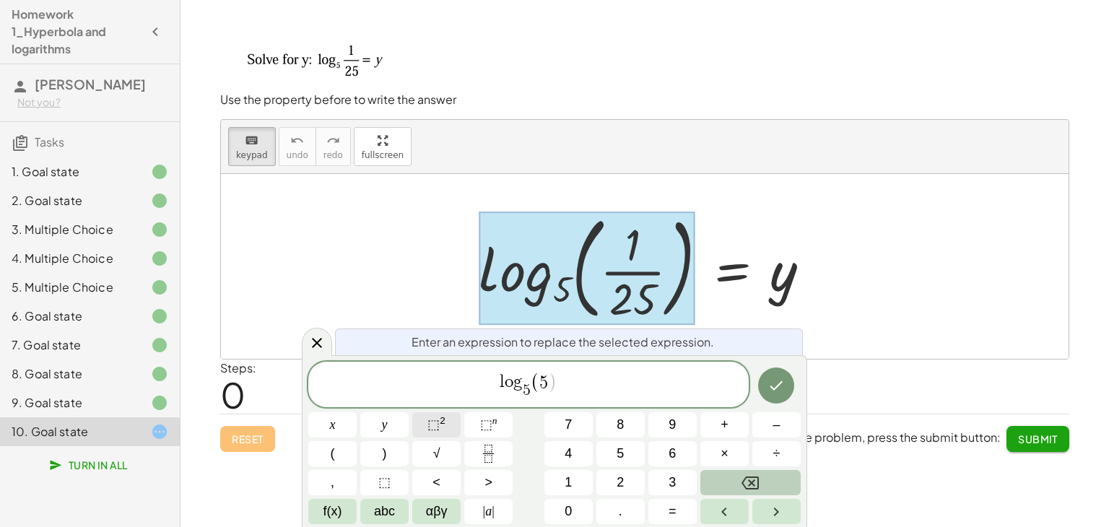
click at [438, 422] on span "⬚" at bounding box center [433, 424] width 12 height 14
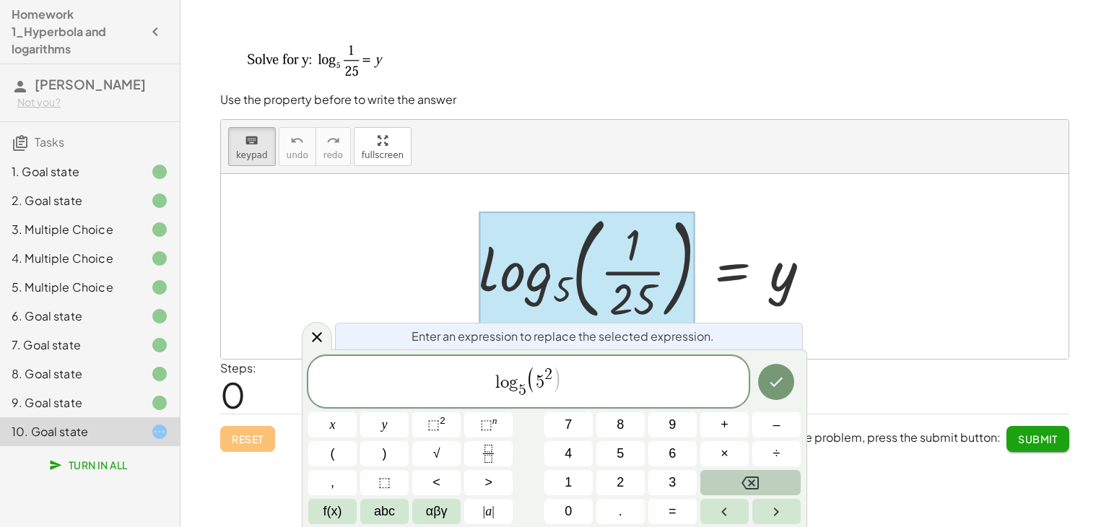
click at [540, 374] on span "5" at bounding box center [540, 382] width 9 height 17
click at [545, 374] on span "2" at bounding box center [548, 375] width 8 height 16
click at [572, 378] on span "l o g 5 ​ ( 5 − ​ 2 )" at bounding box center [528, 383] width 440 height 36
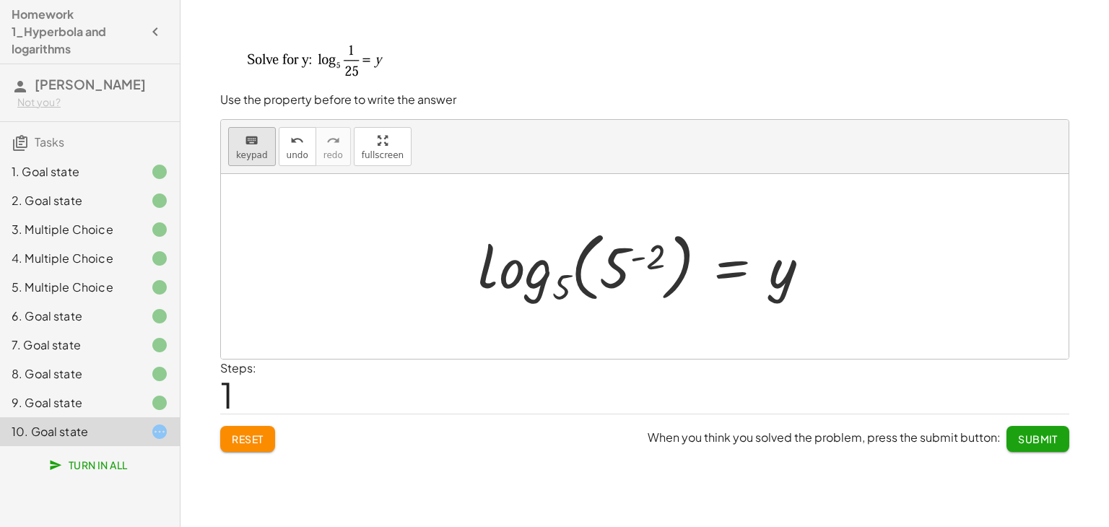
click at [257, 151] on span "keypad" at bounding box center [252, 155] width 32 height 10
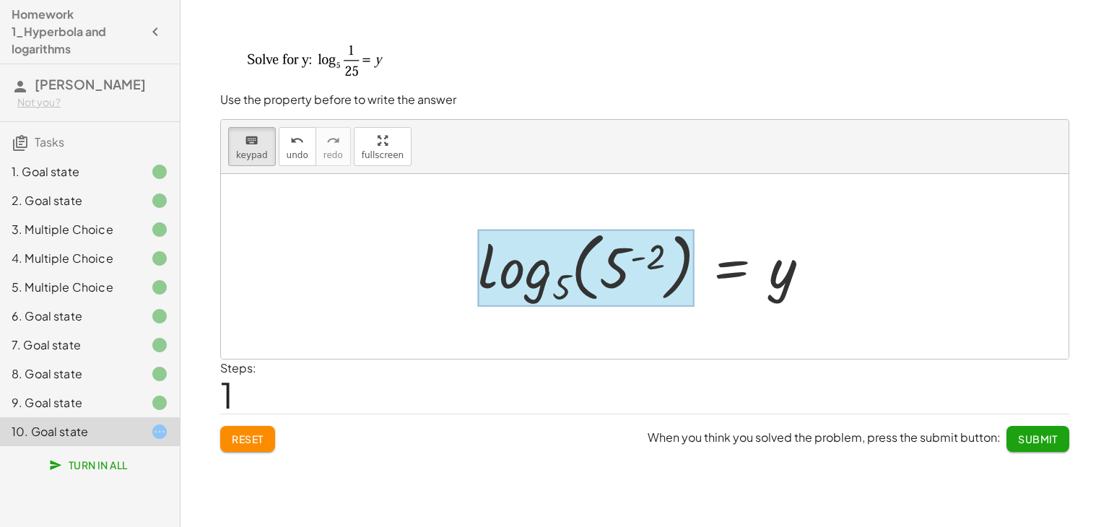
click at [539, 270] on div at bounding box center [586, 268] width 217 height 78
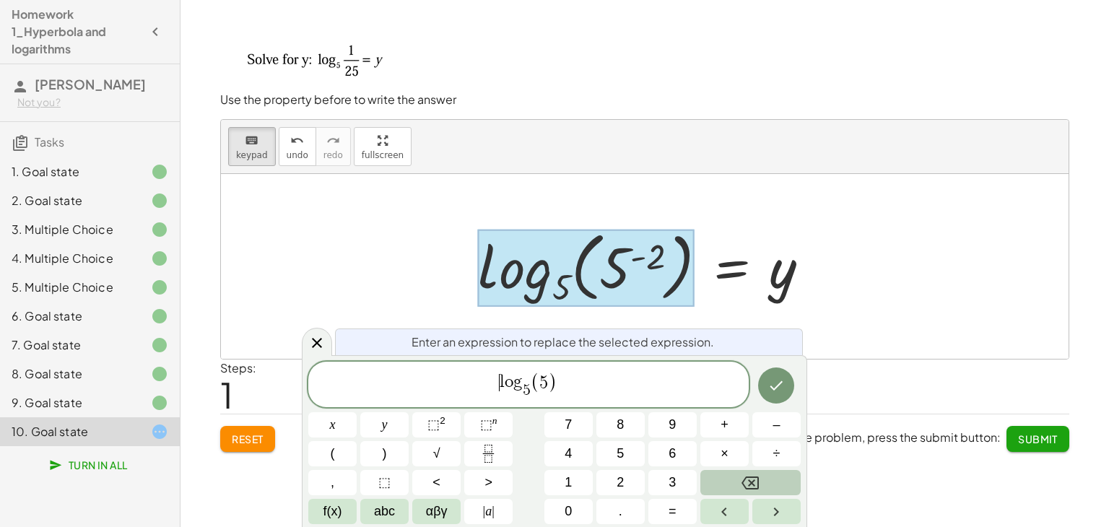
click at [486, 375] on span "​ l o g 5 ​ ( 5 )" at bounding box center [528, 385] width 440 height 30
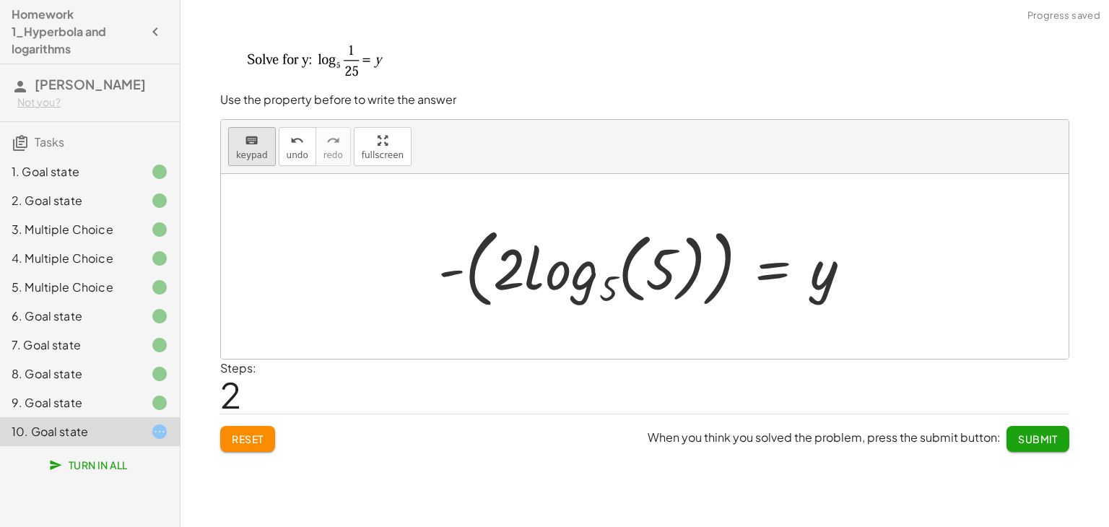
click at [269, 145] on button "keyboard keypad" at bounding box center [252, 146] width 48 height 39
click at [505, 269] on div at bounding box center [509, 268] width 32 height 67
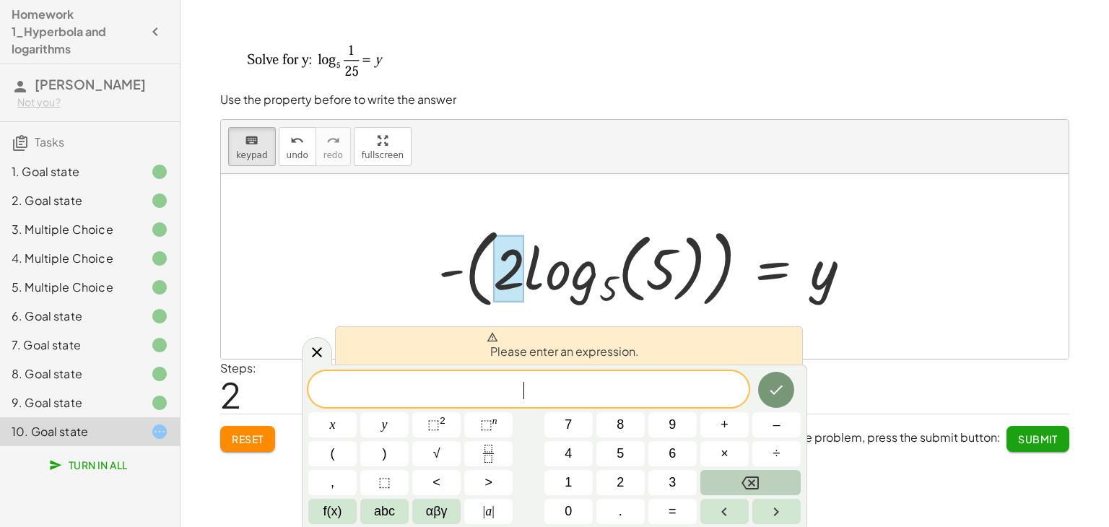
click at [332, 346] on div at bounding box center [645, 266] width 848 height 185
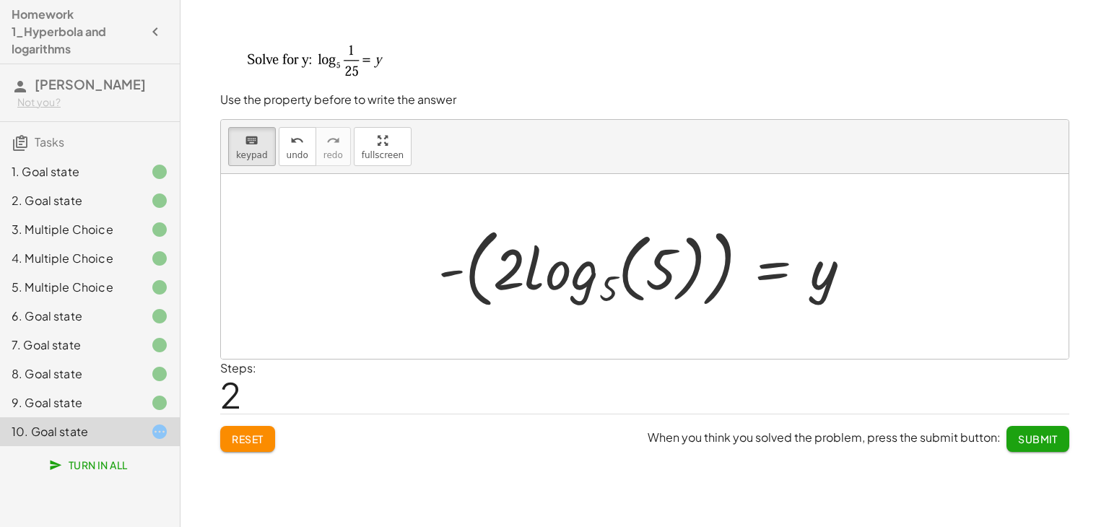
click at [321, 347] on div at bounding box center [645, 266] width 848 height 185
click at [507, 264] on div at bounding box center [509, 268] width 32 height 67
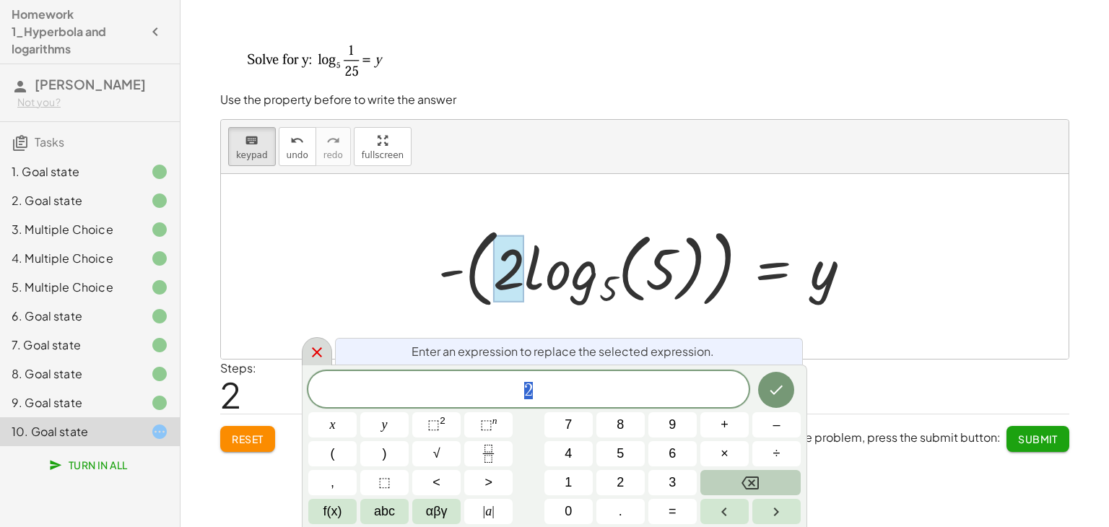
click at [318, 347] on icon at bounding box center [316, 352] width 17 height 17
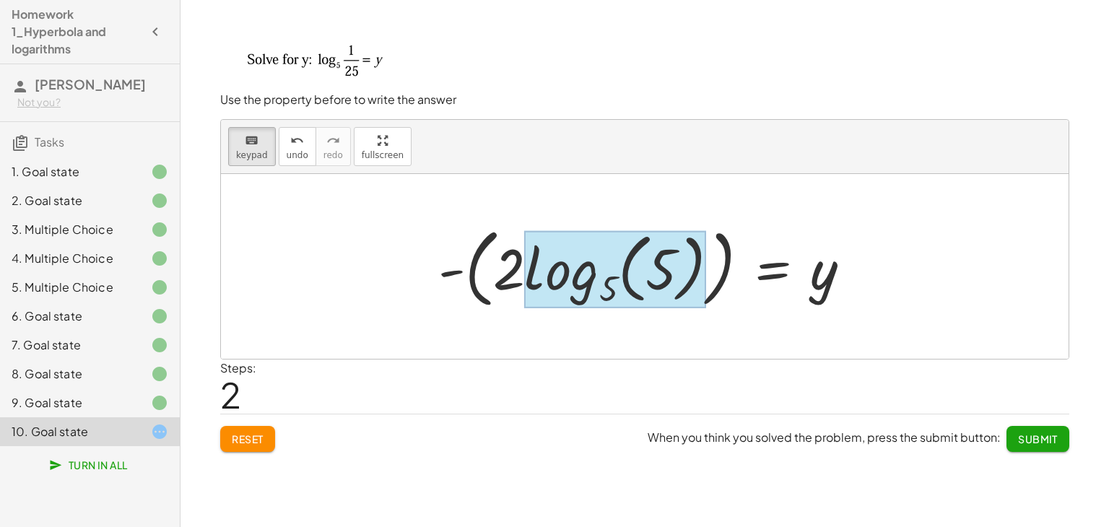
click at [560, 278] on div at bounding box center [614, 269] width 181 height 78
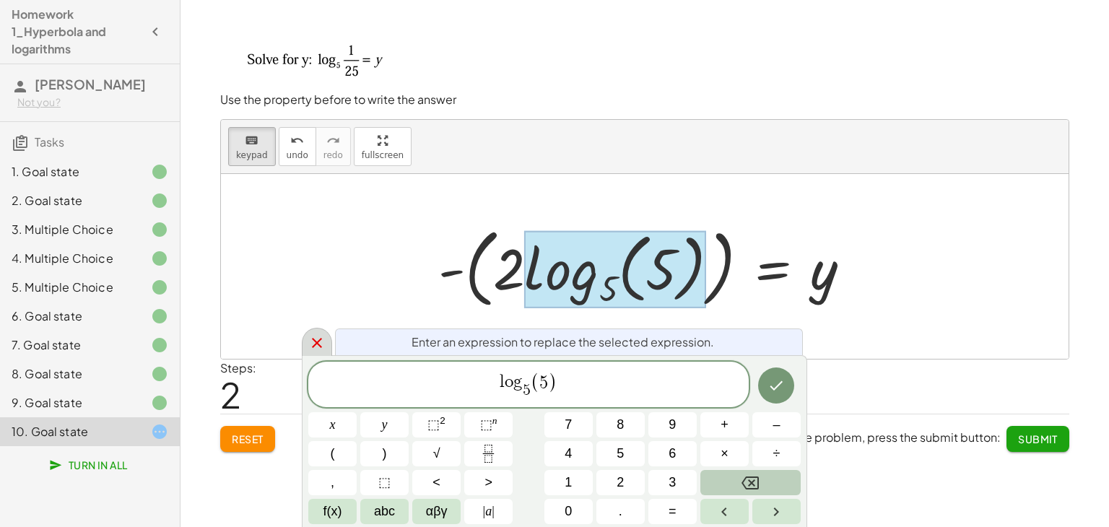
click at [308, 340] on icon at bounding box center [316, 342] width 17 height 17
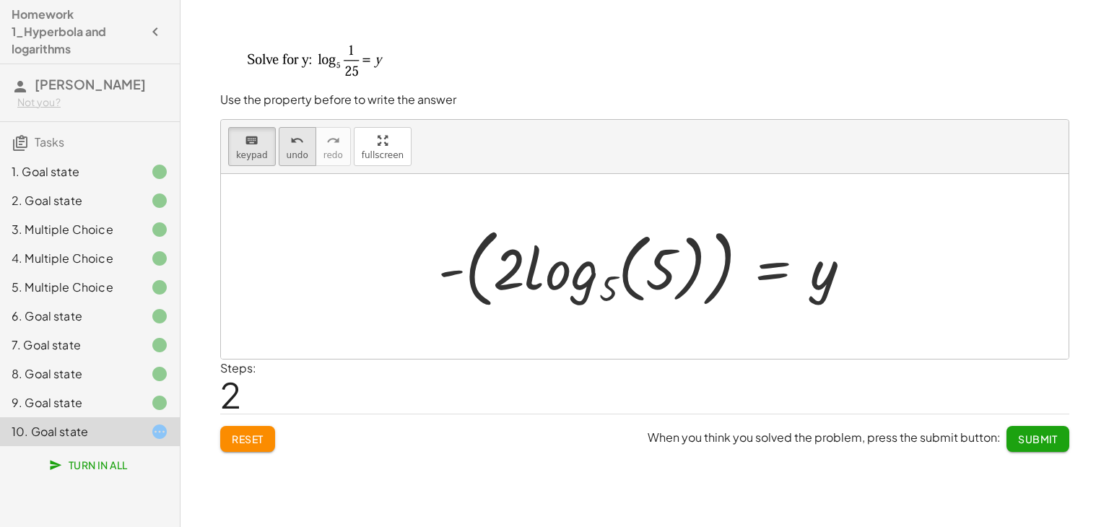
click at [290, 144] on icon "undo" at bounding box center [297, 140] width 14 height 17
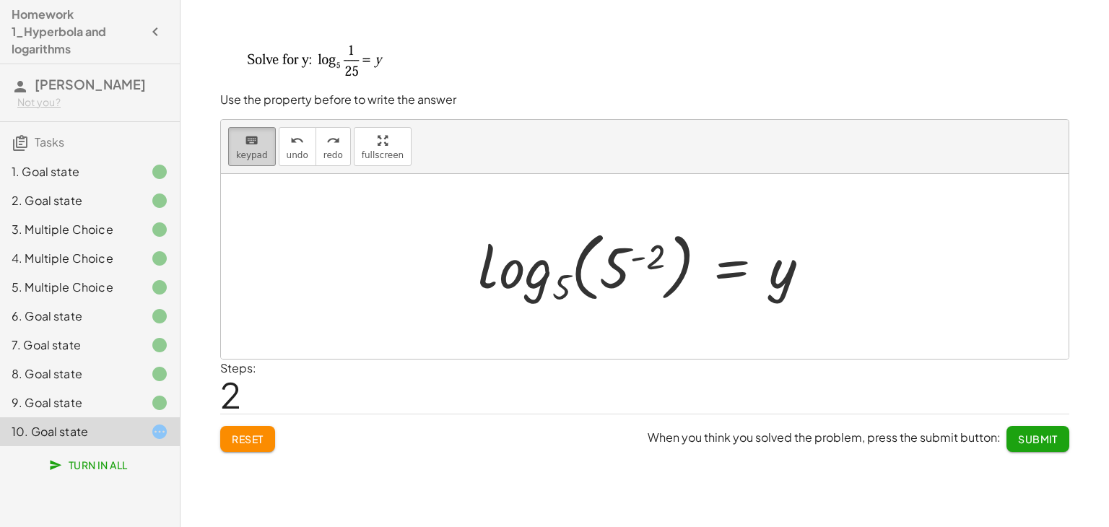
click at [265, 146] on button "keyboard keypad" at bounding box center [252, 146] width 48 height 39
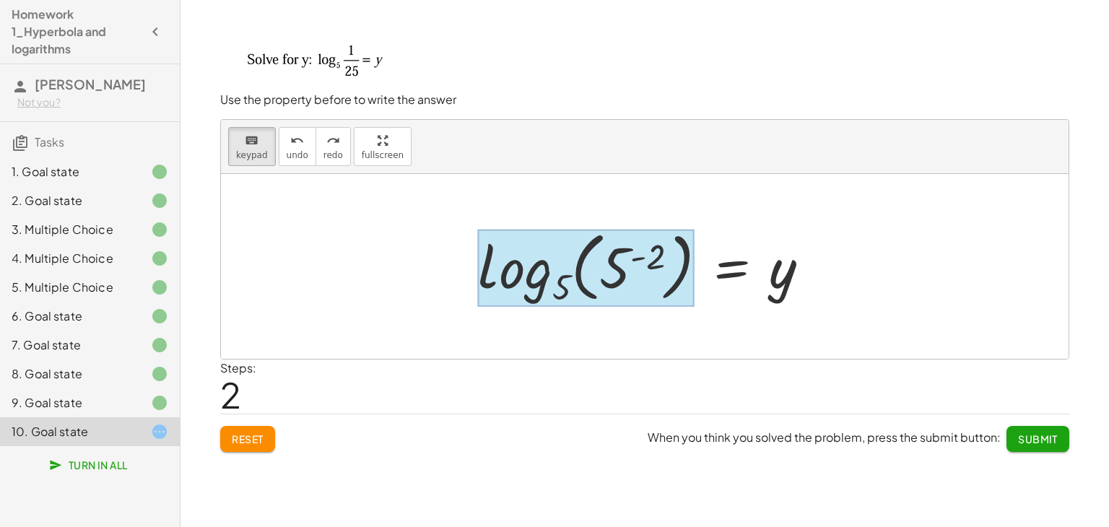
click at [529, 268] on div at bounding box center [586, 268] width 217 height 78
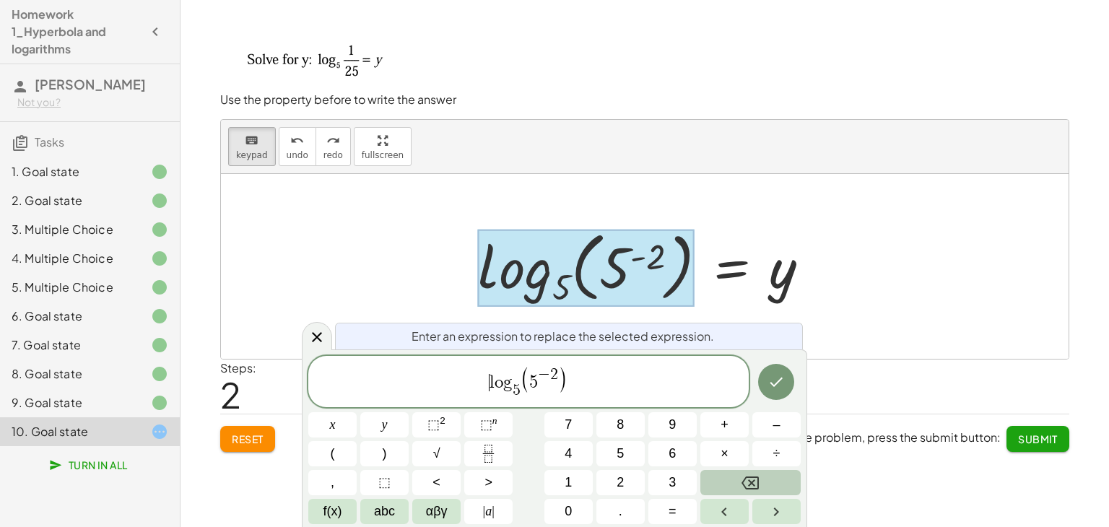
click at [479, 391] on span "​ l o g 5 ​ ( 5 − 2 )" at bounding box center [528, 383] width 440 height 36
click at [739, 454] on button "×" at bounding box center [724, 453] width 48 height 25
click at [573, 378] on span "( 5 − 2 )" at bounding box center [560, 379] width 48 height 27
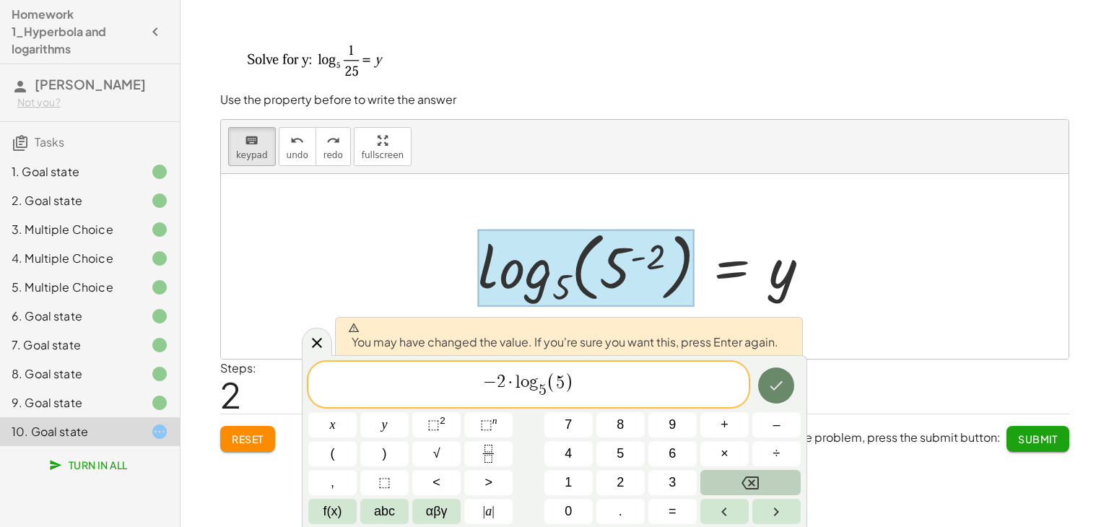
click at [783, 381] on icon "Done" at bounding box center [776, 385] width 17 height 17
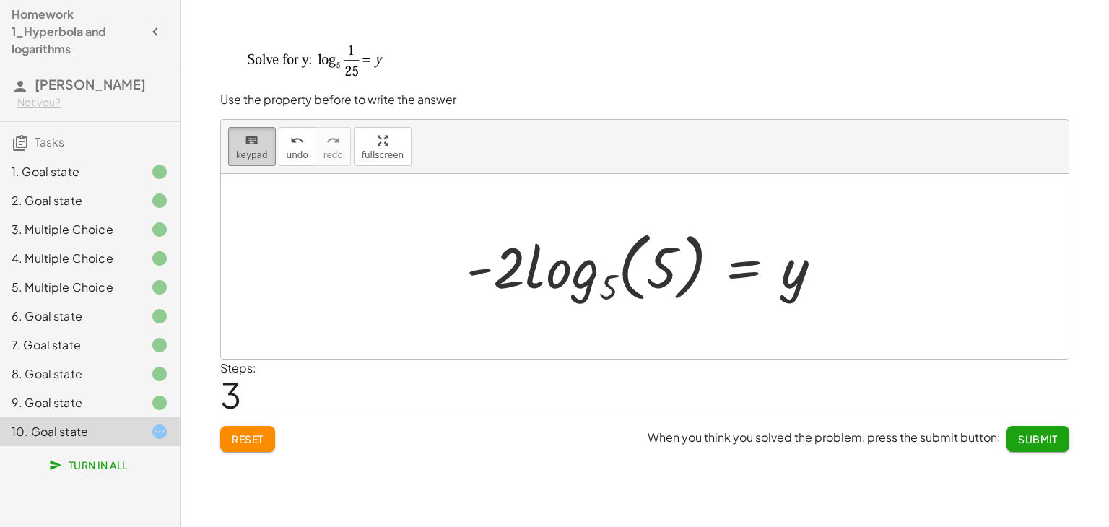
click at [246, 128] on button "keyboard keypad" at bounding box center [252, 146] width 48 height 39
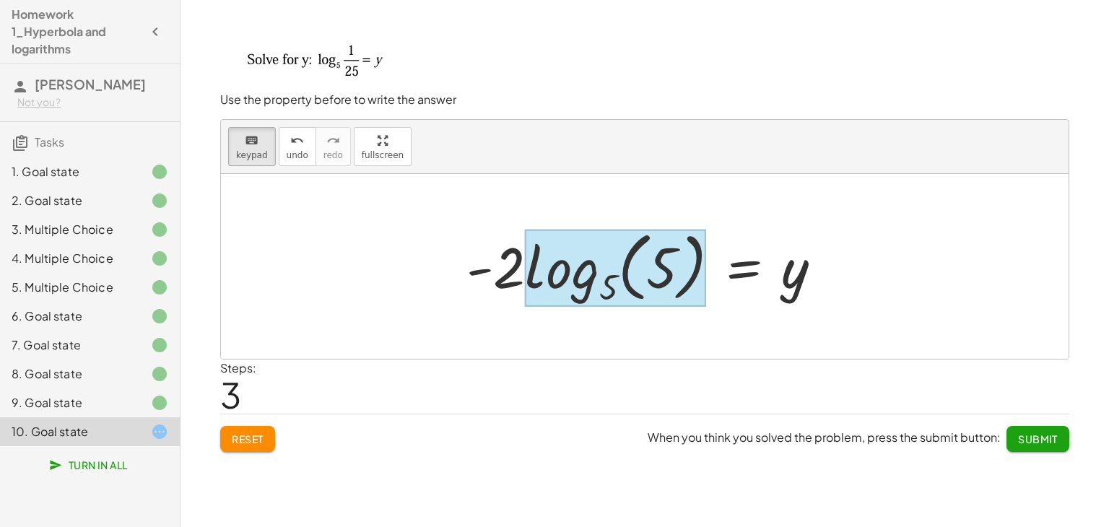
click at [573, 279] on div at bounding box center [615, 268] width 181 height 78
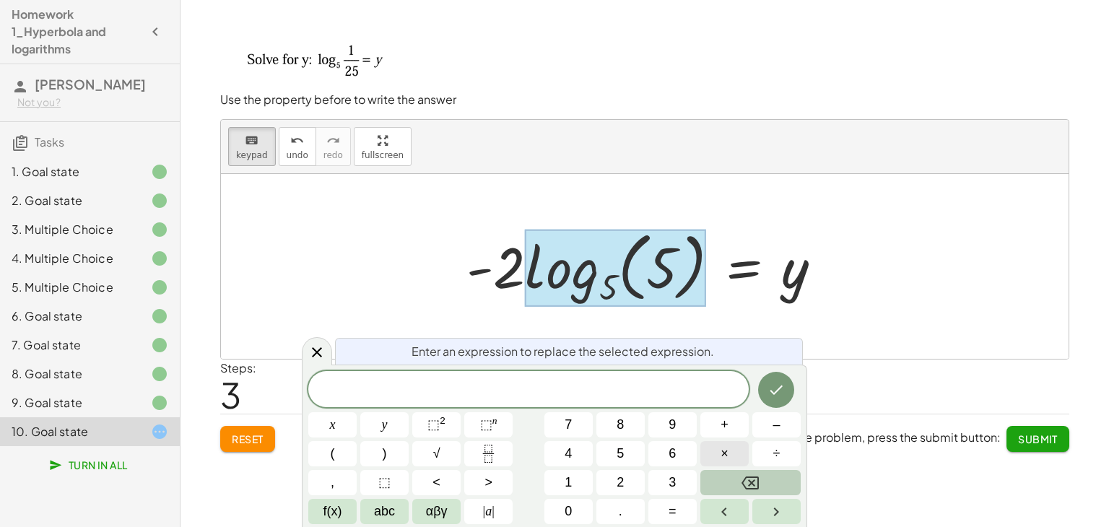
click at [739, 447] on button "×" at bounding box center [724, 453] width 48 height 25
click at [595, 483] on div "· x y ⬚ 2 ⬚ n 7 8 9 + – ( ) √ 4 5 6 × ÷ , ⬚ < > 1 2 3 f(x) abc αβγ | a | 0 . =" at bounding box center [554, 447] width 492 height 153
click at [578, 479] on button "1" at bounding box center [568, 482] width 48 height 25
click at [782, 384] on icon "Done" at bounding box center [776, 389] width 17 height 17
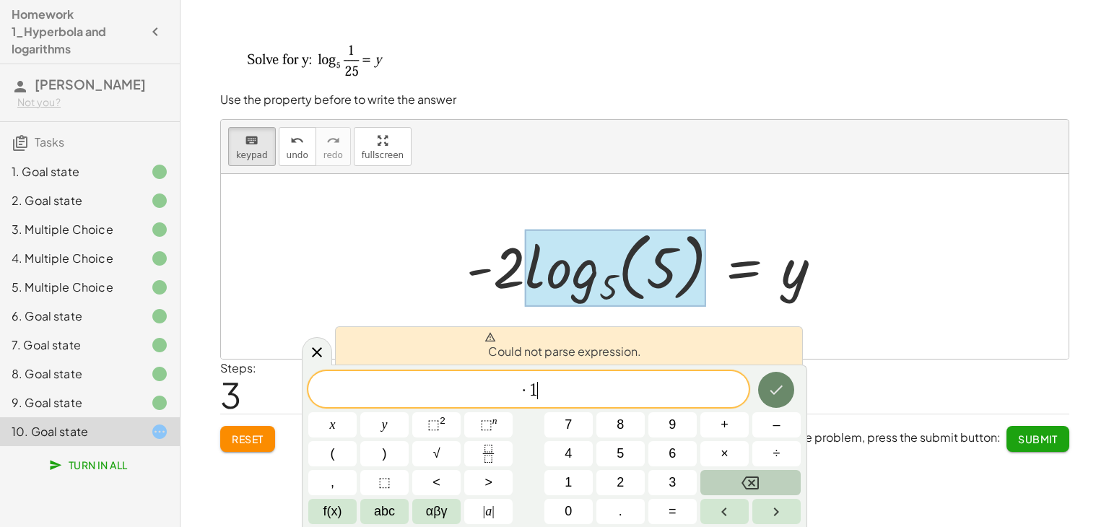
click at [782, 384] on icon "Done" at bounding box center [776, 389] width 17 height 17
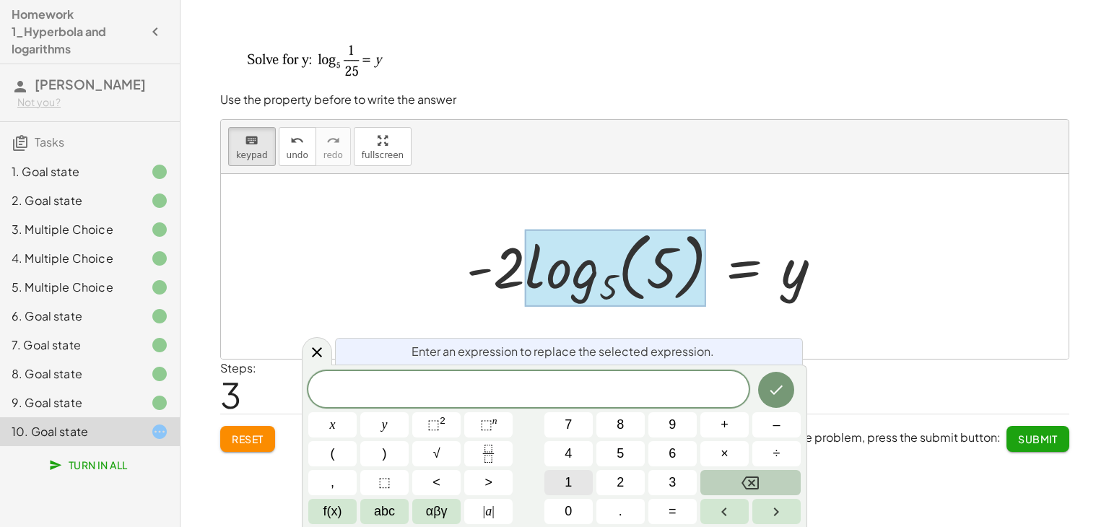
click at [578, 477] on button "1" at bounding box center [568, 482] width 48 height 25
click at [778, 391] on icon "Done" at bounding box center [776, 389] width 17 height 17
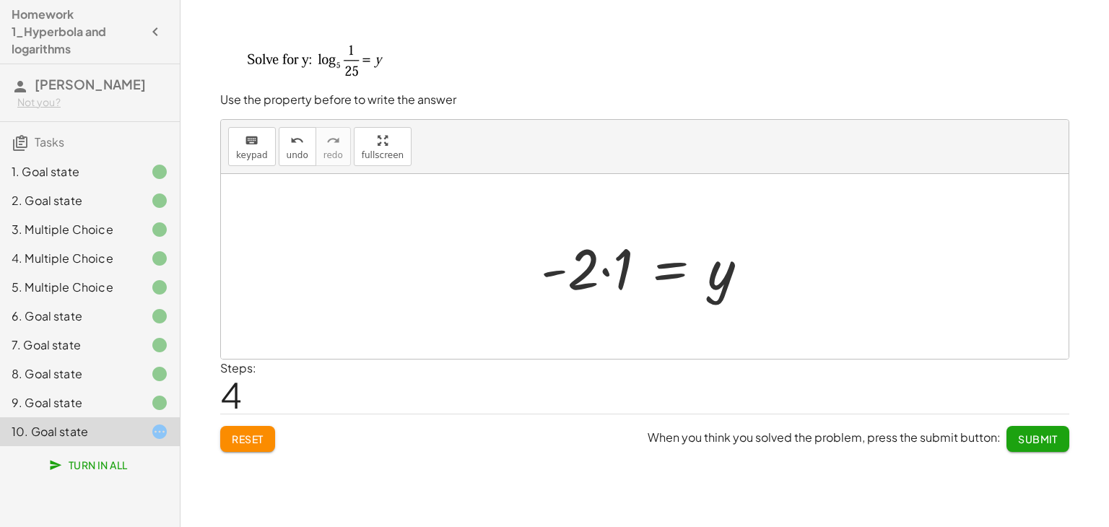
click at [618, 268] on div at bounding box center [651, 267] width 234 height 74
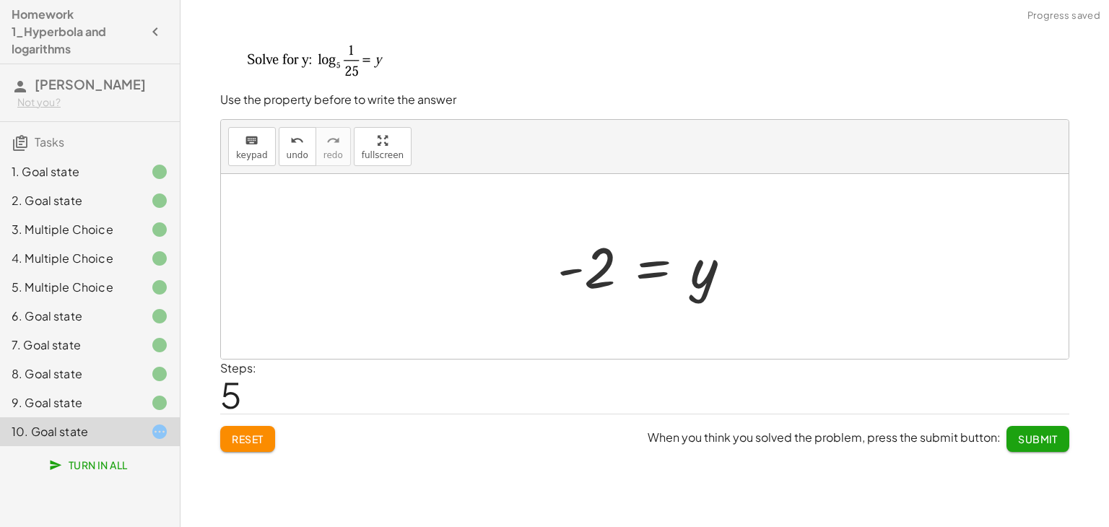
click at [1027, 441] on span "Submit" at bounding box center [1038, 438] width 40 height 13
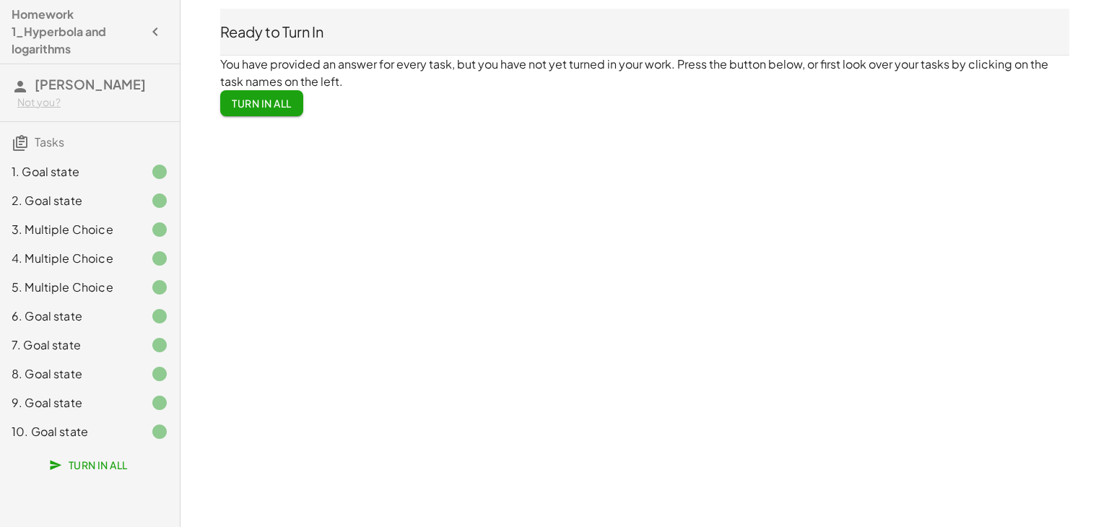
click at [269, 95] on button "Turn In All" at bounding box center [261, 103] width 83 height 26
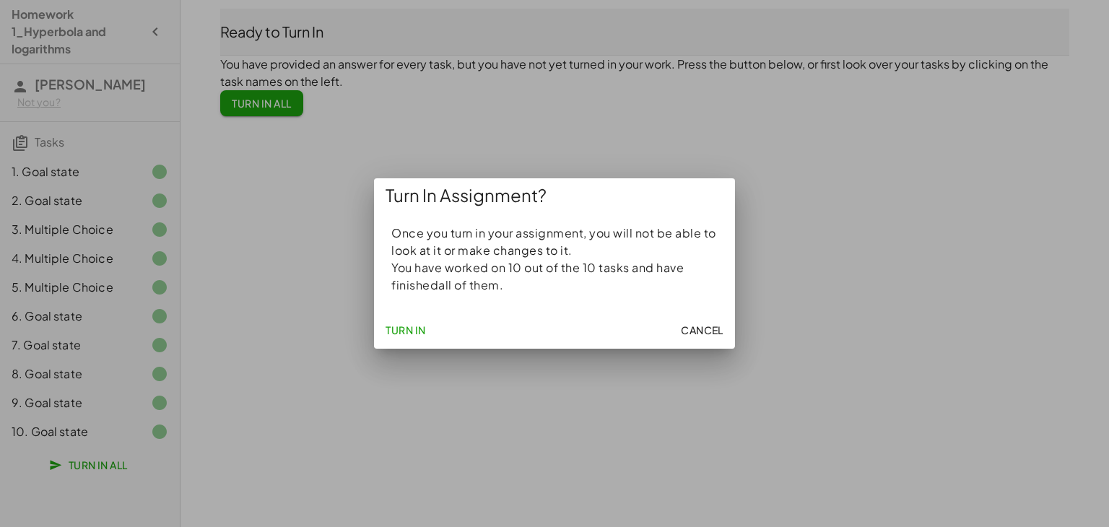
click at [426, 327] on span "Turn In" at bounding box center [406, 329] width 40 height 13
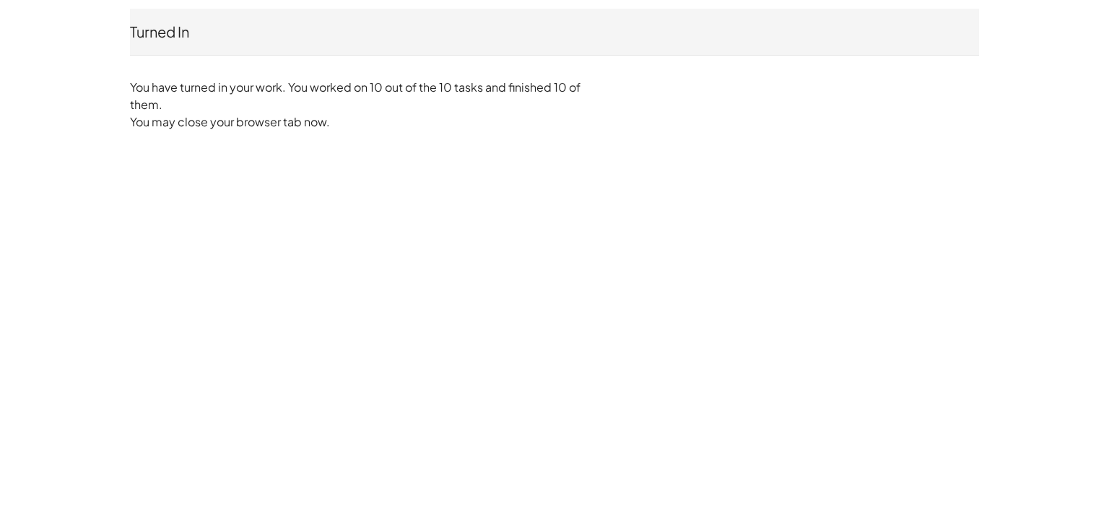
click at [0, 0] on div "Turned In [PERSON_NAME] Not you? You have turned in your work. You worked on 10…" at bounding box center [0, 0] width 0 height 0
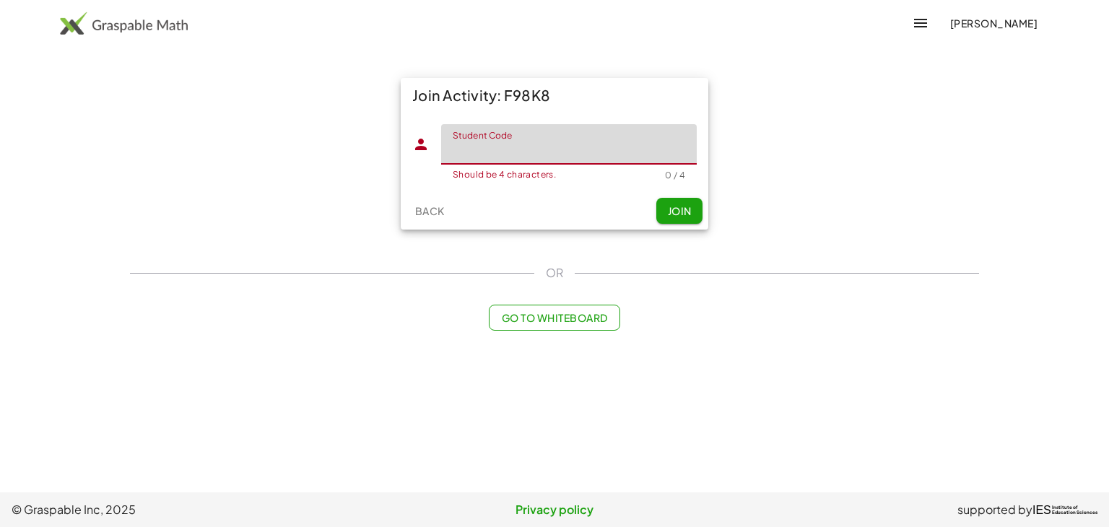
paste input "******"
type input "******"
click at [665, 213] on button "Join" at bounding box center [679, 211] width 46 height 26
